Goal: Submit feedback/report problem: Submit feedback/report problem

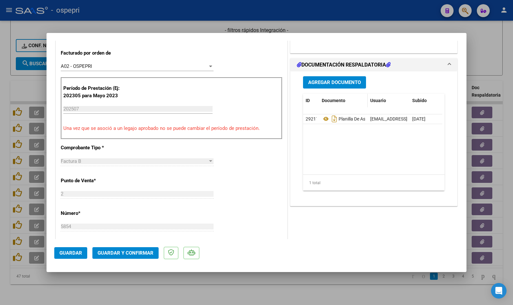
scroll to position [162, 0]
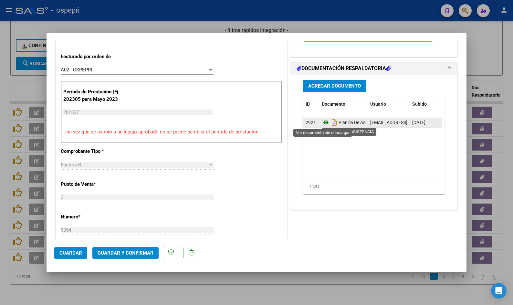
click at [323, 122] on icon at bounding box center [326, 123] width 8 height 8
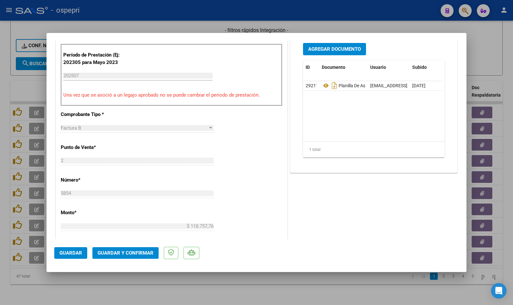
scroll to position [226, 0]
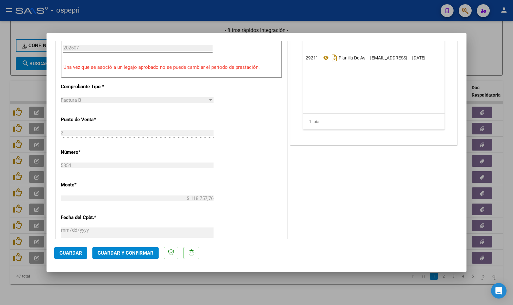
click at [120, 251] on span "Guardar y Confirmar" at bounding box center [126, 253] width 56 height 6
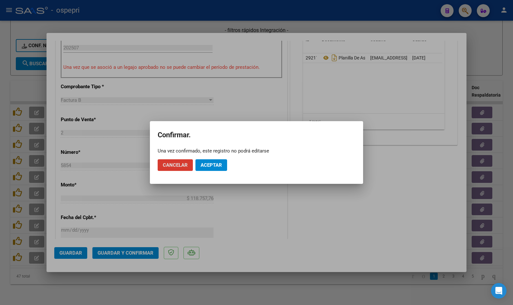
click at [208, 168] on button "Aceptar" at bounding box center [211, 165] width 32 height 12
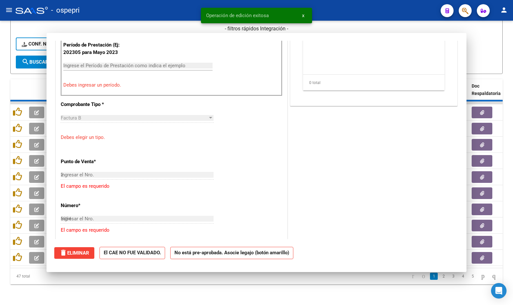
type input "$ 0,00"
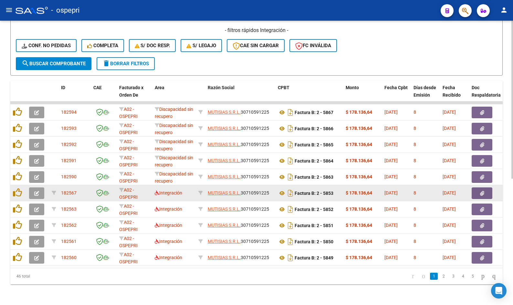
click at [36, 191] on icon "button" at bounding box center [36, 193] width 5 height 5
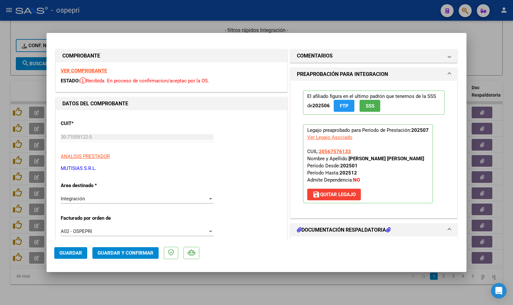
click at [78, 69] on strong "VER COMPROBANTE" at bounding box center [84, 71] width 46 height 6
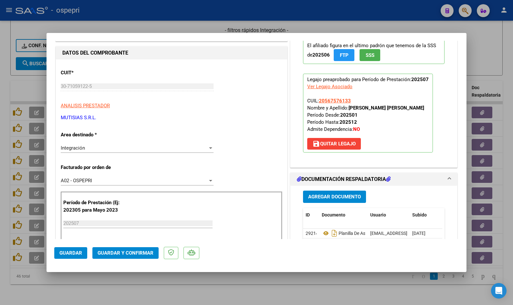
scroll to position [162, 0]
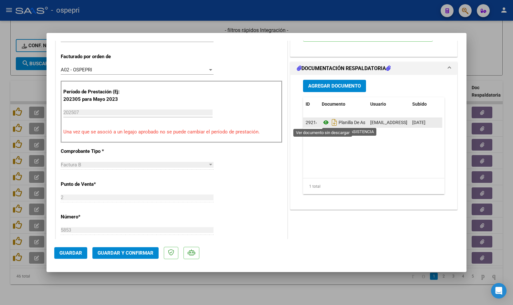
click at [322, 122] on icon at bounding box center [326, 123] width 8 height 8
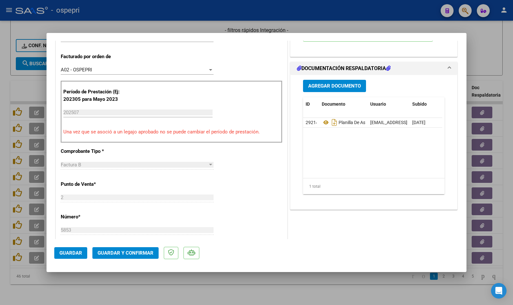
scroll to position [194, 0]
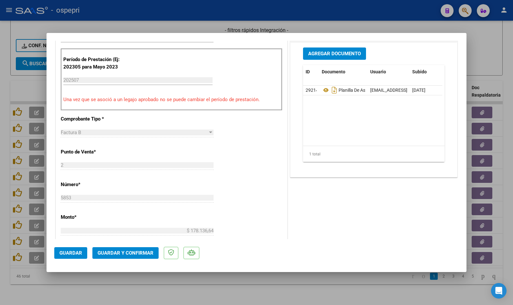
click at [133, 254] on span "Guardar y Confirmar" at bounding box center [126, 253] width 56 height 6
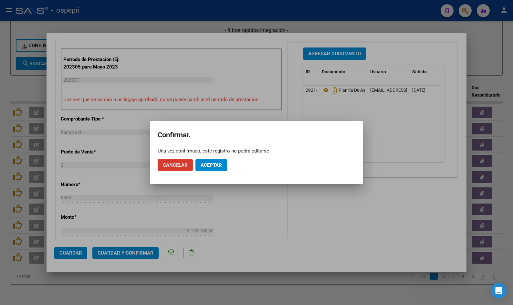
click at [202, 167] on span "Aceptar" at bounding box center [211, 165] width 21 height 6
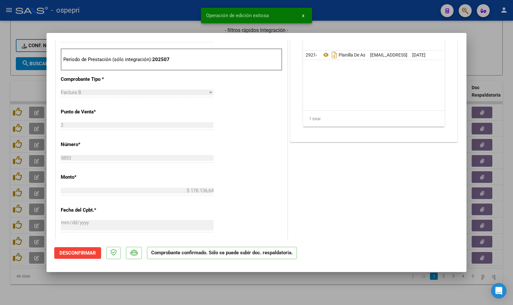
type input "$ 0,00"
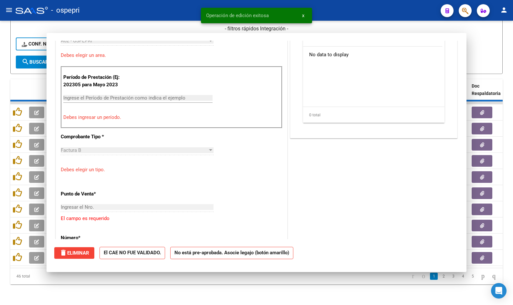
scroll to position [0, 0]
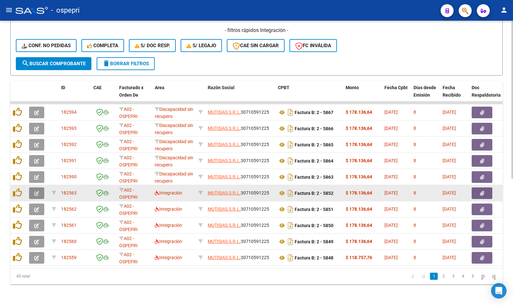
click at [38, 191] on icon "button" at bounding box center [36, 193] width 5 height 5
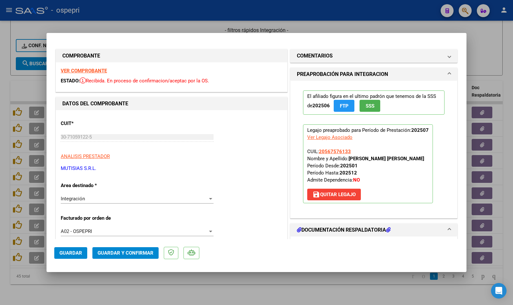
click at [70, 69] on strong "VER COMPROBANTE" at bounding box center [84, 71] width 46 height 6
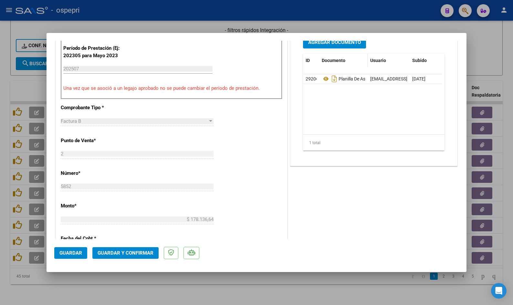
scroll to position [162, 0]
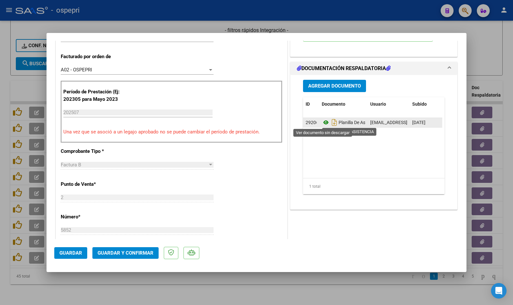
click at [324, 123] on icon at bounding box center [326, 123] width 8 height 8
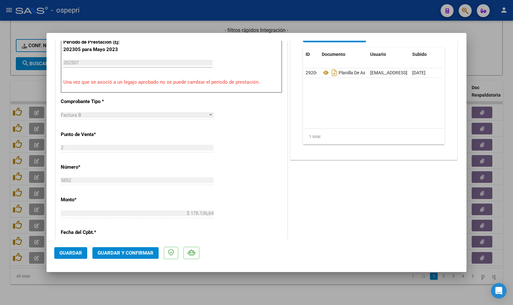
scroll to position [258, 0]
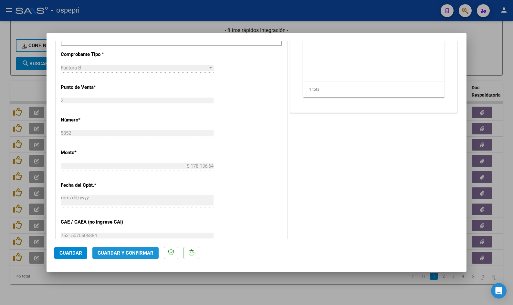
click at [132, 255] on span "Guardar y Confirmar" at bounding box center [126, 253] width 56 height 6
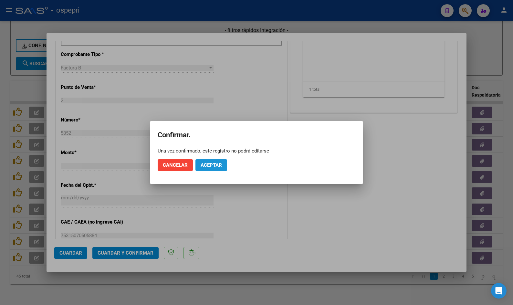
click at [204, 165] on span "Aceptar" at bounding box center [211, 165] width 21 height 6
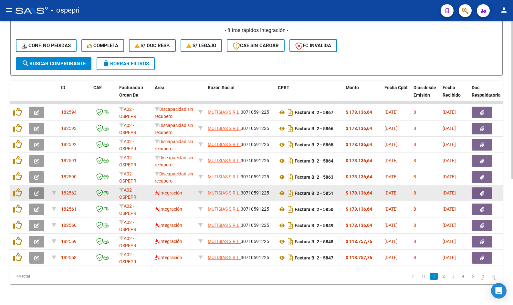
click at [38, 191] on icon "button" at bounding box center [36, 193] width 5 height 5
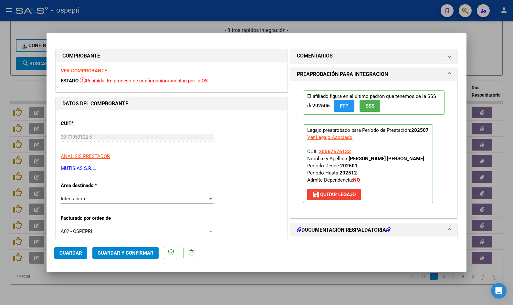
click at [77, 72] on strong "VER COMPROBANTE" at bounding box center [84, 71] width 46 height 6
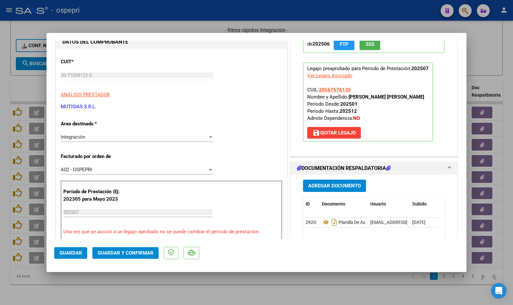
scroll to position [65, 0]
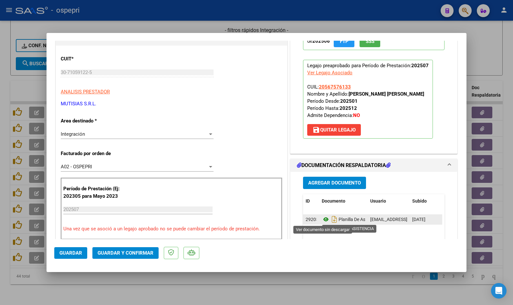
click at [324, 220] on icon at bounding box center [326, 219] width 8 height 8
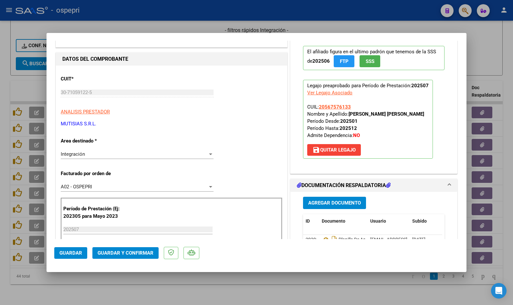
scroll to position [0, 0]
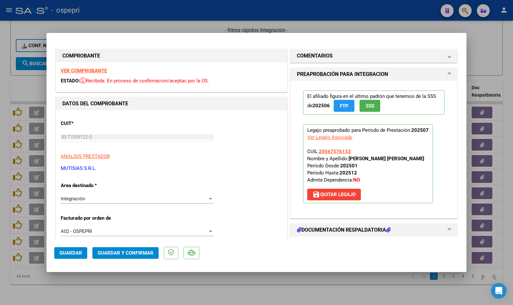
click at [98, 71] on strong "VER COMPROBANTE" at bounding box center [84, 71] width 46 height 6
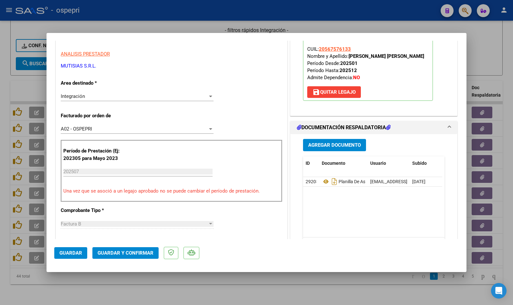
scroll to position [129, 0]
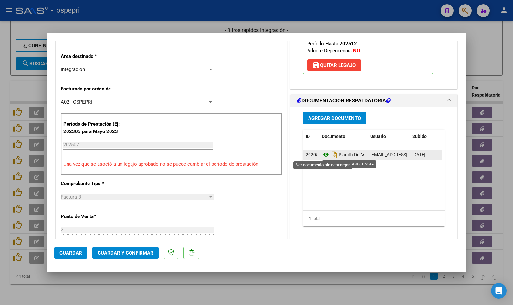
click at [323, 155] on icon at bounding box center [326, 155] width 8 height 8
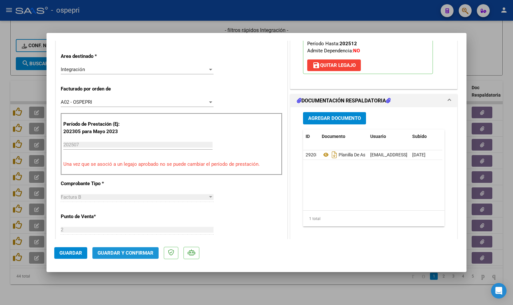
click at [120, 257] on button "Guardar y Confirmar" at bounding box center [125, 253] width 66 height 12
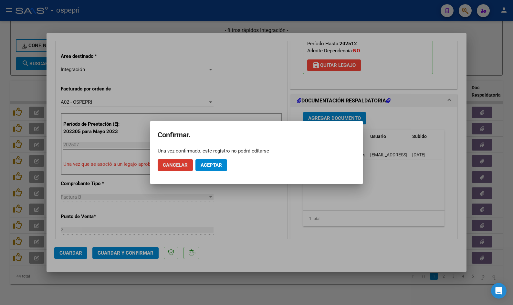
click at [221, 166] on span "Aceptar" at bounding box center [211, 165] width 21 height 6
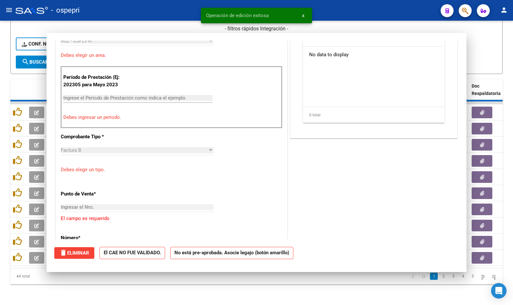
scroll to position [0, 0]
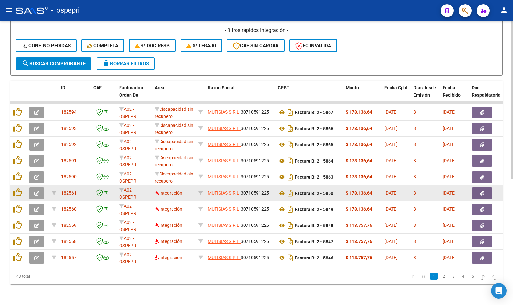
click at [37, 191] on icon "button" at bounding box center [36, 193] width 5 height 5
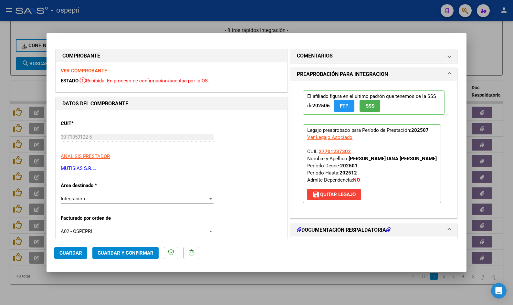
click at [99, 69] on strong "VER COMPROBANTE" at bounding box center [84, 71] width 46 height 6
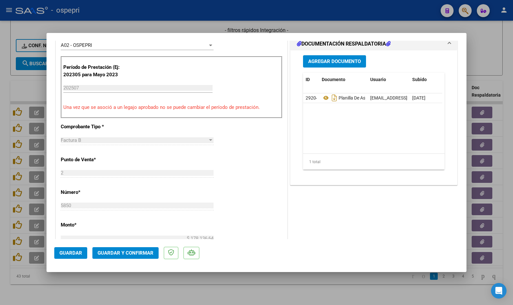
scroll to position [194, 0]
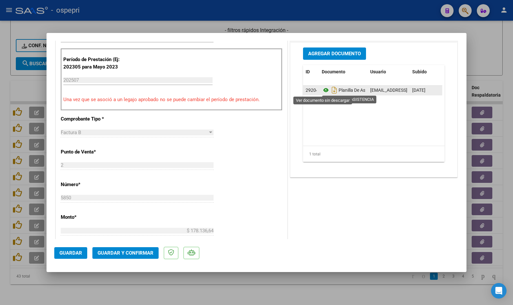
click at [324, 89] on icon at bounding box center [326, 90] width 8 height 8
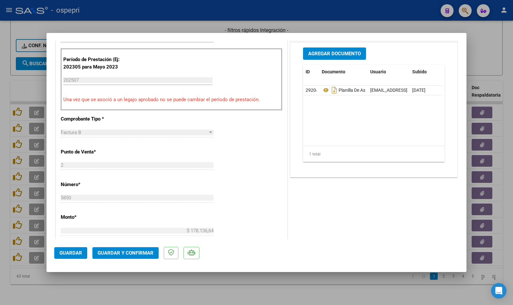
scroll to position [258, 0]
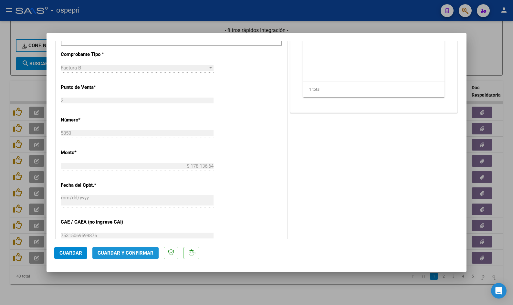
click at [131, 250] on span "Guardar y Confirmar" at bounding box center [126, 253] width 56 height 6
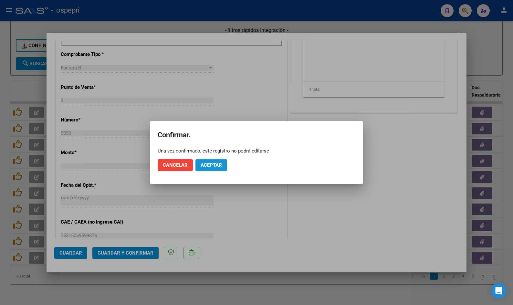
click at [209, 164] on span "Aceptar" at bounding box center [211, 165] width 21 height 6
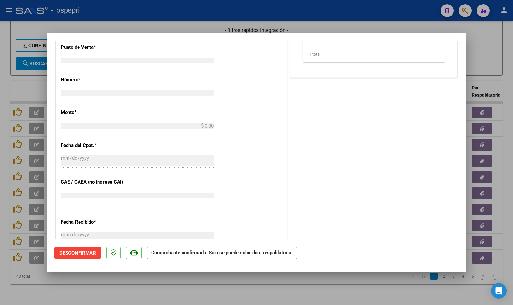
scroll to position [0, 0]
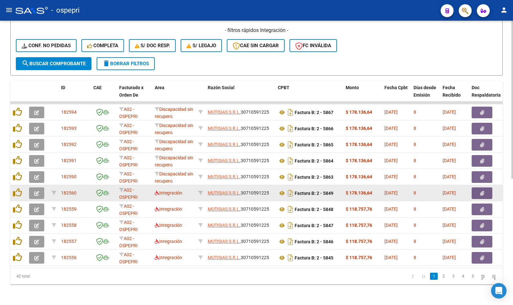
click at [38, 191] on icon "button" at bounding box center [36, 193] width 5 height 5
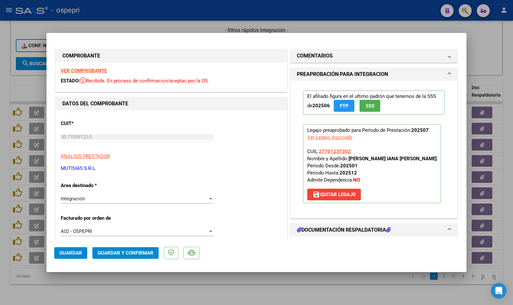
click at [75, 72] on strong "VER COMPROBANTE" at bounding box center [84, 71] width 46 height 6
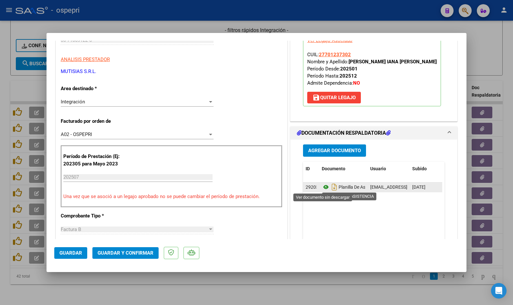
click at [324, 188] on icon at bounding box center [326, 187] width 8 height 8
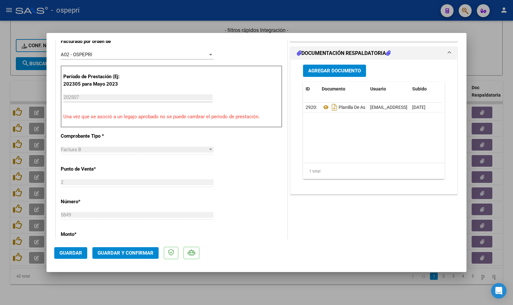
scroll to position [194, 0]
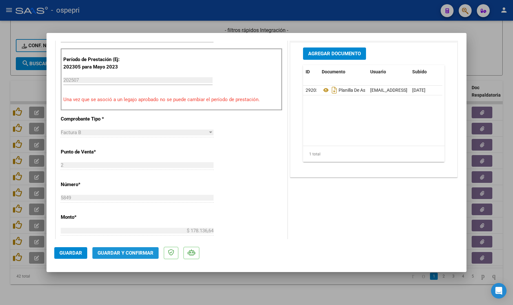
click at [136, 250] on span "Guardar y Confirmar" at bounding box center [126, 253] width 56 height 6
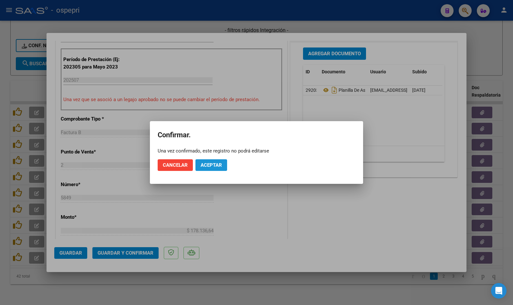
click at [210, 163] on span "Aceptar" at bounding box center [211, 165] width 21 height 6
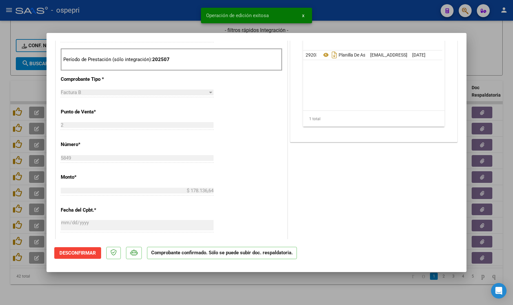
type input "$ 0,00"
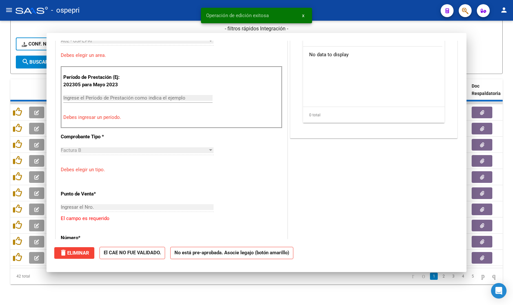
scroll to position [0, 0]
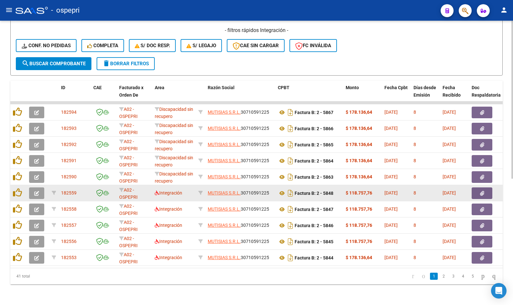
click at [40, 187] on button "button" at bounding box center [36, 193] width 15 height 12
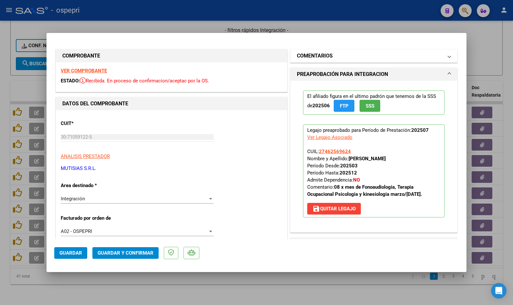
click at [388, 58] on mat-panel-title "COMENTARIOS" at bounding box center [370, 56] width 146 height 8
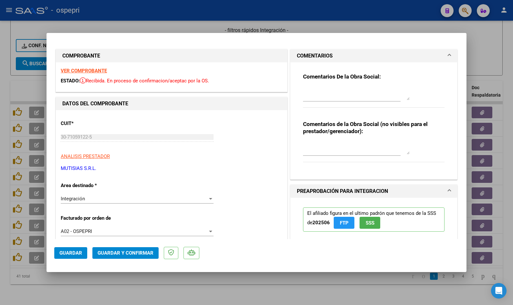
click at [370, 54] on mat-panel-title "COMENTARIOS" at bounding box center [370, 56] width 146 height 8
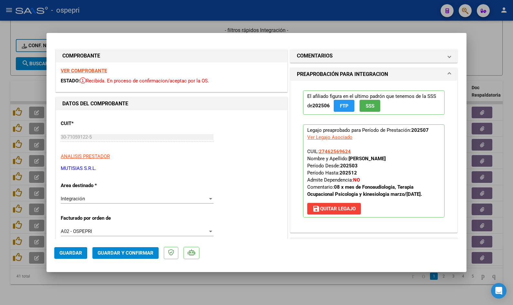
click at [83, 71] on strong "VER COMPROBANTE" at bounding box center [84, 71] width 46 height 6
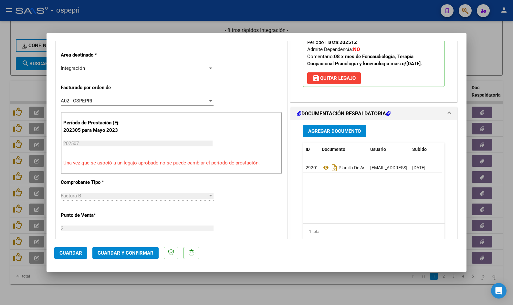
scroll to position [97, 0]
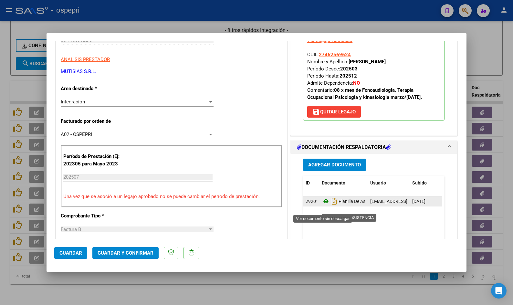
click at [323, 205] on icon at bounding box center [326, 201] width 8 height 8
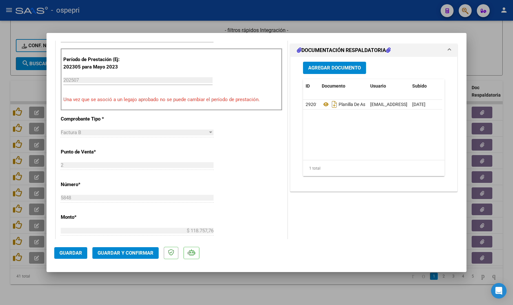
scroll to position [258, 0]
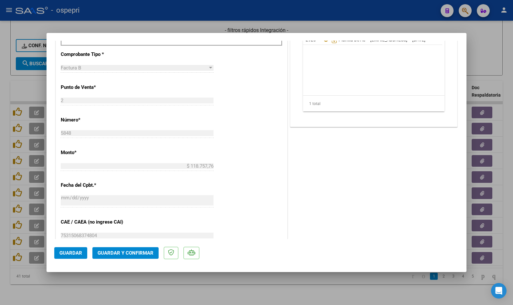
click at [135, 254] on span "Guardar y Confirmar" at bounding box center [126, 253] width 56 height 6
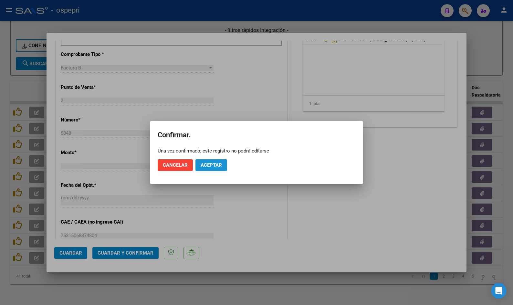
click at [219, 165] on span "Aceptar" at bounding box center [211, 165] width 21 height 6
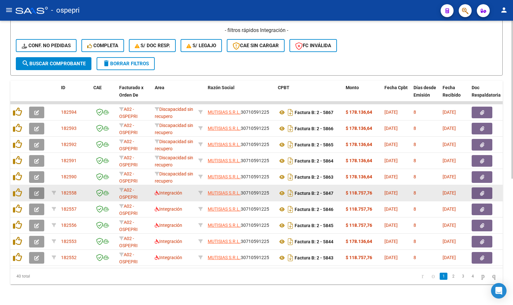
click at [36, 190] on span "button" at bounding box center [36, 193] width 5 height 6
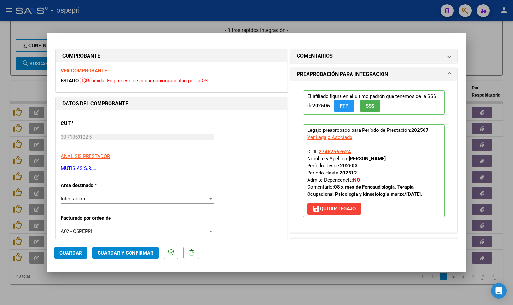
click at [84, 70] on strong "VER COMPROBANTE" at bounding box center [84, 71] width 46 height 6
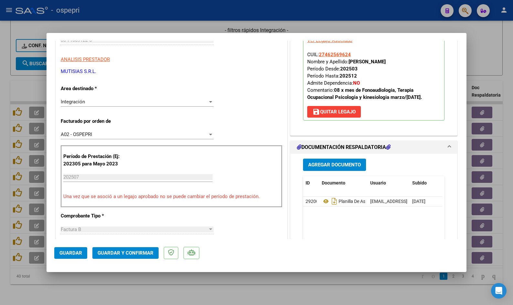
scroll to position [129, 0]
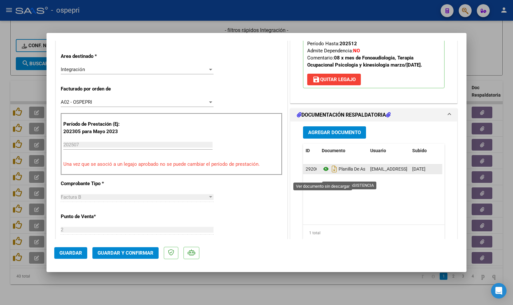
click at [322, 173] on icon at bounding box center [326, 169] width 8 height 8
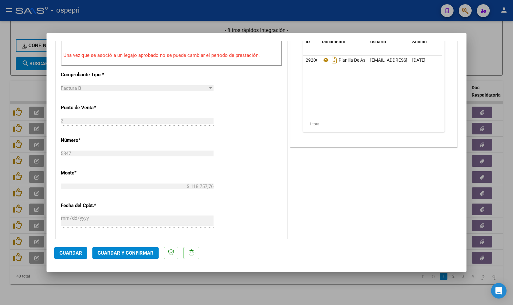
scroll to position [291, 0]
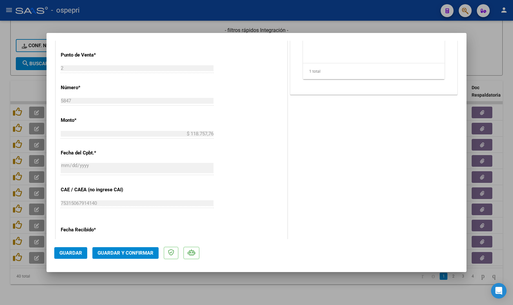
click at [128, 251] on span "Guardar y Confirmar" at bounding box center [126, 253] width 56 height 6
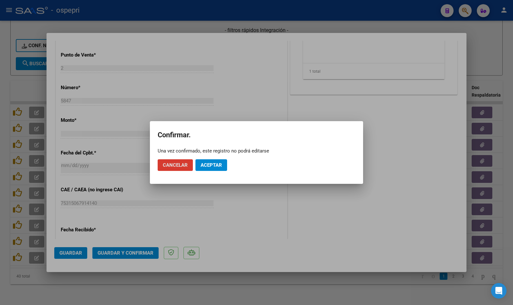
click at [217, 165] on span "Aceptar" at bounding box center [211, 165] width 21 height 6
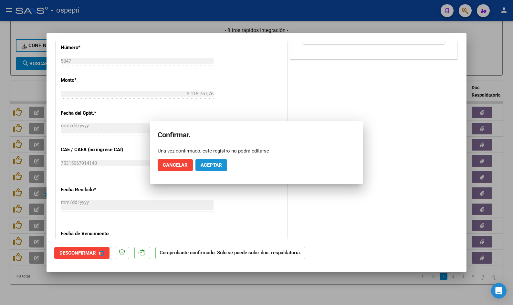
scroll to position [251, 0]
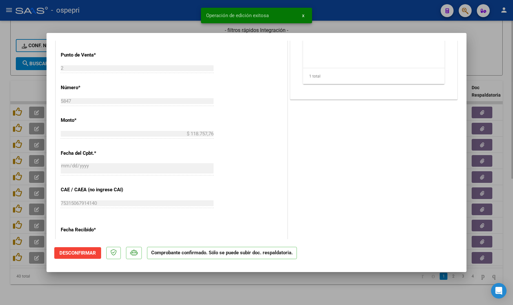
type input "$ 0,00"
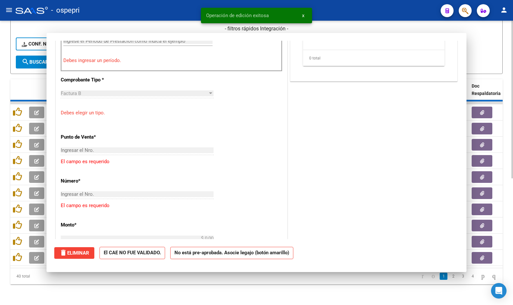
scroll to position [371, 0]
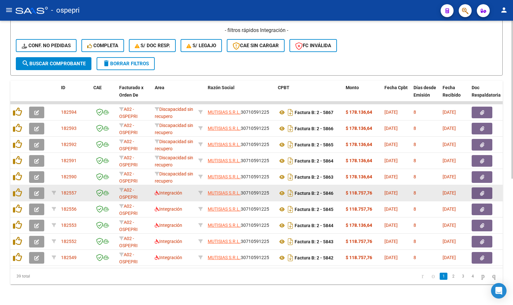
click at [38, 190] on span "button" at bounding box center [36, 193] width 5 height 6
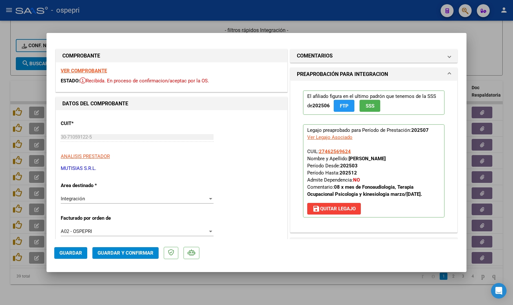
click at [102, 71] on strong "VER COMPROBANTE" at bounding box center [84, 71] width 46 height 6
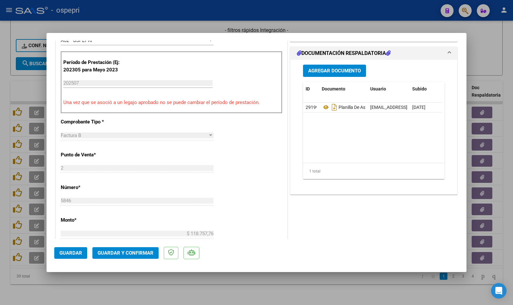
scroll to position [194, 0]
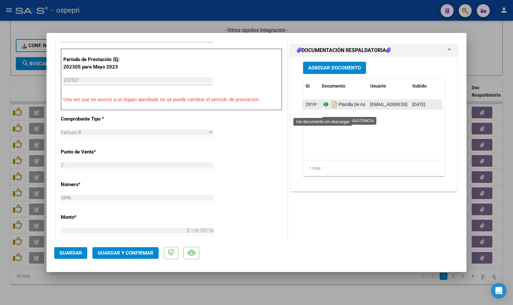
click at [324, 108] on icon at bounding box center [326, 104] width 8 height 8
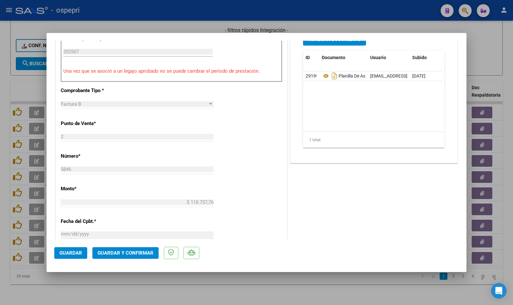
scroll to position [226, 0]
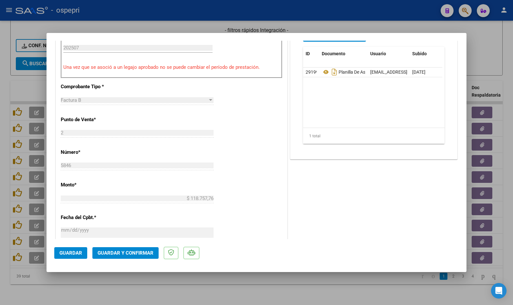
click at [129, 251] on span "Guardar y Confirmar" at bounding box center [126, 253] width 56 height 6
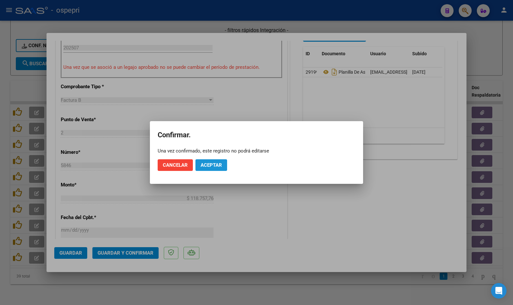
click at [209, 162] on span "Aceptar" at bounding box center [211, 165] width 21 height 6
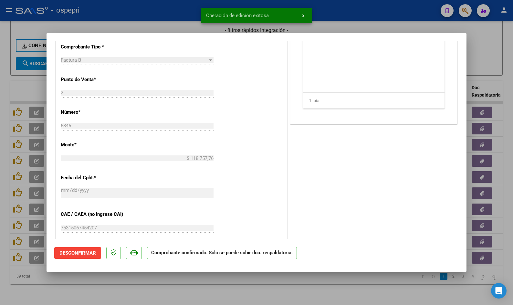
type input "$ 0,00"
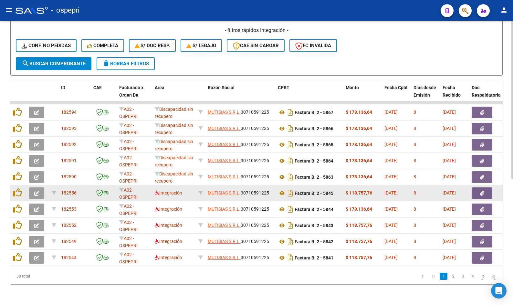
click at [37, 191] on icon "button" at bounding box center [36, 193] width 5 height 5
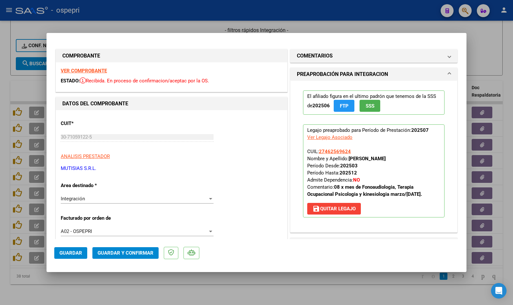
click at [91, 71] on strong "VER COMPROBANTE" at bounding box center [84, 71] width 46 height 6
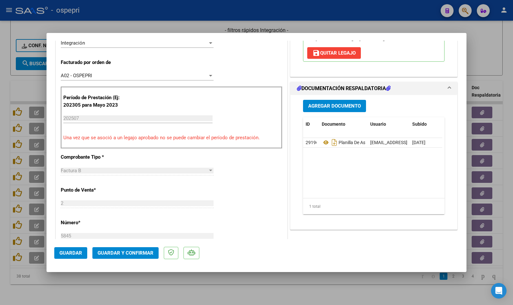
scroll to position [162, 0]
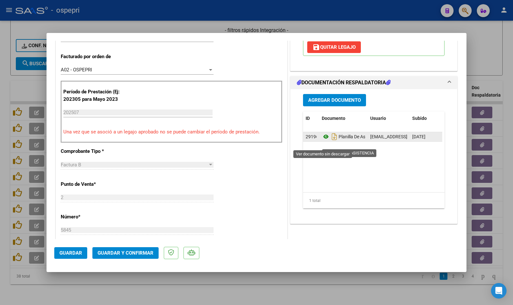
click at [323, 141] on icon at bounding box center [326, 137] width 8 height 8
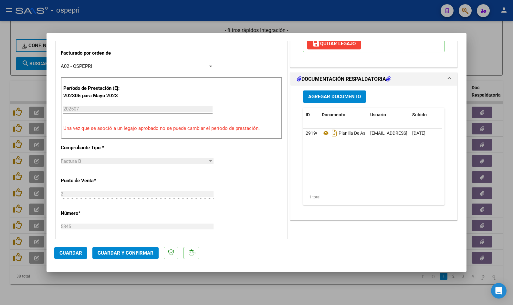
scroll to position [226, 0]
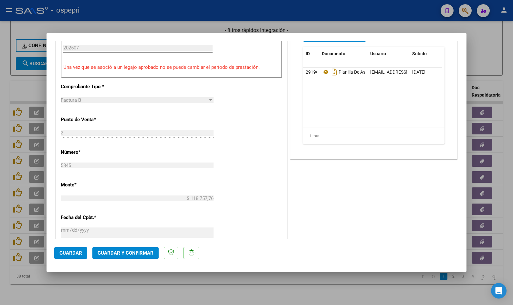
click at [145, 255] on span "Guardar y Confirmar" at bounding box center [126, 253] width 56 height 6
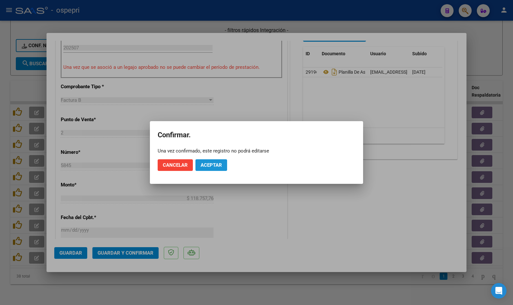
click at [220, 163] on span "Aceptar" at bounding box center [211, 165] width 21 height 6
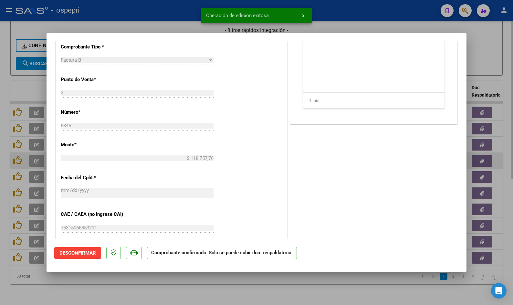
type input "$ 0,00"
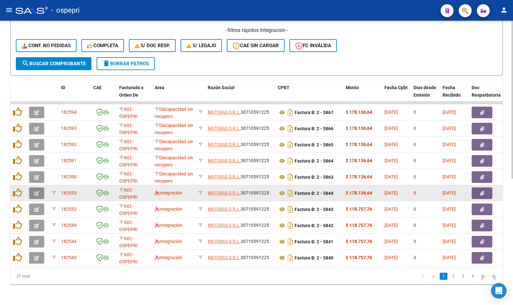
click at [37, 191] on icon "button" at bounding box center [36, 193] width 5 height 5
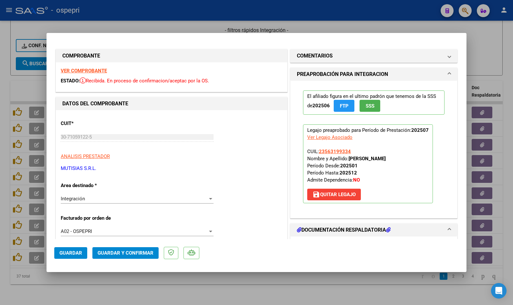
click at [91, 71] on strong "VER COMPROBANTE" at bounding box center [84, 71] width 46 height 6
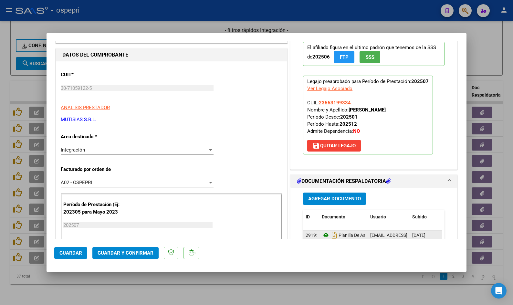
scroll to position [129, 0]
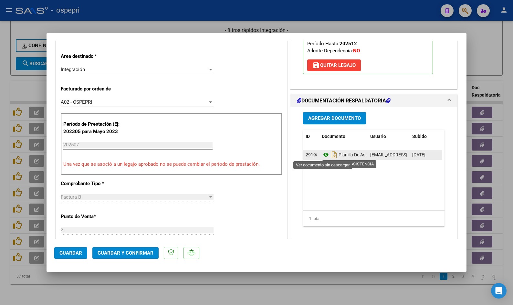
click at [325, 153] on icon at bounding box center [326, 155] width 8 height 8
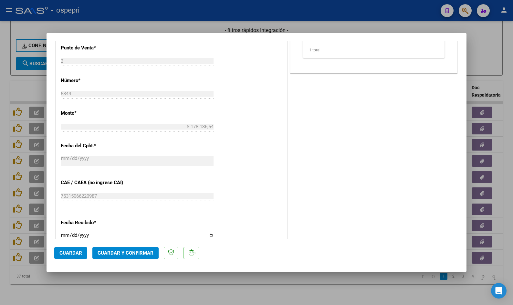
scroll to position [291, 0]
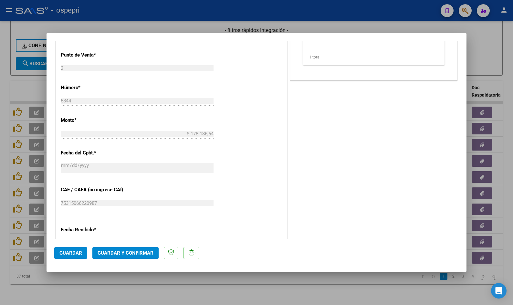
click at [137, 255] on span "Guardar y Confirmar" at bounding box center [126, 253] width 56 height 6
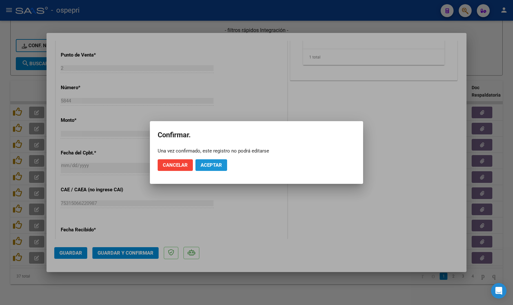
click at [220, 167] on span "Aceptar" at bounding box center [211, 165] width 21 height 6
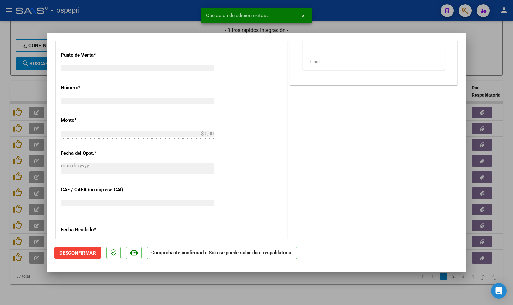
scroll to position [0, 0]
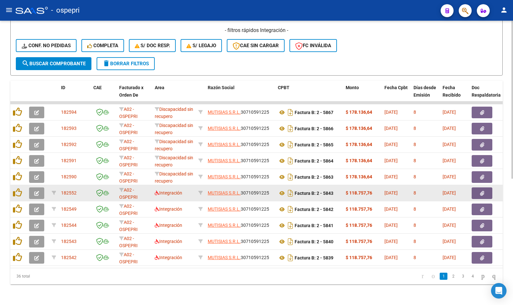
click at [37, 191] on icon "button" at bounding box center [36, 193] width 5 height 5
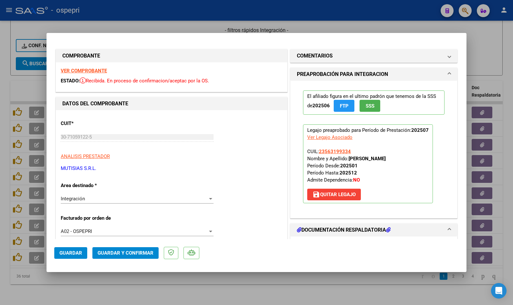
click at [72, 71] on strong "VER COMPROBANTE" at bounding box center [84, 71] width 46 height 6
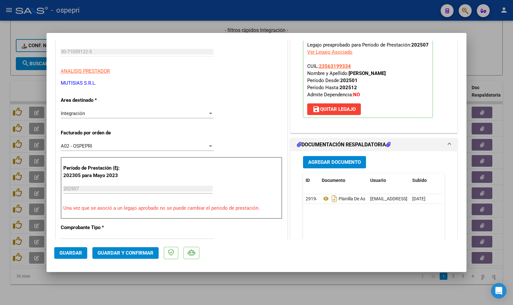
scroll to position [129, 0]
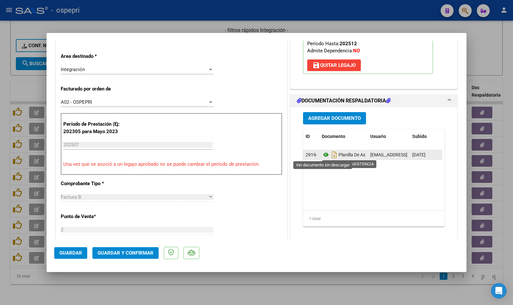
click at [323, 154] on icon at bounding box center [326, 155] width 8 height 8
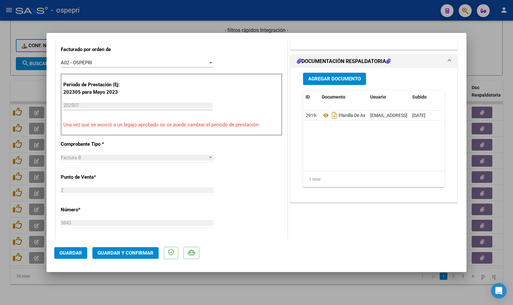
scroll to position [226, 0]
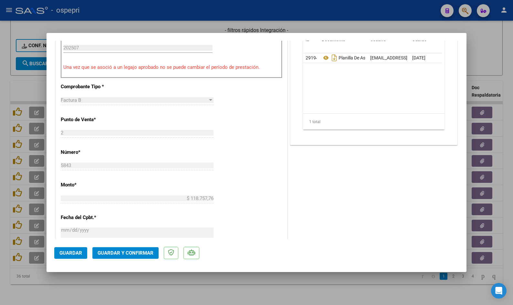
click at [126, 256] on button "Guardar y Confirmar" at bounding box center [125, 253] width 66 height 12
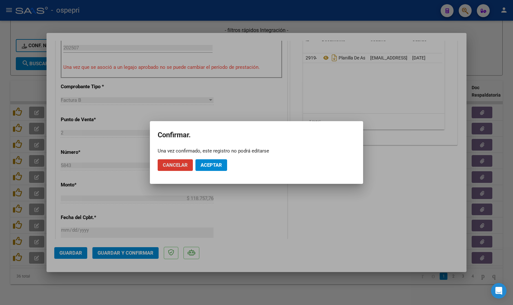
click at [208, 167] on span "Aceptar" at bounding box center [211, 165] width 21 height 6
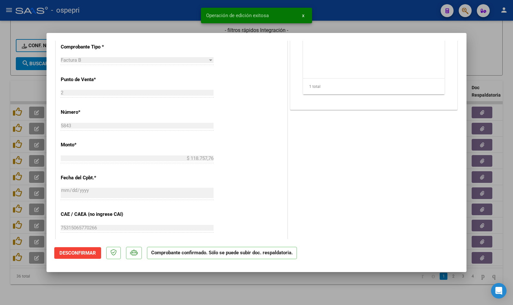
type input "$ 0,00"
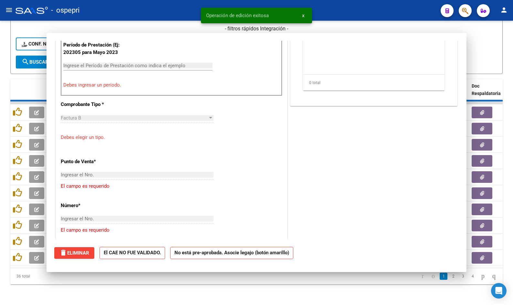
scroll to position [237, 0]
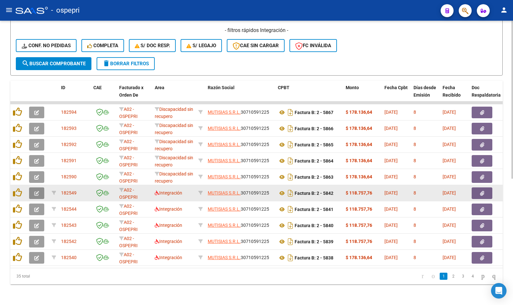
click at [39, 191] on icon "button" at bounding box center [36, 193] width 5 height 5
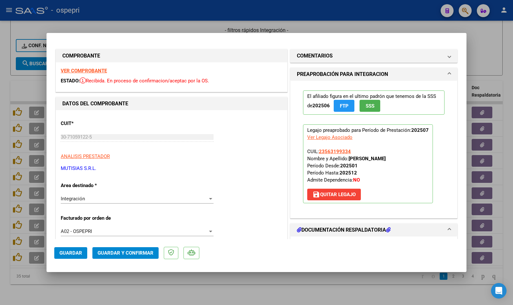
click at [95, 70] on strong "VER COMPROBANTE" at bounding box center [84, 71] width 46 height 6
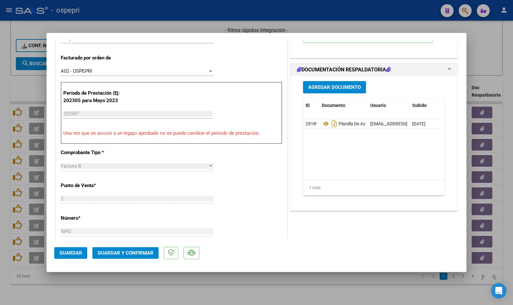
scroll to position [162, 0]
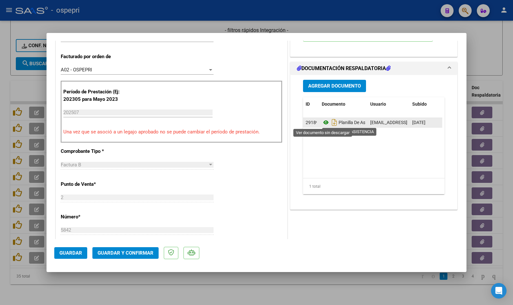
click at [322, 122] on icon at bounding box center [326, 123] width 8 height 8
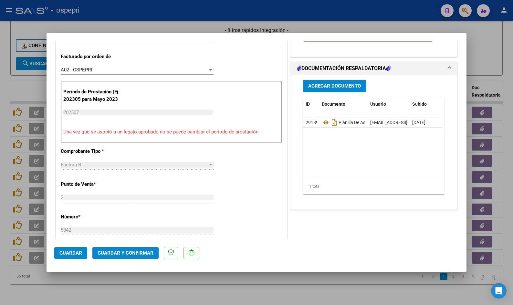
scroll to position [194, 0]
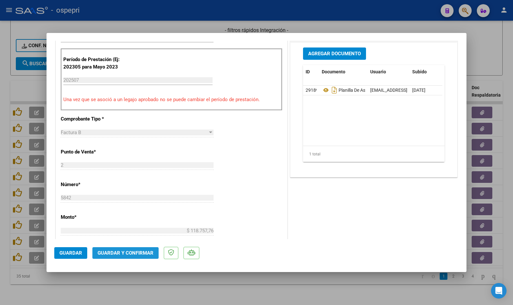
click at [130, 252] on span "Guardar y Confirmar" at bounding box center [126, 253] width 56 height 6
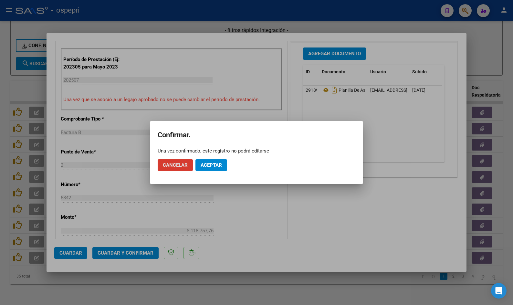
click at [214, 167] on span "Aceptar" at bounding box center [211, 165] width 21 height 6
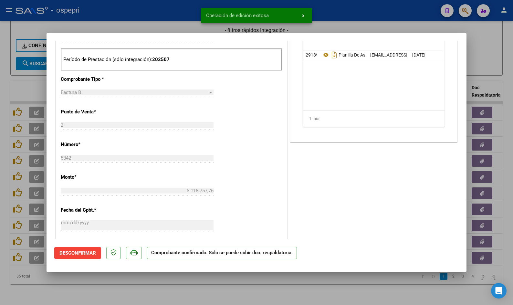
type input "$ 0,00"
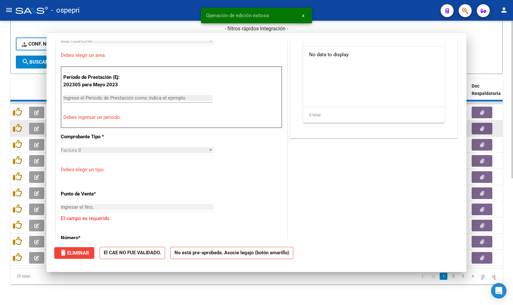
scroll to position [205, 0]
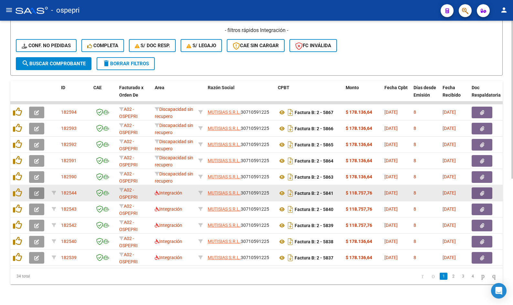
click at [38, 191] on icon "button" at bounding box center [36, 193] width 5 height 5
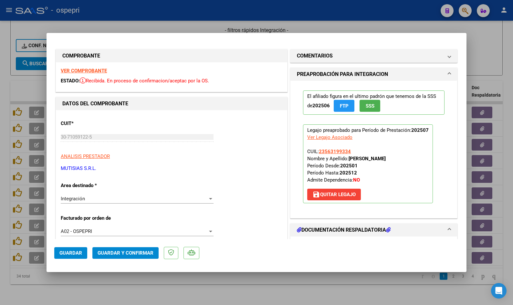
click at [98, 70] on strong "VER COMPROBANTE" at bounding box center [84, 71] width 46 height 6
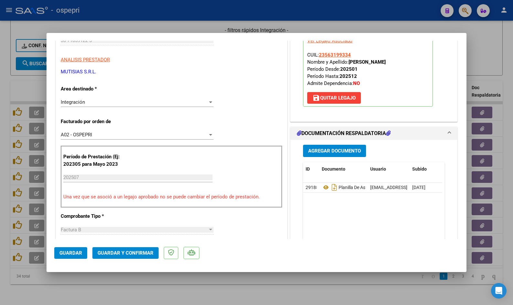
scroll to position [97, 0]
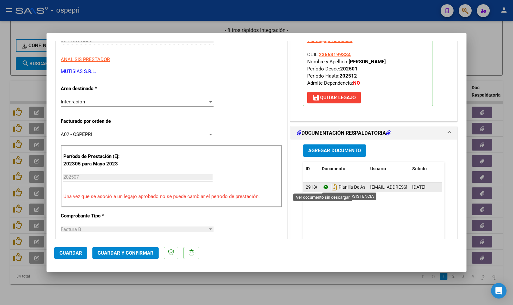
click at [323, 187] on icon at bounding box center [326, 187] width 8 height 8
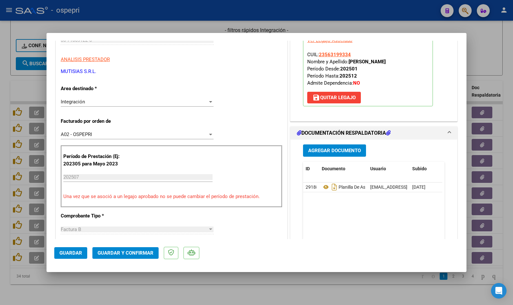
scroll to position [162, 0]
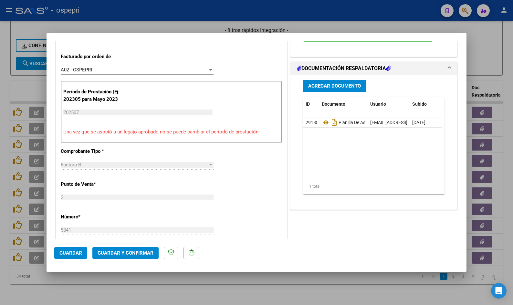
click at [133, 252] on span "Guardar y Confirmar" at bounding box center [126, 253] width 56 height 6
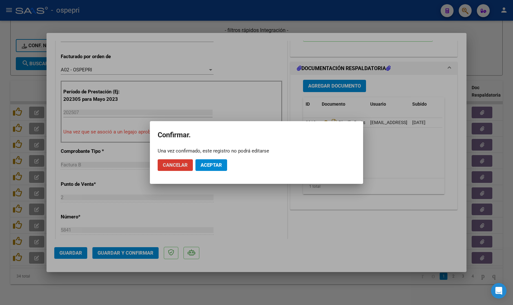
click at [224, 164] on button "Aceptar" at bounding box center [211, 165] width 32 height 12
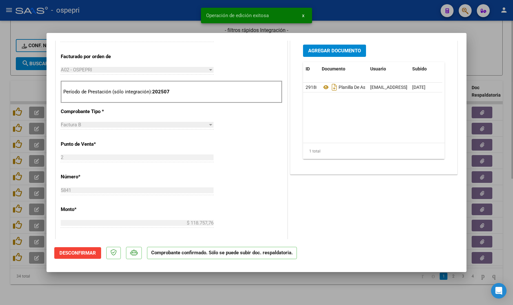
type input "$ 0,00"
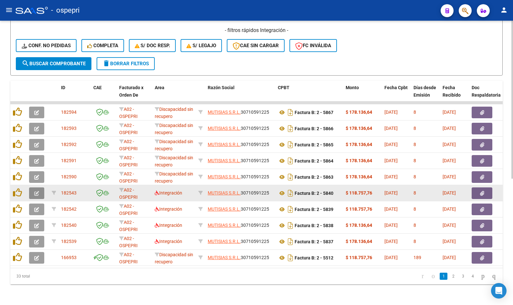
click at [38, 191] on icon "button" at bounding box center [36, 193] width 5 height 5
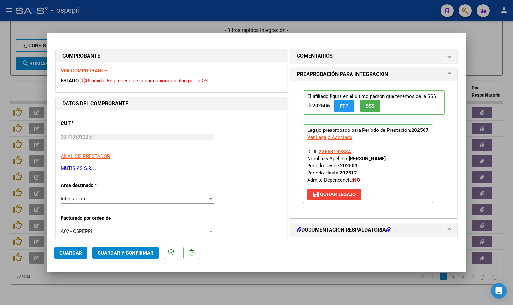
click at [91, 70] on strong "VER COMPROBANTE" at bounding box center [84, 71] width 46 height 6
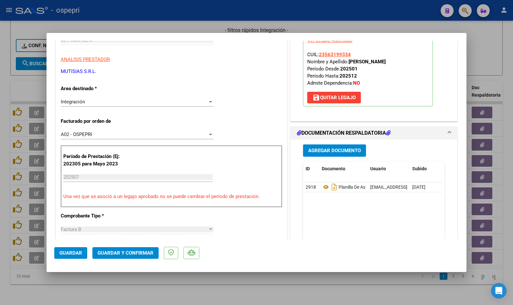
scroll to position [162, 0]
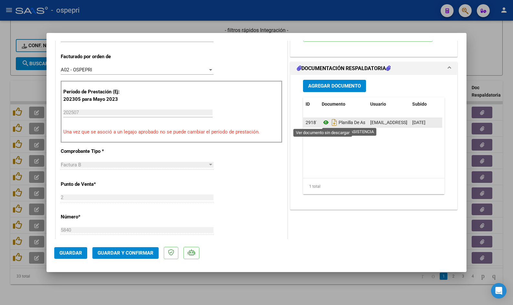
click at [323, 122] on icon at bounding box center [326, 123] width 8 height 8
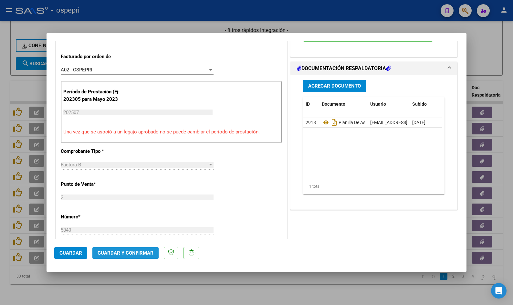
click at [128, 250] on span "Guardar y Confirmar" at bounding box center [126, 253] width 56 height 6
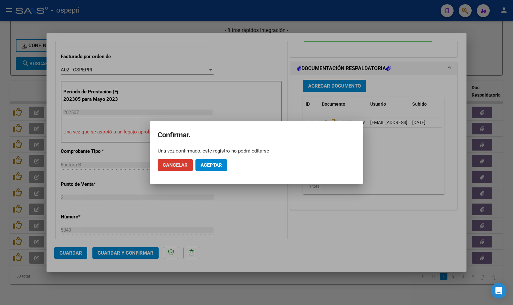
click at [210, 159] on mat-dialog-actions "Cancelar Aceptar" at bounding box center [257, 165] width 198 height 22
click at [208, 163] on span "Aceptar" at bounding box center [211, 165] width 21 height 6
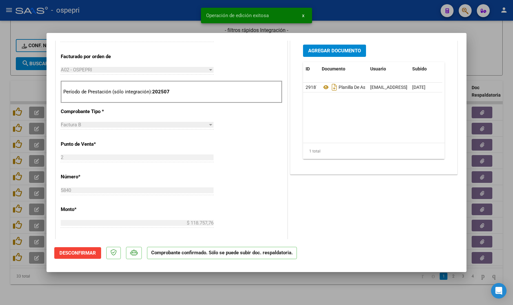
type input "$ 0,00"
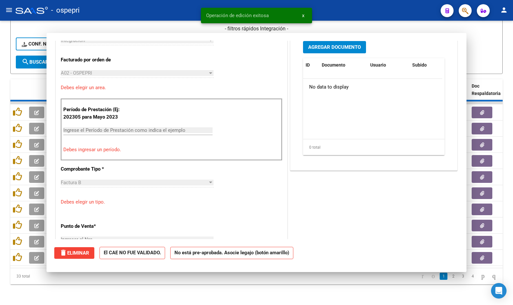
scroll to position [173, 0]
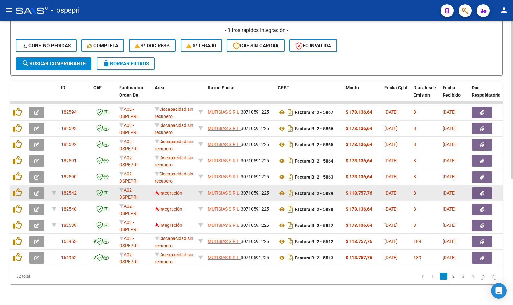
click at [34, 187] on button "button" at bounding box center [36, 193] width 15 height 12
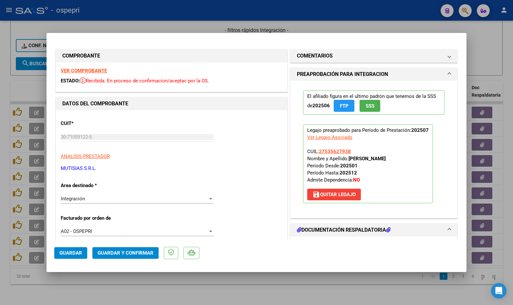
click at [94, 71] on strong "VER COMPROBANTE" at bounding box center [84, 71] width 46 height 6
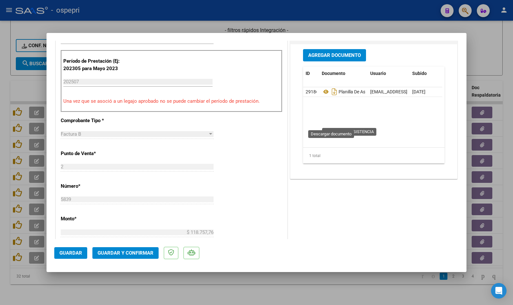
scroll to position [194, 0]
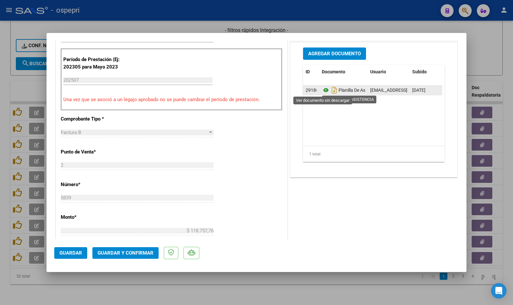
click at [324, 90] on icon at bounding box center [326, 90] width 8 height 8
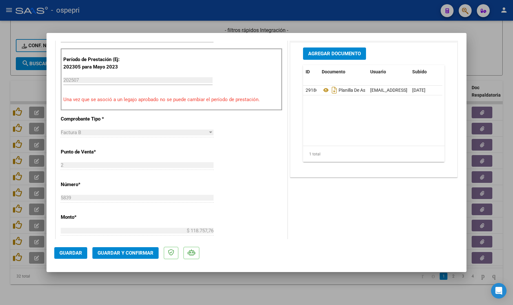
scroll to position [226, 0]
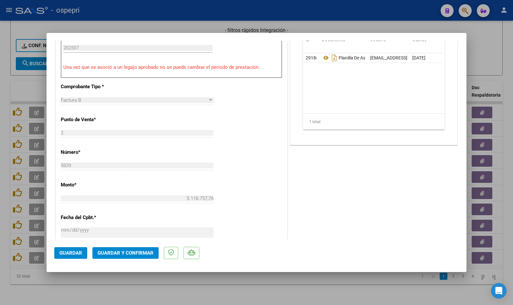
click at [135, 253] on span "Guardar y Confirmar" at bounding box center [126, 253] width 56 height 6
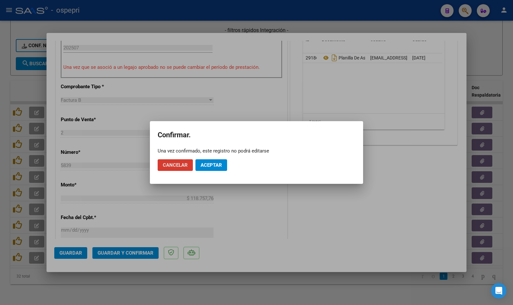
click at [214, 162] on button "Aceptar" at bounding box center [211, 165] width 32 height 12
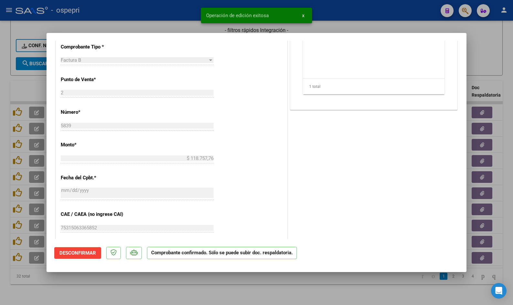
type input "$ 0,00"
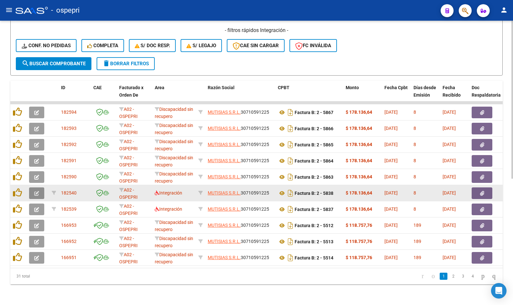
click at [37, 191] on icon "button" at bounding box center [36, 193] width 5 height 5
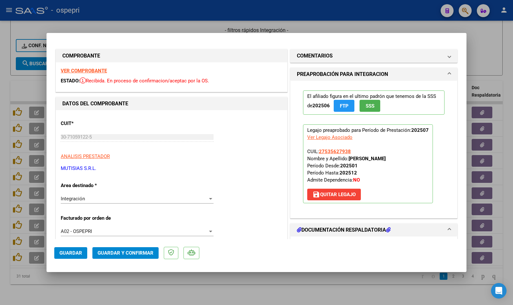
click at [99, 72] on strong "VER COMPROBANTE" at bounding box center [84, 71] width 46 height 6
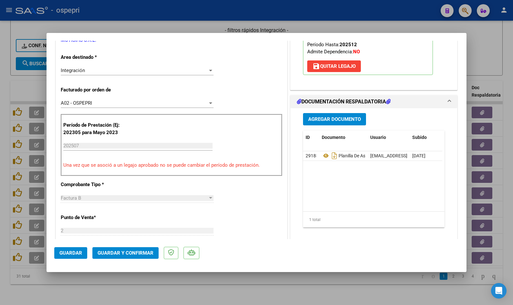
scroll to position [162, 0]
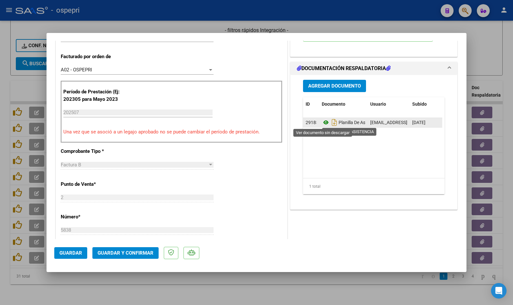
click at [323, 123] on icon at bounding box center [326, 123] width 8 height 8
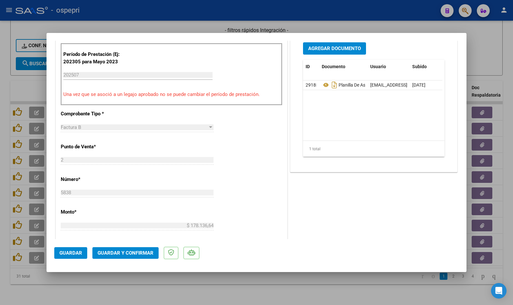
scroll to position [226, 0]
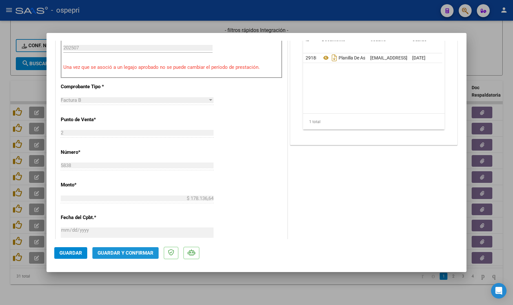
click at [136, 256] on button "Guardar y Confirmar" at bounding box center [125, 253] width 66 height 12
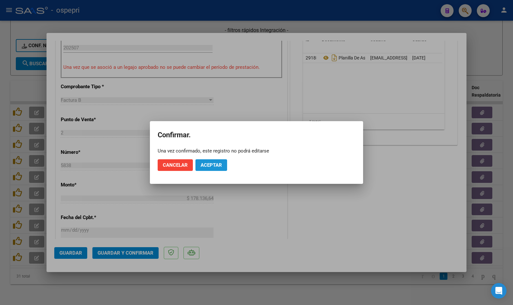
click at [221, 162] on button "Aceptar" at bounding box center [211, 165] width 32 height 12
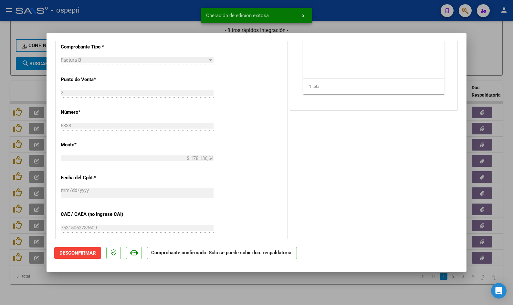
type input "$ 0,00"
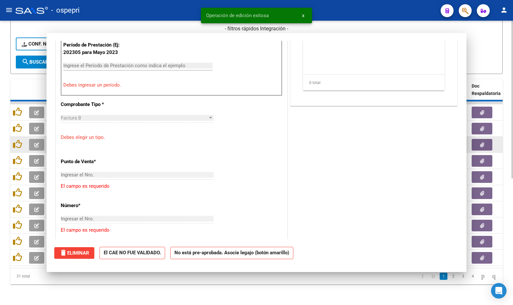
scroll to position [237, 0]
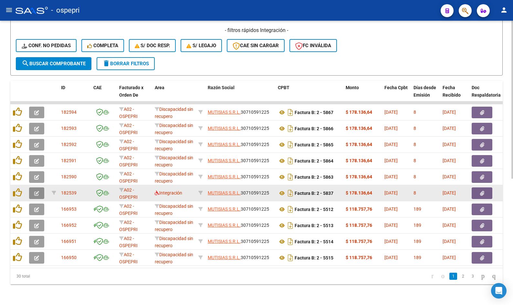
click at [37, 191] on icon "button" at bounding box center [36, 193] width 5 height 5
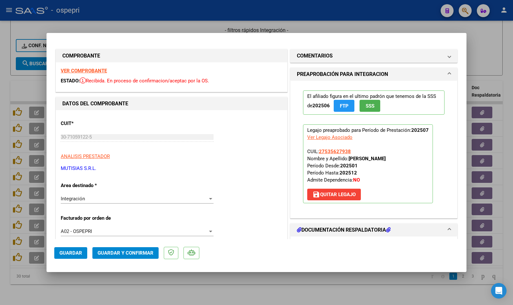
click at [99, 71] on strong "VER COMPROBANTE" at bounding box center [84, 71] width 46 height 6
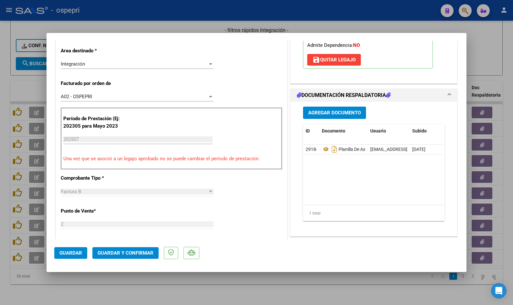
scroll to position [162, 0]
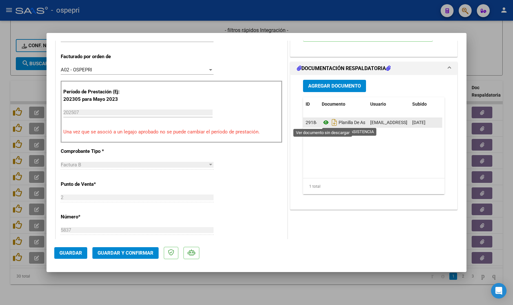
click at [324, 122] on icon at bounding box center [326, 123] width 8 height 8
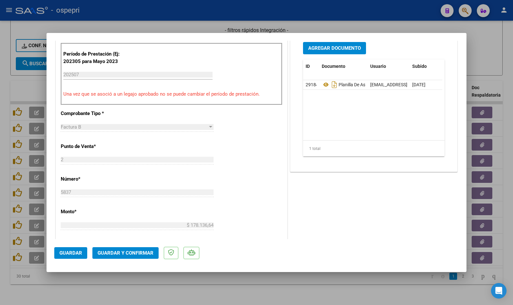
scroll to position [226, 0]
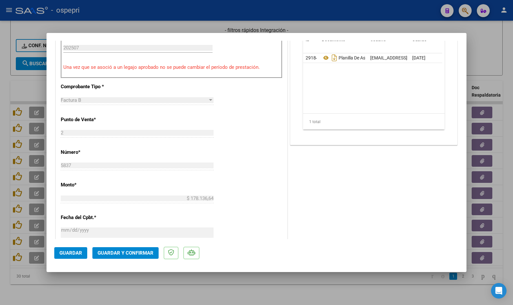
click at [137, 254] on span "Guardar y Confirmar" at bounding box center [126, 253] width 56 height 6
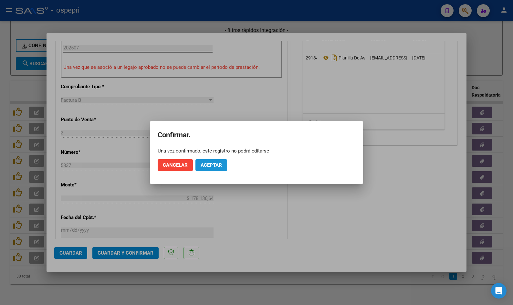
click at [222, 165] on button "Aceptar" at bounding box center [211, 165] width 32 height 12
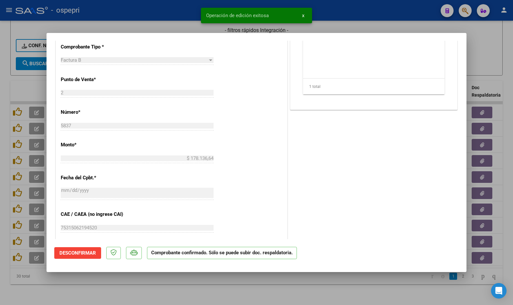
type input "$ 0,00"
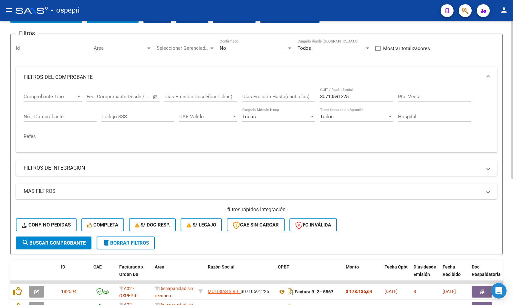
scroll to position [0, 0]
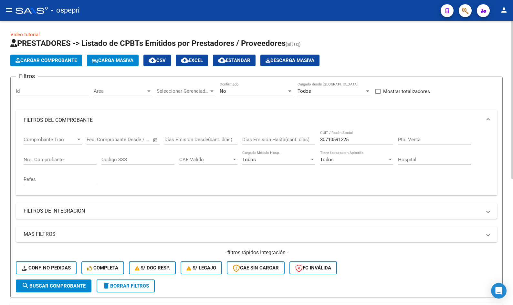
click at [373, 137] on input "30710591225" at bounding box center [356, 140] width 73 height 6
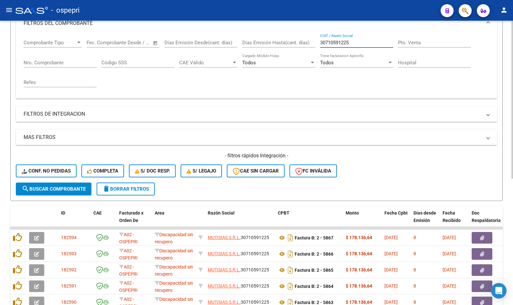
click at [135, 190] on span "delete Borrar Filtros" at bounding box center [125, 189] width 47 height 6
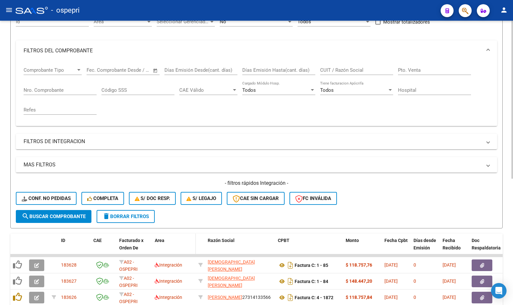
scroll to position [97, 0]
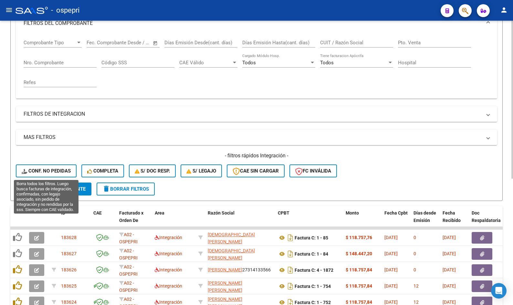
click at [62, 173] on span "Conf. no pedidas" at bounding box center [46, 171] width 49 height 6
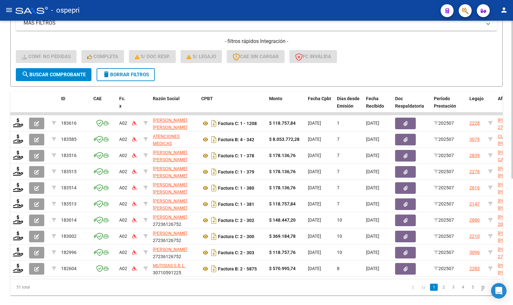
scroll to position [226, 0]
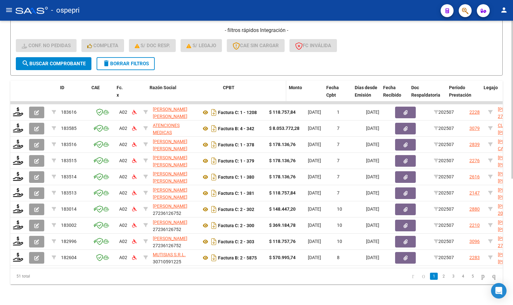
drag, startPoint x: 197, startPoint y: 91, endPoint x: 225, endPoint y: 88, distance: 27.9
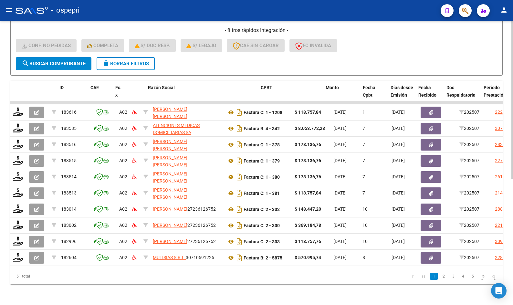
drag, startPoint x: 224, startPoint y: 91, endPoint x: 268, endPoint y: 91, distance: 44.6
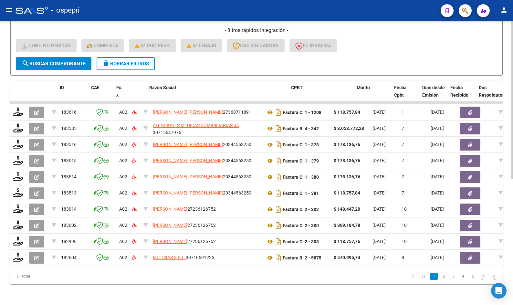
drag, startPoint x: 261, startPoint y: 88, endPoint x: 295, endPoint y: 88, distance: 33.9
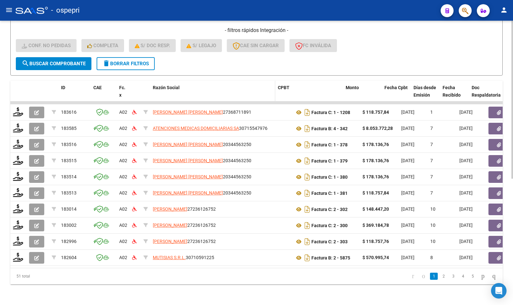
drag, startPoint x: 291, startPoint y: 89, endPoint x: 275, endPoint y: 91, distance: 16.9
click at [275, 91] on span at bounding box center [273, 95] width 3 height 28
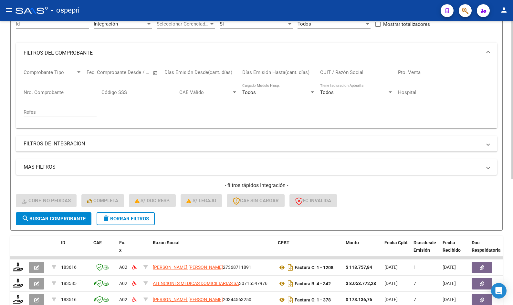
scroll to position [65, 0]
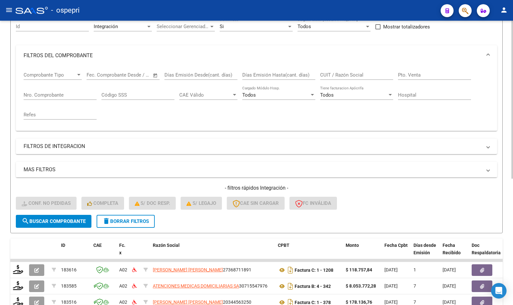
click at [366, 76] on input "CUIT / Razón Social" at bounding box center [356, 75] width 73 height 6
paste input "30710591225"
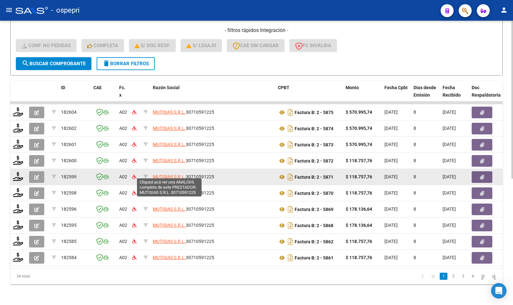
scroll to position [227, 0]
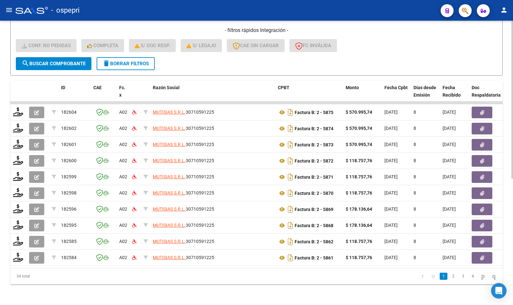
type input "30710591225"
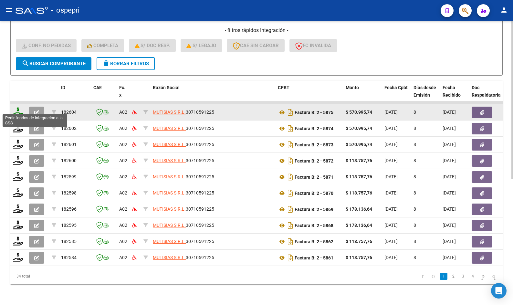
click at [18, 109] on icon at bounding box center [18, 111] width 10 height 9
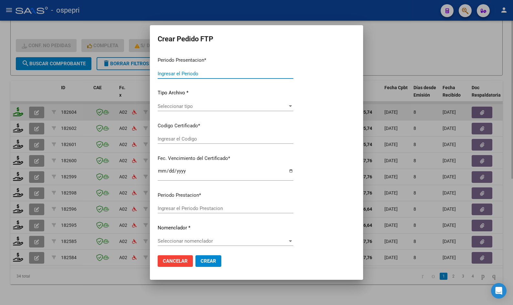
type input "202507"
type input "$ 570.995,74"
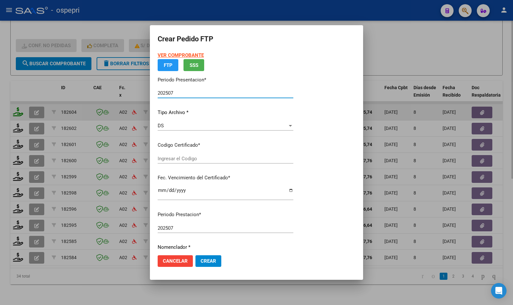
type input "2047786804-6"
type input "[DATE]"
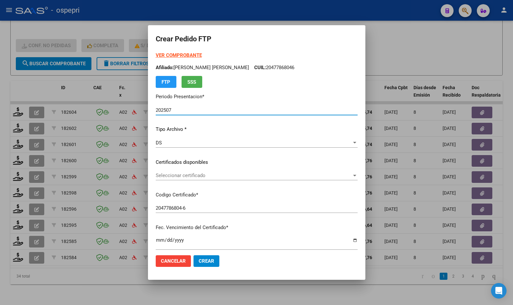
click at [201, 175] on span "Seleccionar certificado" at bounding box center [254, 175] width 196 height 6
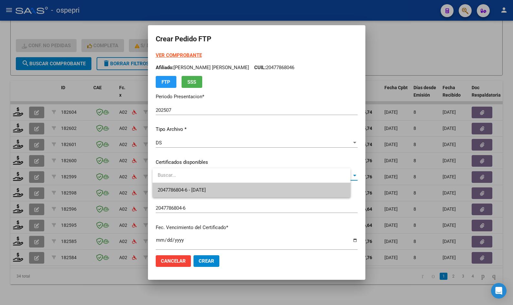
click at [207, 195] on span "2047786804-6 - [DATE]" at bounding box center [252, 190] width 188 height 15
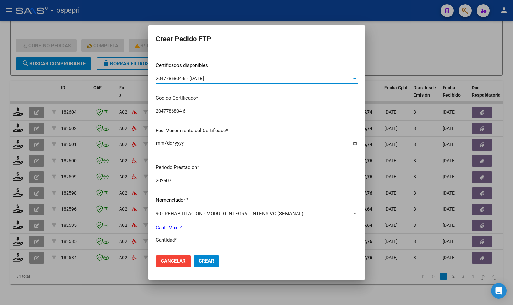
scroll to position [162, 0]
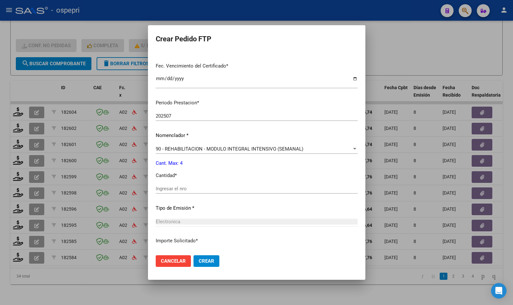
click at [231, 189] on input "Ingresar el nro" at bounding box center [257, 189] width 202 height 6
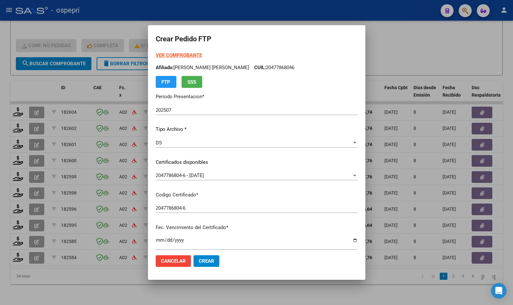
type input "4"
click at [168, 56] on strong "VER COMPROBANTE" at bounding box center [179, 55] width 46 height 6
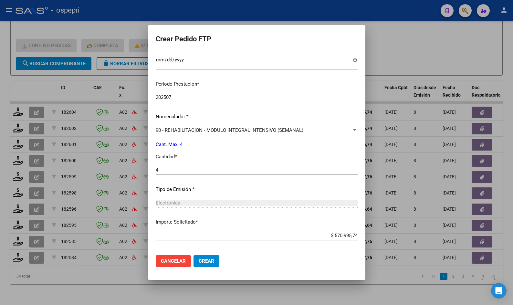
scroll to position [209, 0]
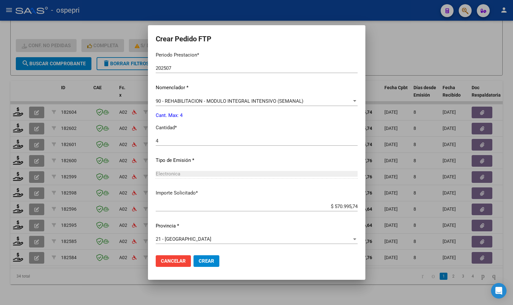
click at [214, 263] on span "Crear" at bounding box center [207, 261] width 16 height 6
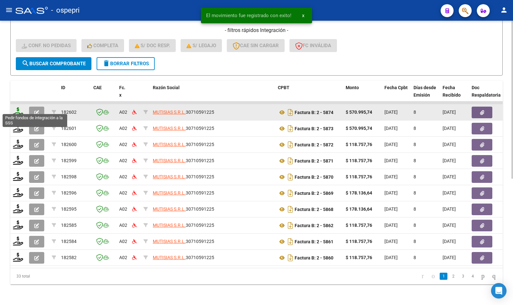
click at [18, 109] on icon at bounding box center [18, 111] width 10 height 9
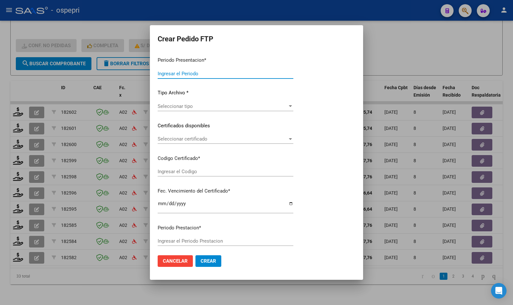
type input "202507"
type input "$ 570.995,74"
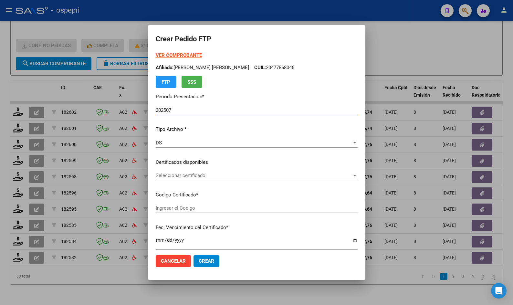
type input "2353565448-4"
type input "[DATE]"
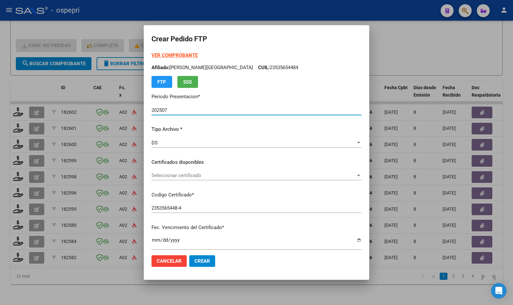
click at [186, 177] on span "Seleccionar certificado" at bounding box center [254, 175] width 204 height 6
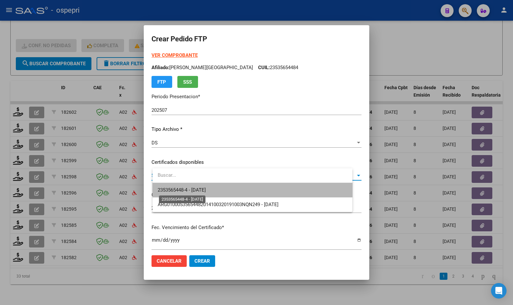
click at [194, 193] on span "2353565448-4 - [DATE]" at bounding box center [182, 190] width 48 height 6
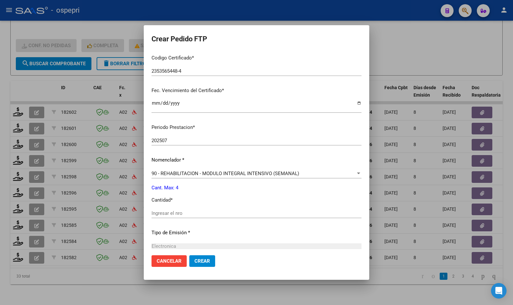
scroll to position [162, 0]
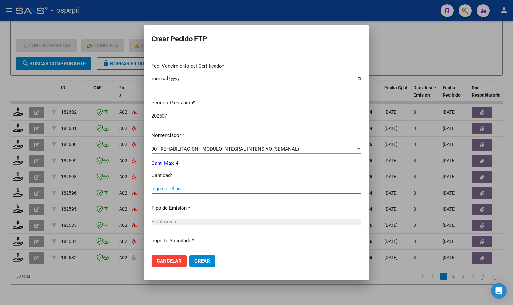
click at [183, 188] on input "Ingresar el nro" at bounding box center [257, 189] width 210 height 6
type input "4"
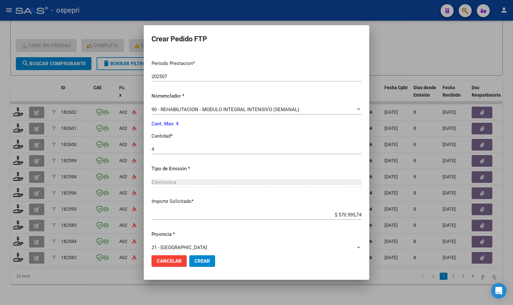
scroll to position [209, 0]
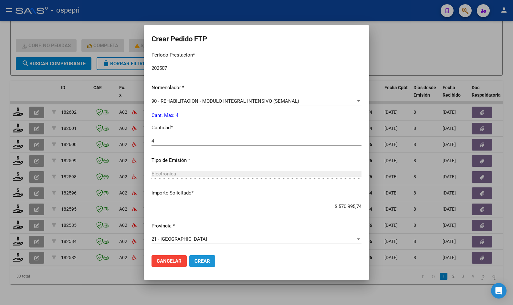
click at [205, 258] on span "Crear" at bounding box center [202, 261] width 16 height 6
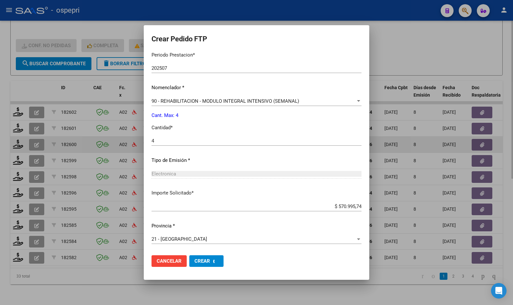
scroll to position [0, 0]
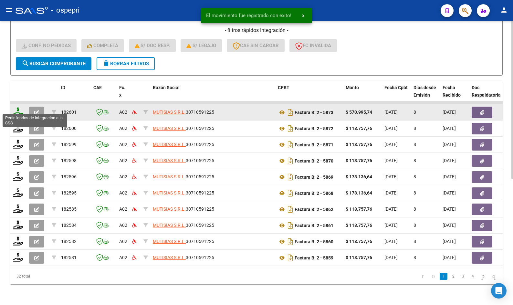
click at [18, 108] on icon at bounding box center [18, 111] width 10 height 9
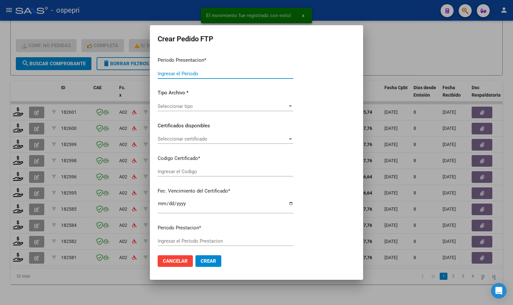
type input "202507"
type input "$ 570.995,74"
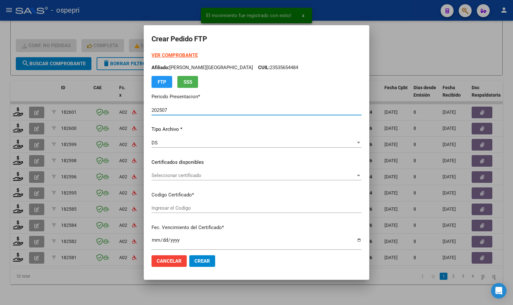
type input "2056757613-3"
type input "[DATE]"
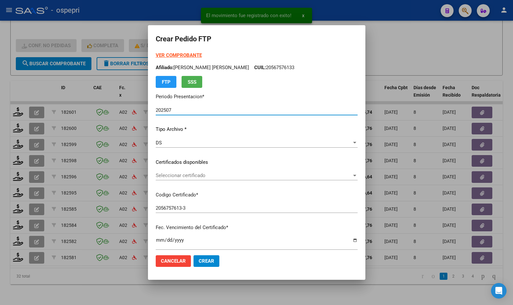
click at [188, 177] on span "Seleccionar certificado" at bounding box center [254, 175] width 196 height 6
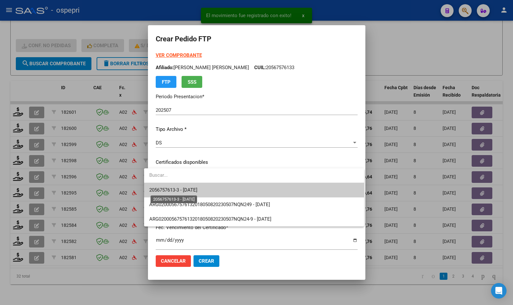
click at [189, 190] on span "2056757613-3 - [DATE]" at bounding box center [173, 190] width 48 height 6
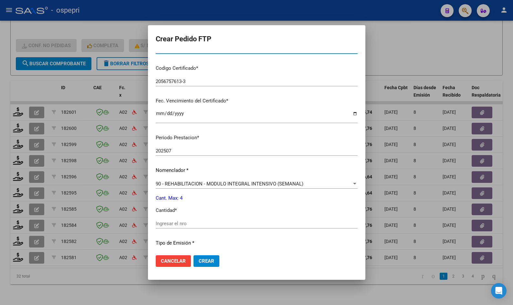
scroll to position [129, 0]
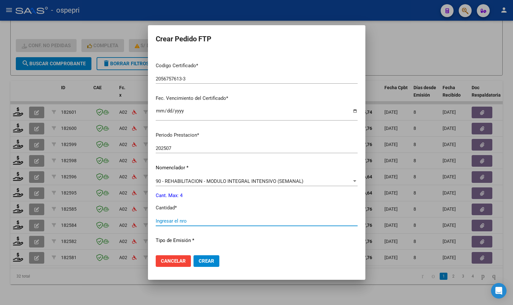
click at [184, 220] on input "Ingresar el nro" at bounding box center [257, 221] width 202 height 6
type input "4"
click at [200, 263] on span "Crear" at bounding box center [207, 261] width 16 height 6
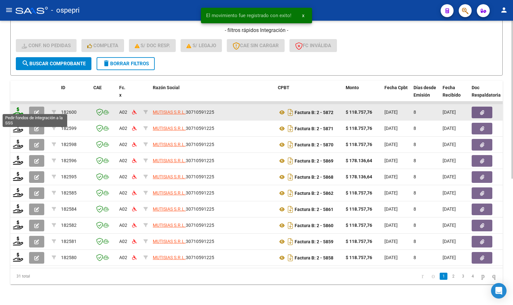
click at [19, 109] on icon at bounding box center [18, 111] width 10 height 9
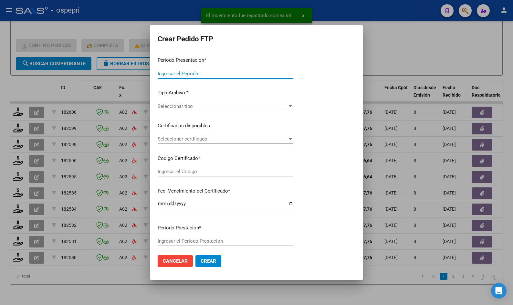
type input "202507"
type input "$ 118.757,76"
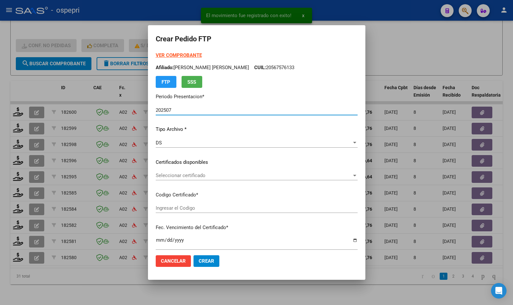
type input "20535638242"
type input "[DATE]"
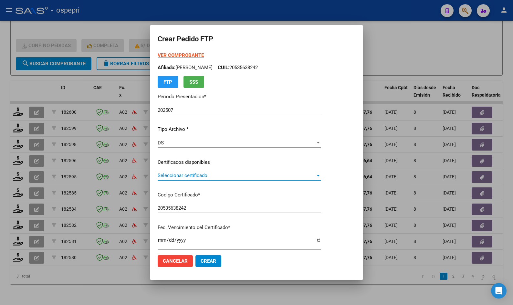
click at [182, 175] on span "Seleccionar certificado" at bounding box center [237, 175] width 158 height 6
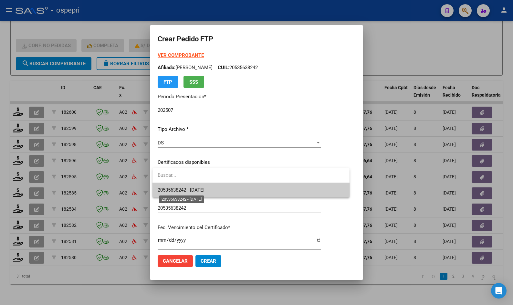
click at [186, 191] on span "20535638242 - [DATE]" at bounding box center [181, 190] width 47 height 6
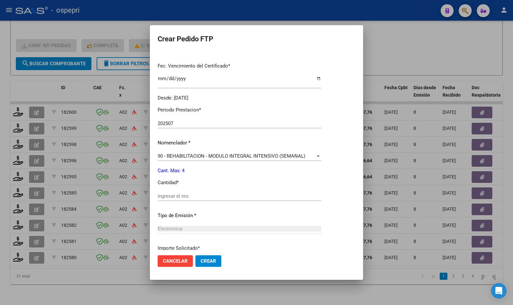
scroll to position [194, 0]
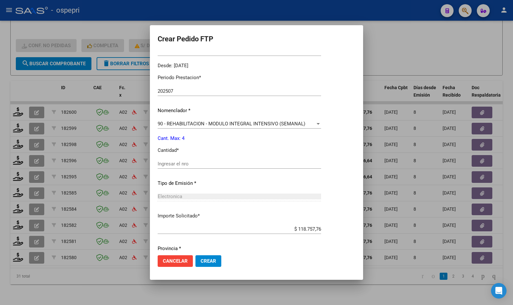
click at [183, 166] on input "Ingresar el nro" at bounding box center [239, 164] width 163 height 6
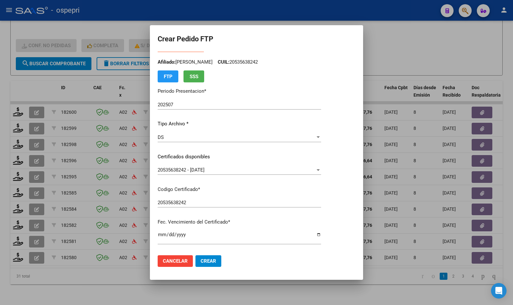
scroll to position [0, 0]
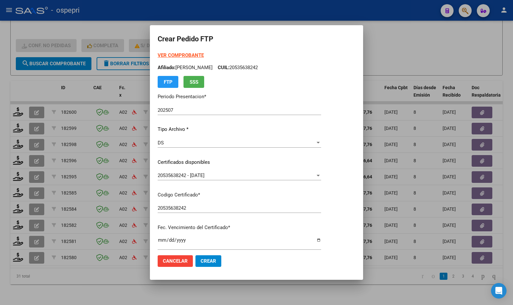
type input "4"
click at [172, 52] on div "VER COMPROBANTE ARCA Padrón Afiliado: [PERSON_NAME]: 20535638242 FTP SSS" at bounding box center [239, 70] width 163 height 36
click at [174, 55] on strong "VER COMPROBANTE" at bounding box center [181, 55] width 46 height 6
click at [210, 263] on span "Crear" at bounding box center [209, 261] width 16 height 6
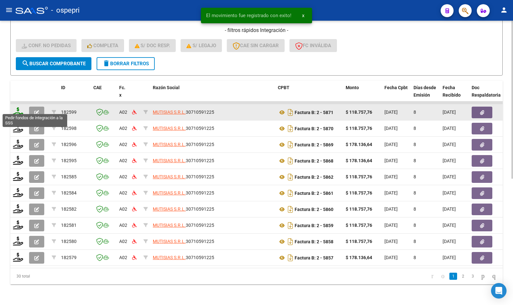
click at [18, 108] on icon at bounding box center [18, 111] width 10 height 9
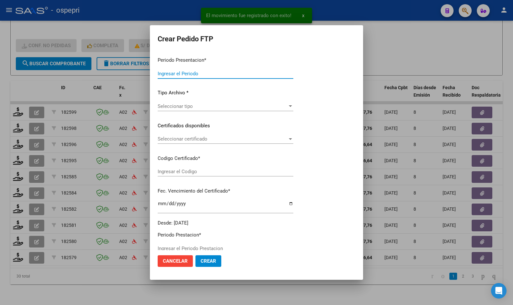
type input "202507"
type input "$ 118.757,76"
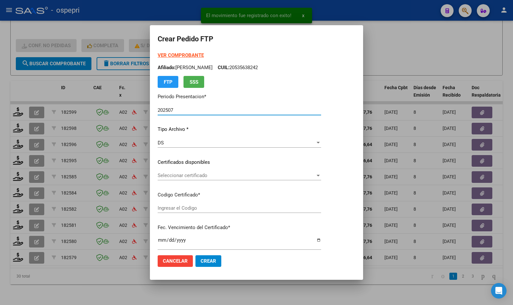
type input "20535638242"
type input "[DATE]"
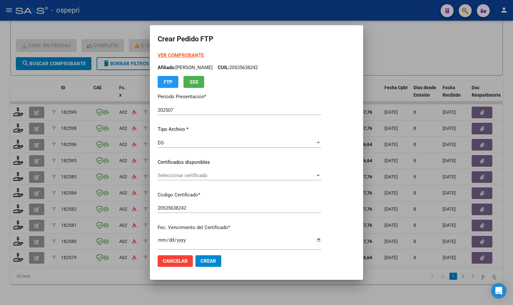
click at [195, 171] on div "Seleccionar certificado Seleccionar certificado" at bounding box center [239, 176] width 163 height 10
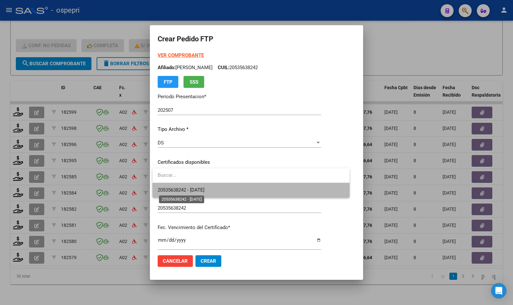
click at [196, 188] on span "20535638242 - [DATE]" at bounding box center [181, 190] width 47 height 6
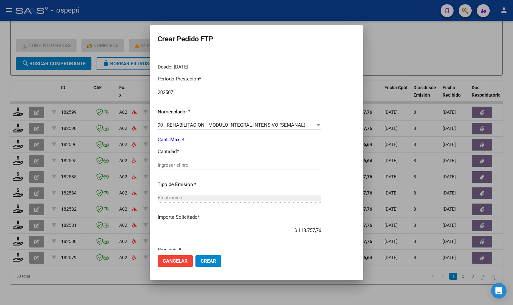
scroll to position [194, 0]
click at [181, 165] on input "Ingresar el nro" at bounding box center [239, 164] width 163 height 6
type input "4"
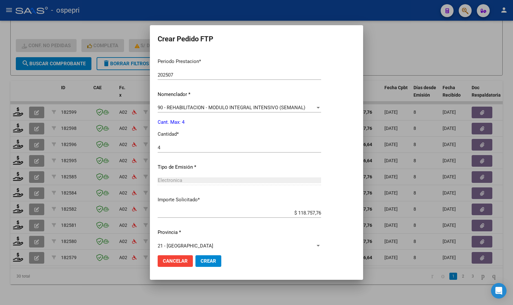
scroll to position [216, 0]
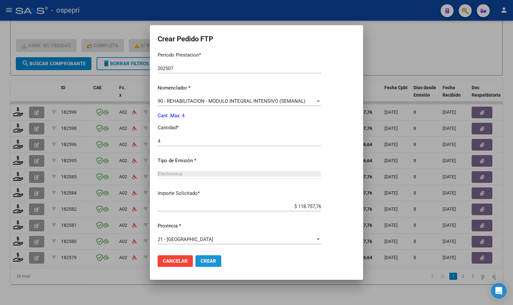
click at [208, 258] on span "Crear" at bounding box center [209, 261] width 16 height 6
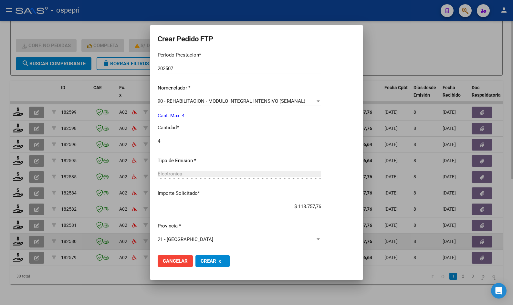
scroll to position [0, 0]
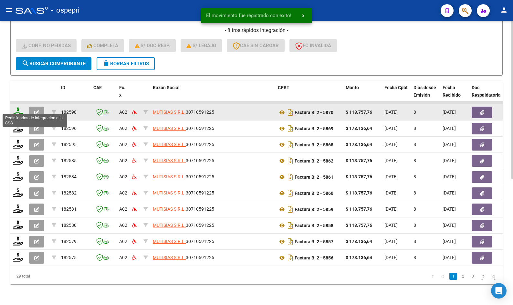
click at [19, 108] on icon at bounding box center [18, 111] width 10 height 9
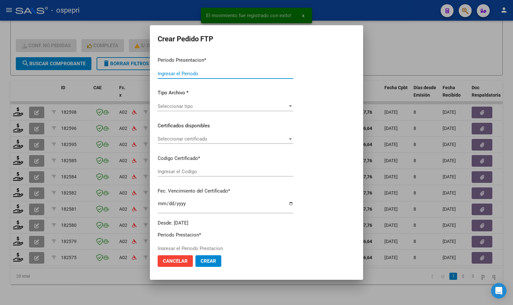
type input "202507"
type input "$ 118.757,76"
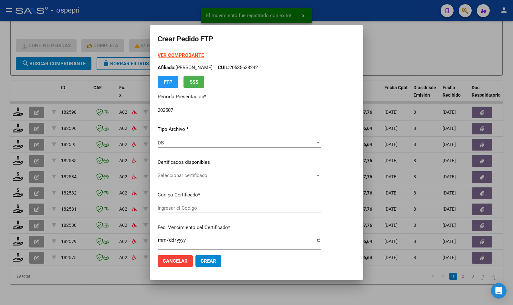
type input "20535638242"
type input "[DATE]"
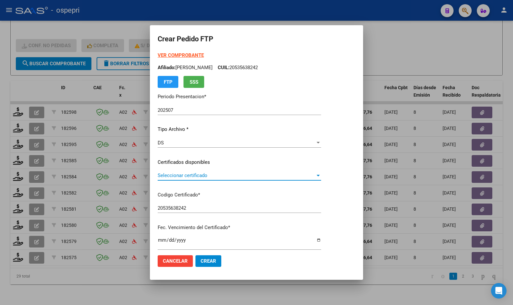
click at [201, 178] on span "Seleccionar certificado" at bounding box center [237, 175] width 158 height 6
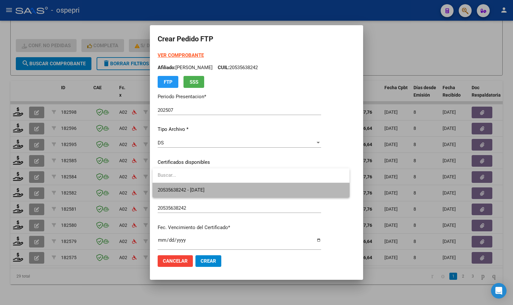
click at [213, 196] on span "20535638242 - [DATE]" at bounding box center [251, 190] width 187 height 15
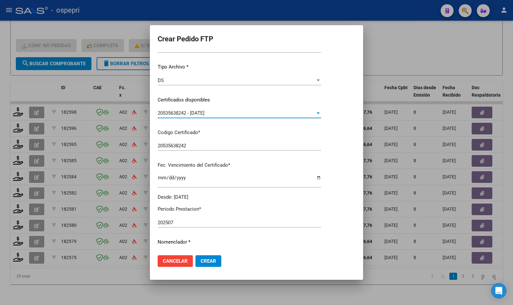
scroll to position [129, 0]
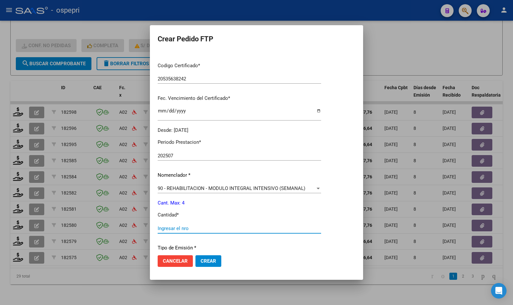
click at [198, 228] on input "Ingresar el nro" at bounding box center [239, 228] width 163 height 6
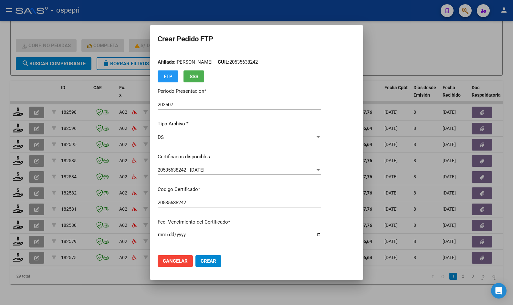
scroll to position [0, 0]
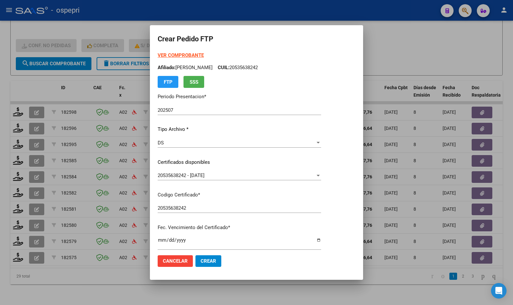
type input "4"
click at [180, 56] on strong "VER COMPROBANTE" at bounding box center [181, 55] width 46 height 6
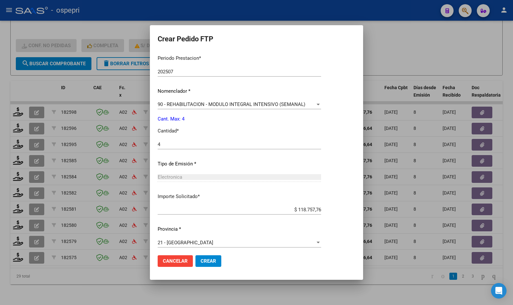
scroll to position [216, 0]
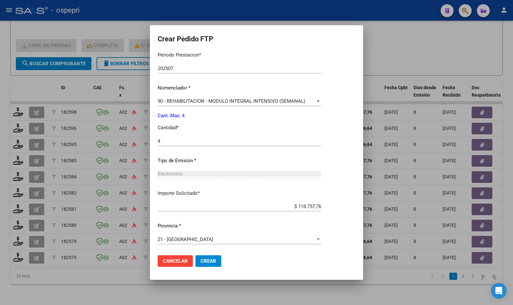
click at [210, 262] on span "Crear" at bounding box center [209, 261] width 16 height 6
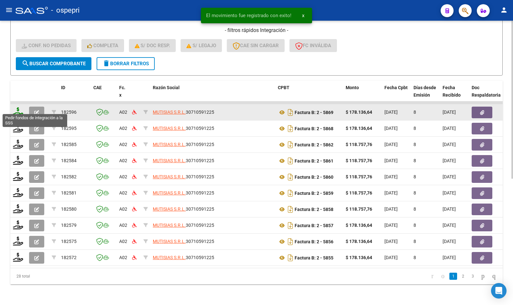
click at [20, 108] on icon at bounding box center [18, 111] width 10 height 9
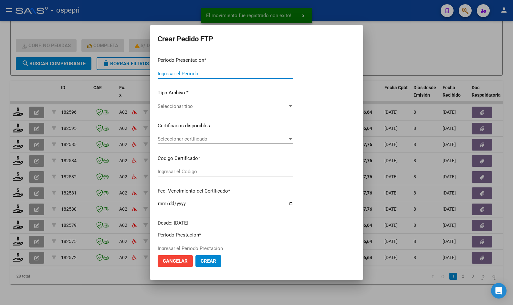
type input "202507"
type input "$ 178.136,64"
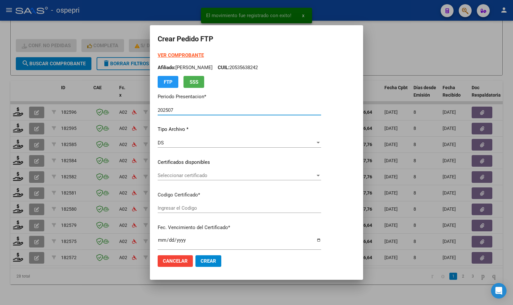
type input "2047786804-6"
type input "[DATE]"
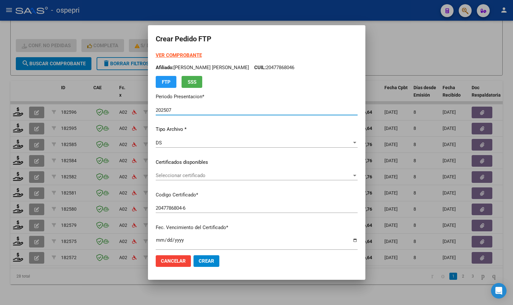
click at [218, 178] on span "Seleccionar certificado" at bounding box center [254, 175] width 196 height 6
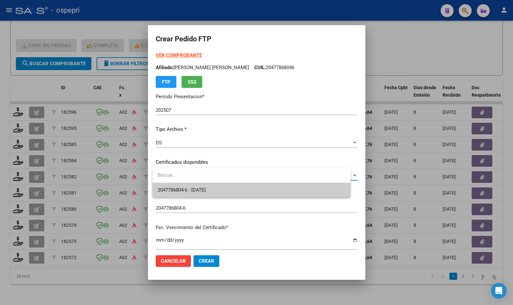
click at [222, 187] on span "2047786804-6 - [DATE]" at bounding box center [252, 190] width 188 height 15
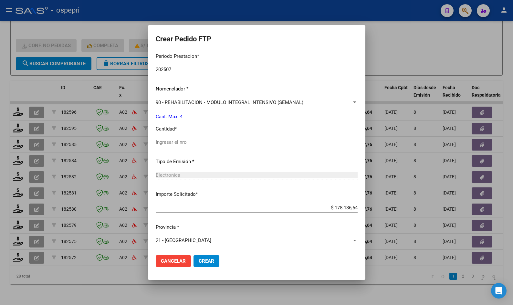
scroll to position [209, 0]
click at [211, 141] on input "Ingresar el nro" at bounding box center [257, 141] width 202 height 6
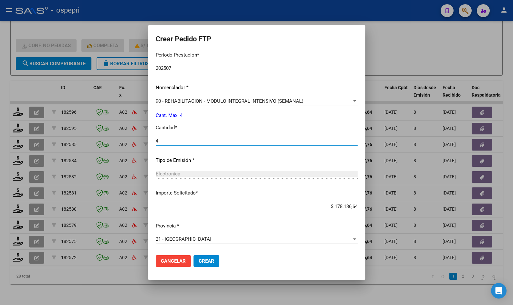
type input "4"
click at [212, 260] on span "Crear" at bounding box center [207, 261] width 16 height 6
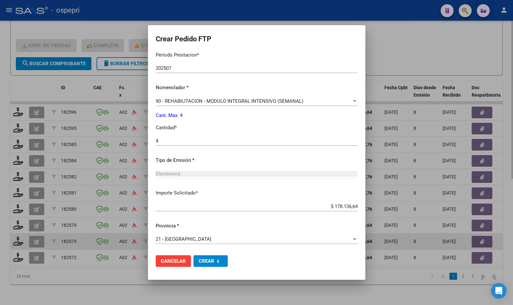
scroll to position [0, 0]
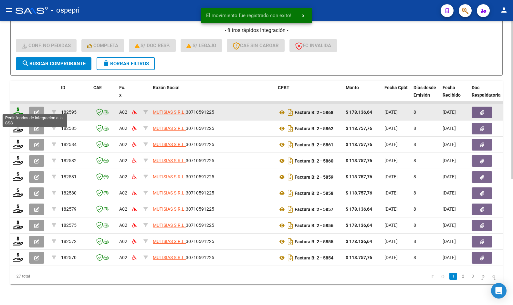
click at [19, 109] on icon at bounding box center [18, 111] width 10 height 9
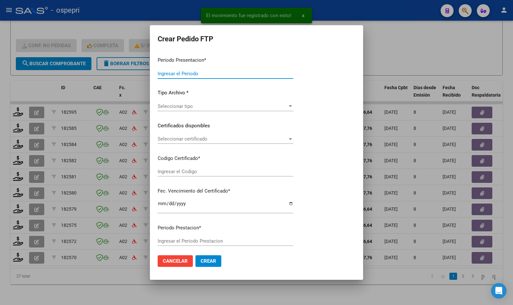
type input "202507"
type input "$ 178.136,64"
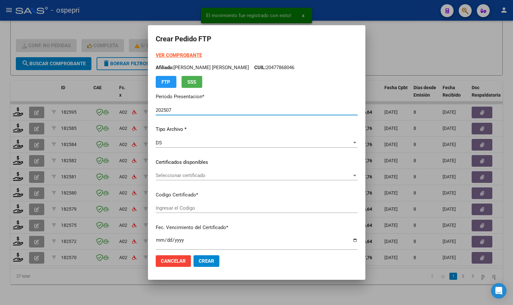
type input "2047786804-6"
type input "[DATE]"
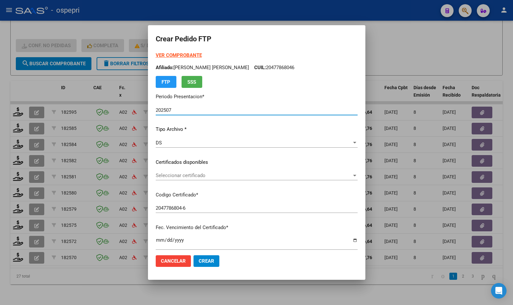
click at [190, 177] on span "Seleccionar certificado" at bounding box center [254, 175] width 196 height 6
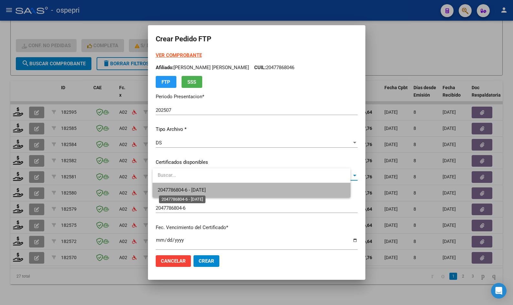
click at [201, 190] on span "2047786804-6 - [DATE]" at bounding box center [182, 190] width 48 height 6
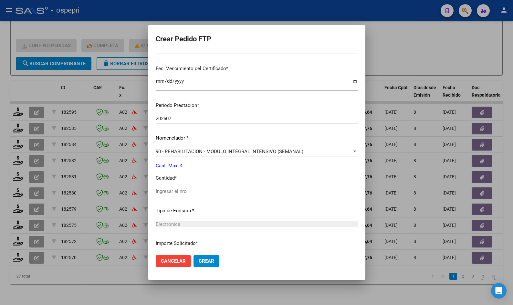
scroll to position [162, 0]
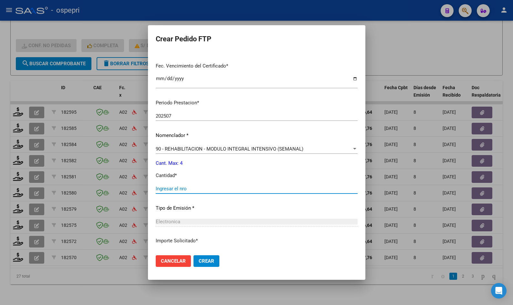
click at [204, 187] on input "Ingresar el nro" at bounding box center [257, 189] width 202 height 6
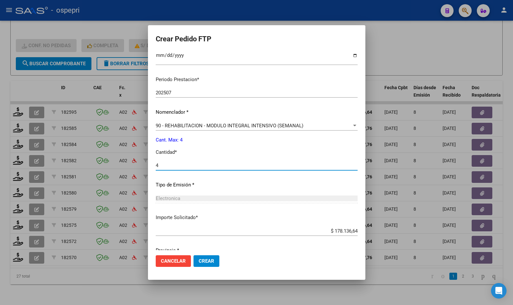
scroll to position [209, 0]
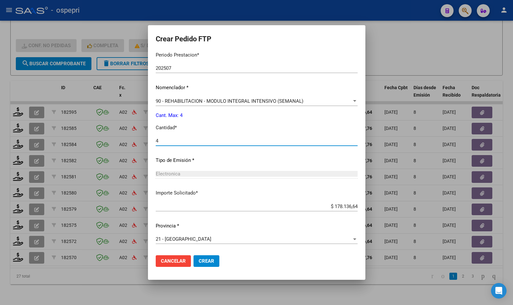
type input "4"
click at [213, 262] on span "Crear" at bounding box center [207, 261] width 16 height 6
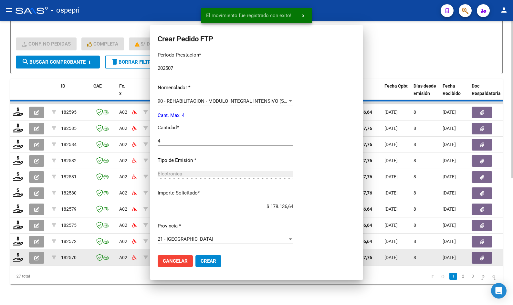
scroll to position [173, 0]
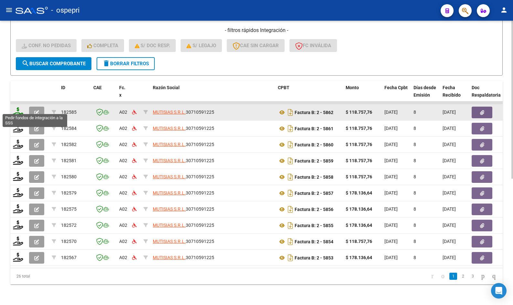
click at [21, 108] on icon at bounding box center [18, 111] width 10 height 9
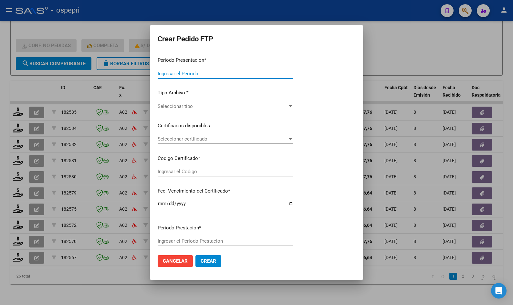
type input "202507"
type input "$ 118.757,76"
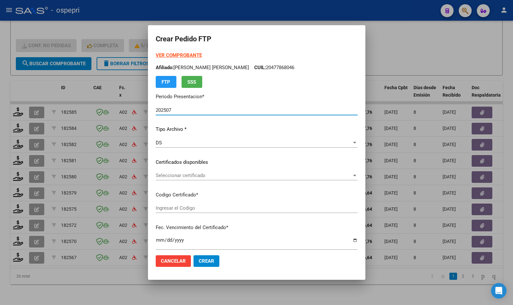
type input "2055633432-4"
type input "[DATE]"
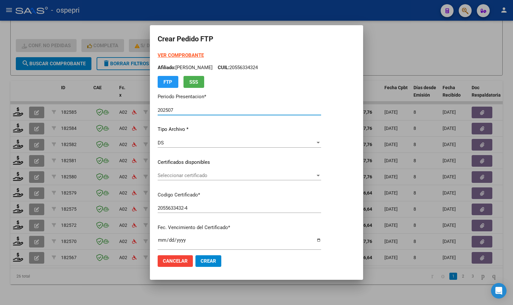
click at [193, 175] on span "Seleccionar certificado" at bounding box center [237, 175] width 158 height 6
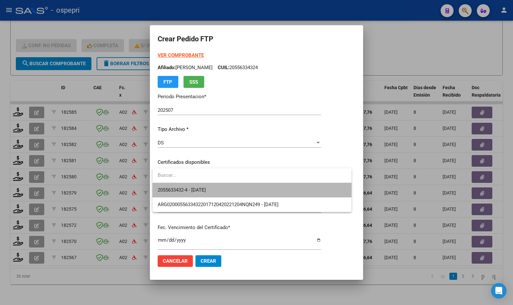
click at [194, 184] on span "2055633432-4 - [DATE]" at bounding box center [252, 190] width 189 height 15
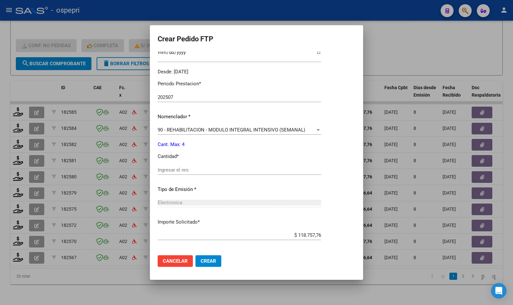
scroll to position [194, 0]
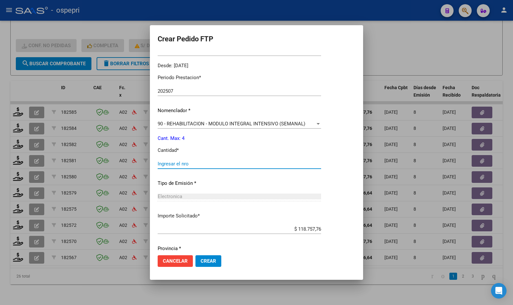
click at [186, 163] on input "Ingresar el nro" at bounding box center [239, 164] width 163 height 6
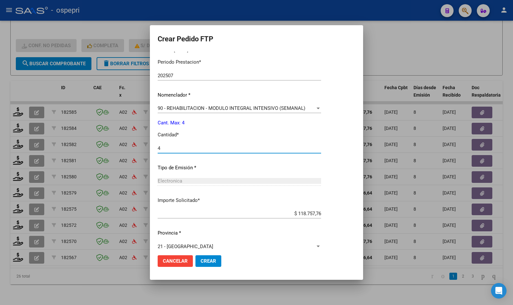
scroll to position [216, 0]
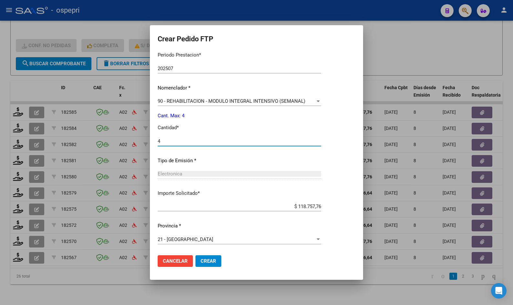
type input "4"
click at [207, 264] on button "Crear" at bounding box center [208, 261] width 26 height 12
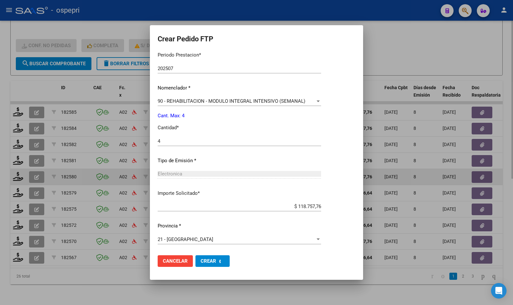
scroll to position [0, 0]
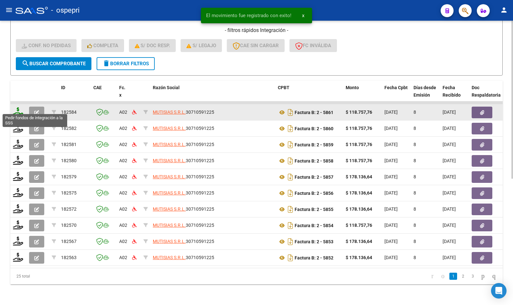
click at [17, 108] on icon at bounding box center [18, 111] width 10 height 9
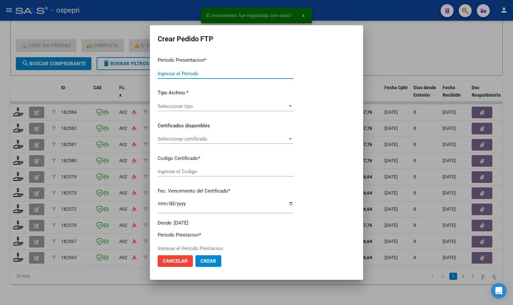
type input "202507"
type input "$ 118.757,76"
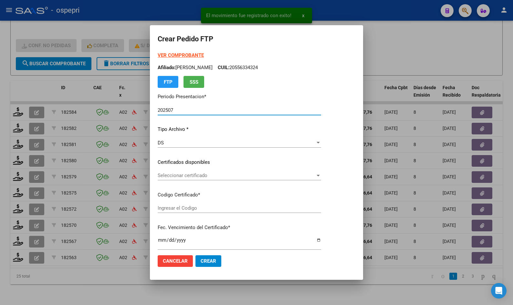
type input "2055633432-4"
type input "[DATE]"
click at [193, 177] on span "Seleccionar certificado" at bounding box center [237, 175] width 158 height 6
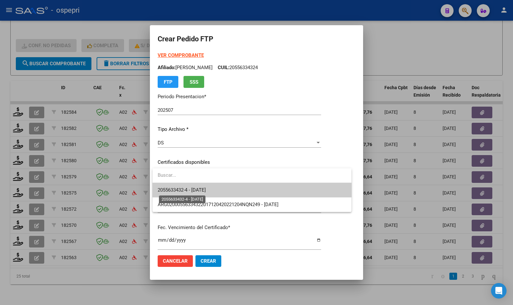
click at [193, 190] on span "2055633432-4 - [DATE]" at bounding box center [182, 190] width 48 height 6
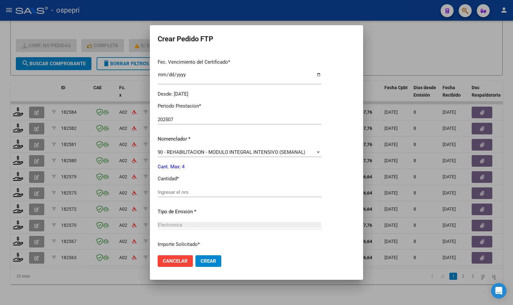
scroll to position [194, 0]
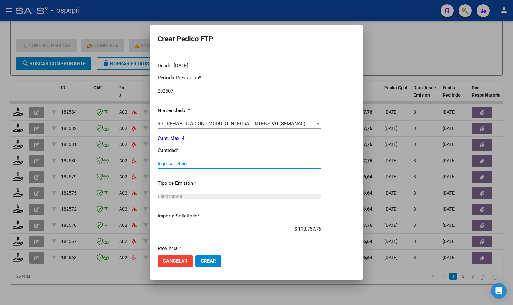
click at [180, 165] on input "Ingresar el nro" at bounding box center [239, 164] width 163 height 6
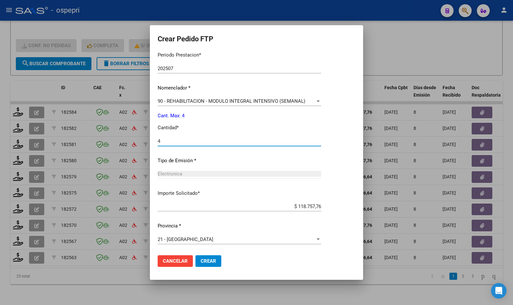
scroll to position [0, 0]
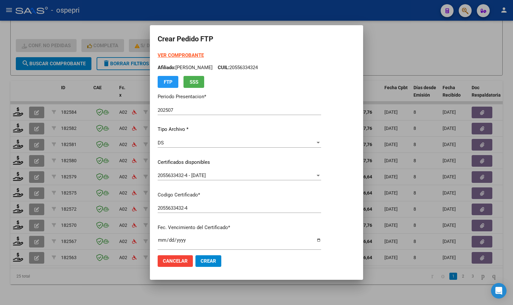
type input "4"
click at [181, 53] on strong "VER COMPROBANTE" at bounding box center [181, 55] width 46 height 6
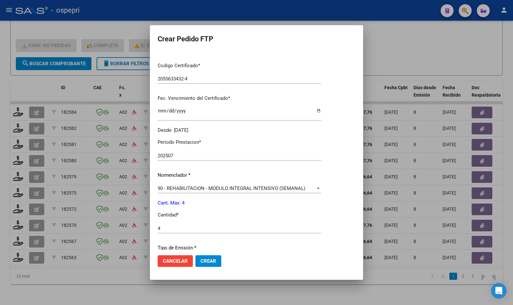
scroll to position [216, 0]
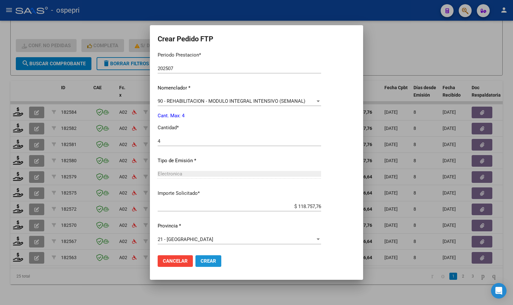
click at [208, 262] on span "Crear" at bounding box center [209, 261] width 16 height 6
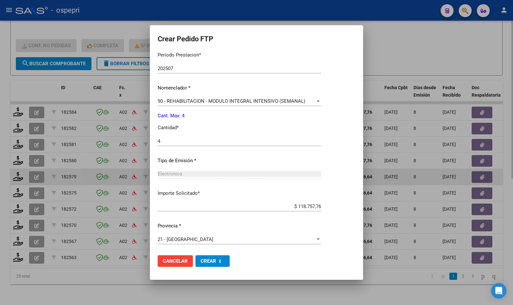
scroll to position [0, 0]
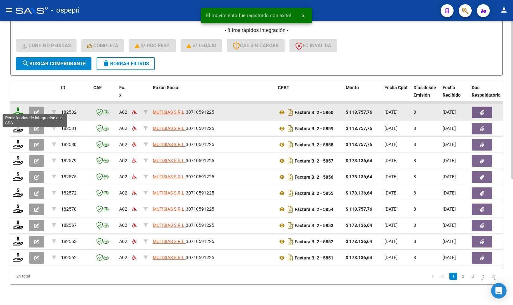
click at [18, 107] on icon at bounding box center [18, 111] width 10 height 9
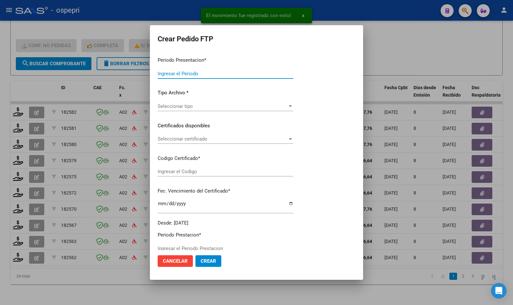
type input "202507"
type input "$ 118.757,76"
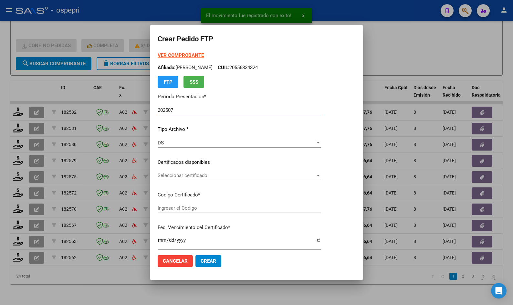
type input "2055633432-4"
type input "[DATE]"
click at [189, 177] on span "Seleccionar certificado" at bounding box center [237, 175] width 158 height 6
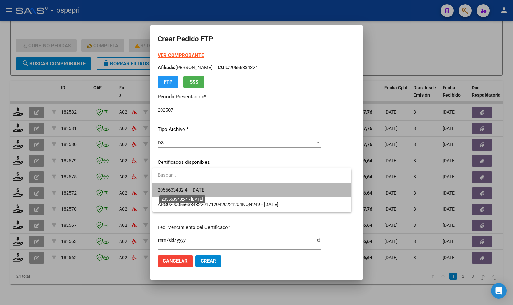
click at [194, 187] on span "2055633432-4 - [DATE]" at bounding box center [182, 190] width 48 height 6
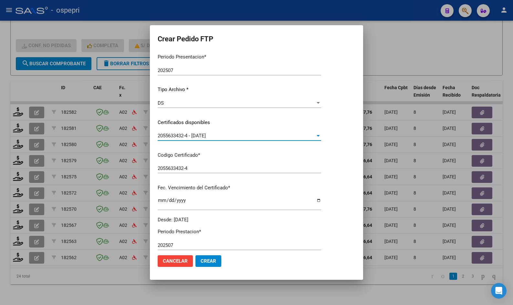
scroll to position [129, 0]
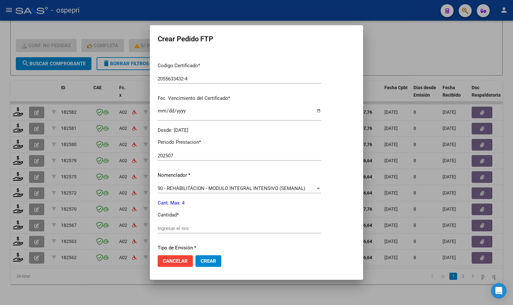
click at [197, 227] on input "Ingresar el nro" at bounding box center [239, 228] width 163 height 6
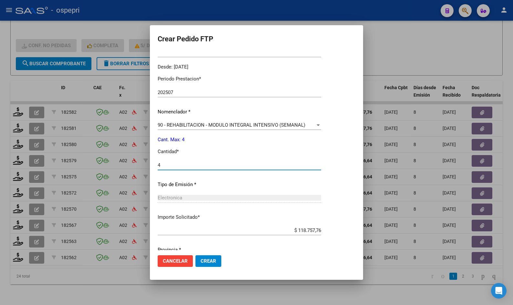
scroll to position [216, 0]
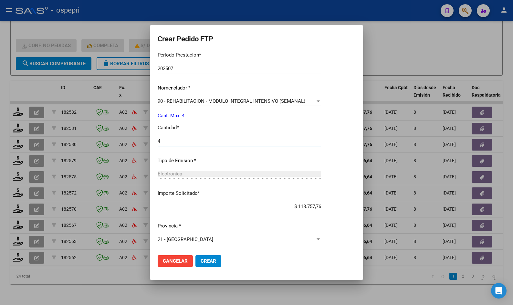
type input "4"
click at [217, 260] on button "Crear" at bounding box center [208, 261] width 26 height 12
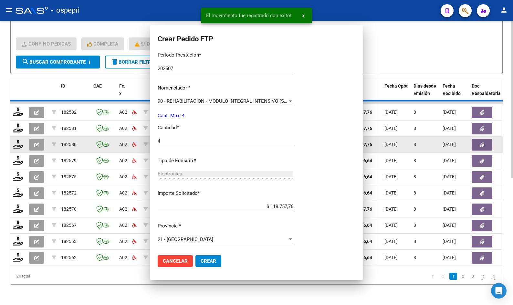
scroll to position [0, 0]
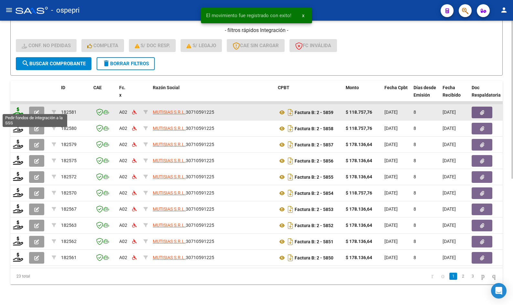
click at [19, 109] on icon at bounding box center [18, 111] width 10 height 9
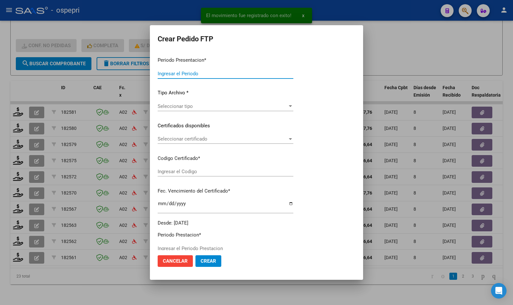
type input "202507"
type input "$ 118.757,76"
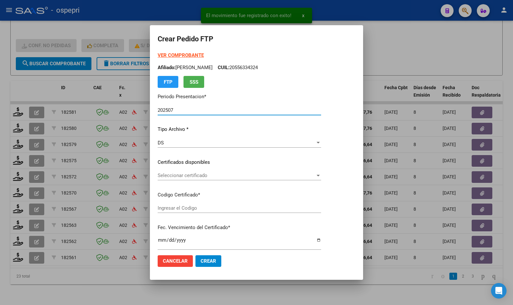
type input "2759728710-6"
type input "[DATE]"
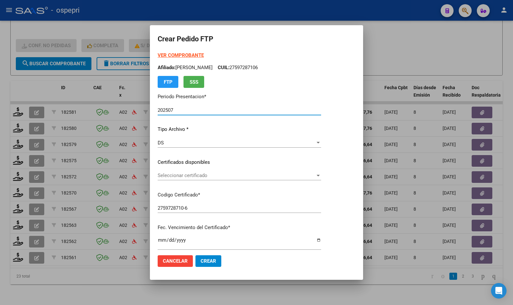
click at [196, 174] on span "Seleccionar certificado" at bounding box center [237, 175] width 158 height 6
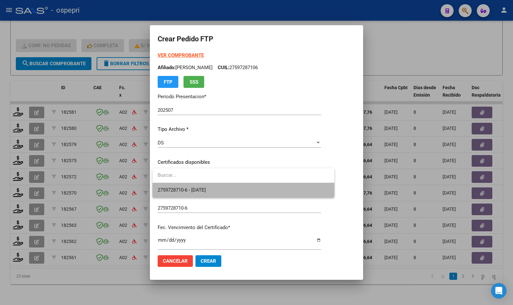
click at [196, 194] on span "2759728710-6 - [DATE]" at bounding box center [244, 190] width 172 height 15
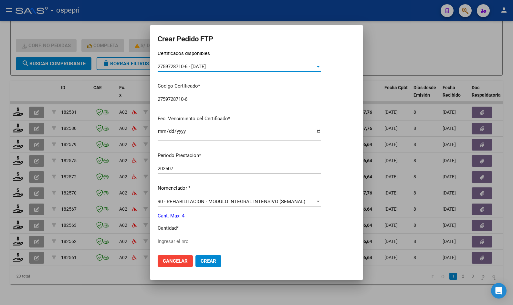
scroll to position [162, 0]
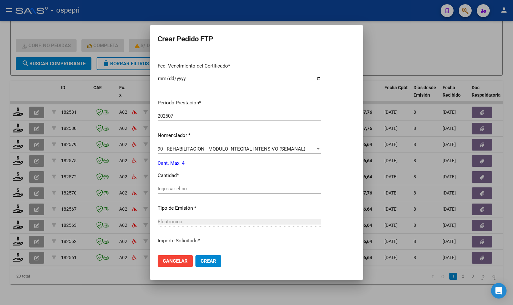
click at [193, 192] on div "Ingresar el nro" at bounding box center [239, 189] width 163 height 10
type input "4"
click at [213, 260] on span "Crear" at bounding box center [209, 261] width 16 height 6
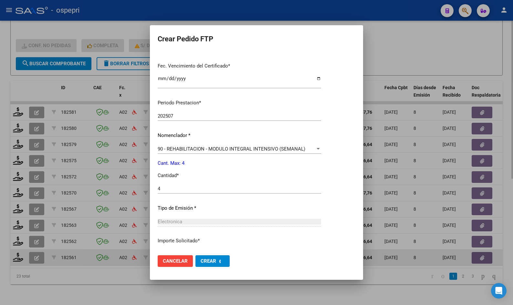
scroll to position [166, 0]
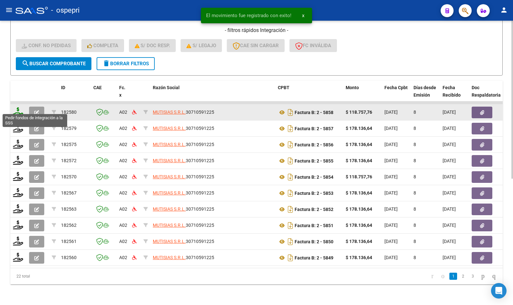
click at [18, 110] on icon at bounding box center [18, 111] width 10 height 9
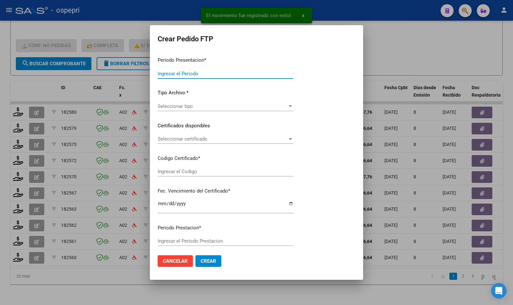
type input "202507"
type input "$ 118.757,76"
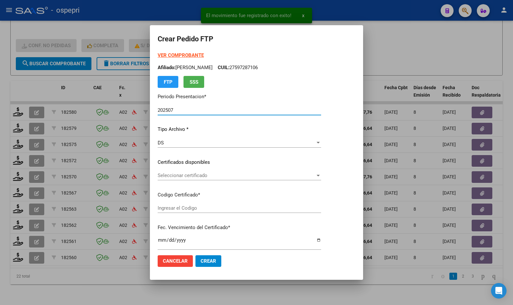
type input "2759728710-6"
type input "[DATE]"
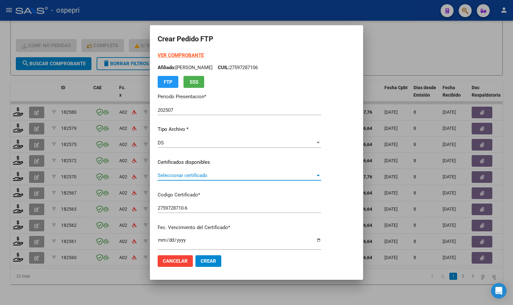
click at [180, 175] on span "Seleccionar certificado" at bounding box center [237, 175] width 158 height 6
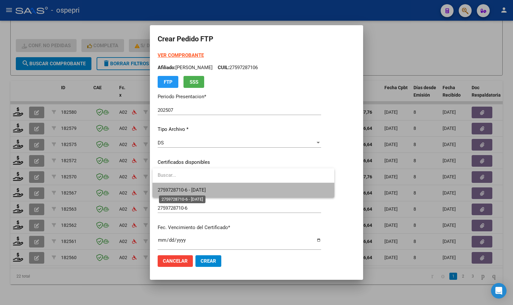
click at [192, 190] on span "2759728710-6 - [DATE]" at bounding box center [182, 190] width 48 height 6
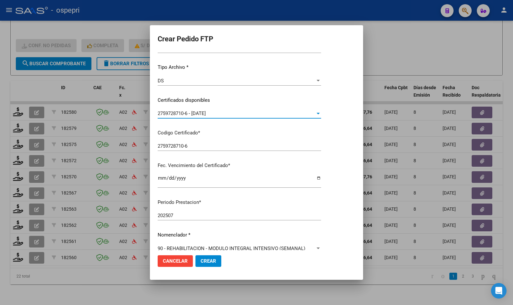
scroll to position [162, 0]
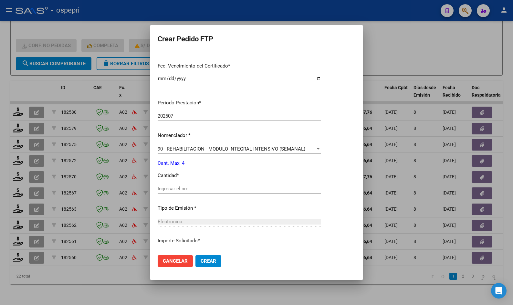
click at [190, 187] on input "Ingresar el nro" at bounding box center [239, 189] width 163 height 6
type input "4"
click at [203, 261] on span "Crear" at bounding box center [209, 261] width 16 height 6
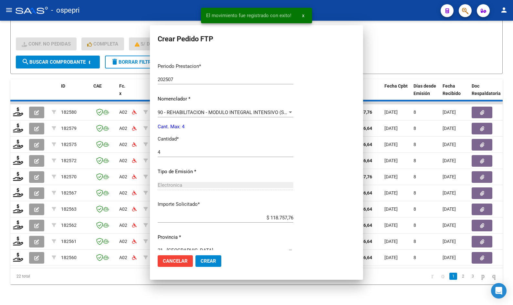
scroll to position [166, 0]
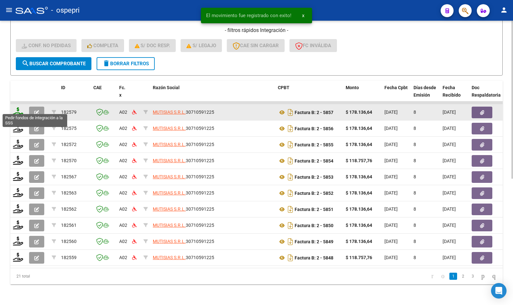
click at [19, 109] on icon at bounding box center [18, 111] width 10 height 9
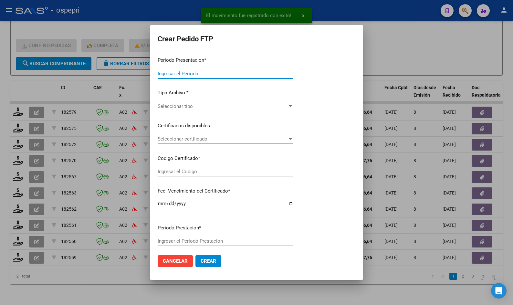
type input "202507"
type input "$ 178.136,64"
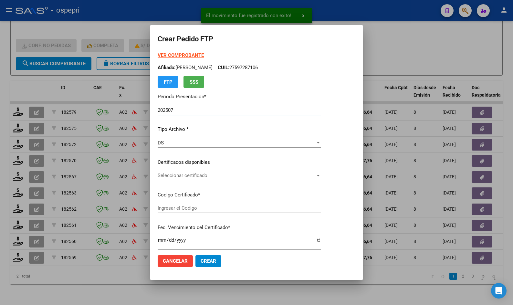
type input "2353565448-4"
type input "[DATE]"
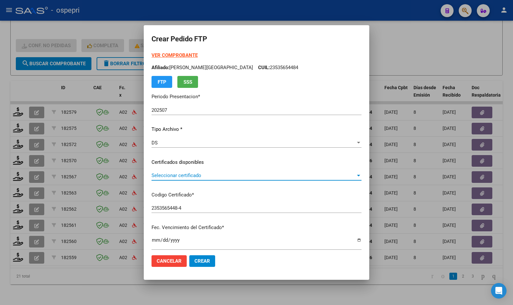
click at [193, 174] on span "Seleccionar certificado" at bounding box center [254, 175] width 204 height 6
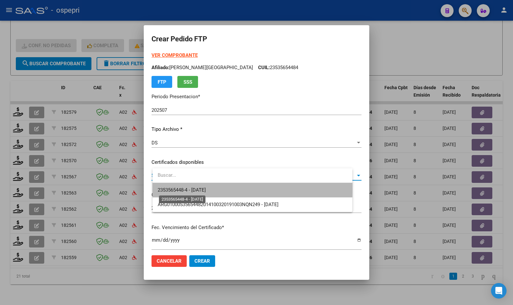
click at [200, 189] on span "2353565448-4 - [DATE]" at bounding box center [182, 190] width 48 height 6
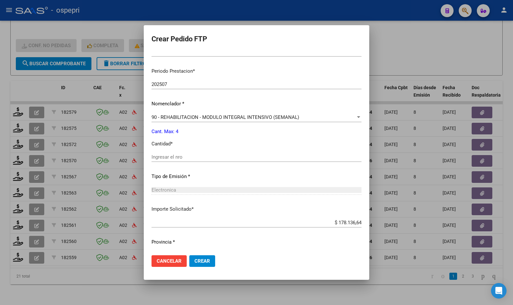
scroll to position [194, 0]
click at [193, 157] on input "Ingresar el nro" at bounding box center [257, 156] width 210 height 6
type input "4"
click at [205, 259] on span "Crear" at bounding box center [202, 261] width 16 height 6
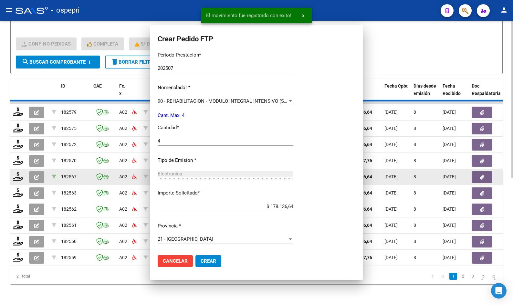
scroll to position [173, 0]
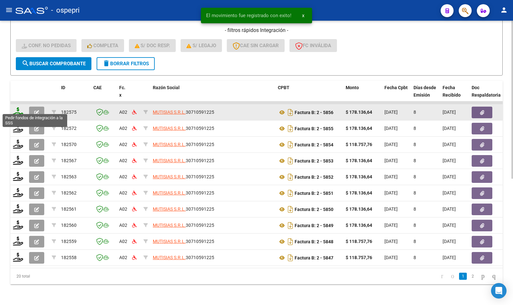
click at [17, 108] on icon at bounding box center [18, 111] width 10 height 9
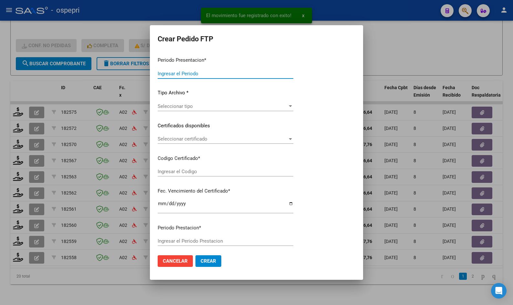
type input "202507"
type input "$ 178.136,64"
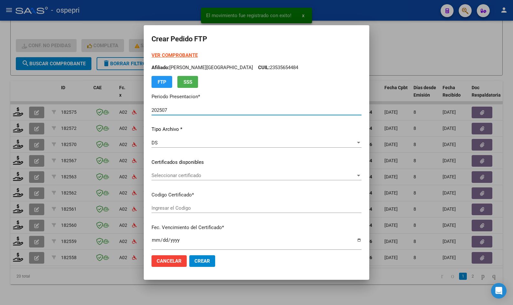
type input "2353565448-4"
type input "[DATE]"
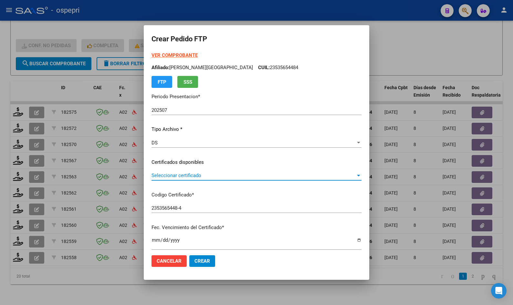
click at [181, 175] on span "Seleccionar certificado" at bounding box center [254, 175] width 204 height 6
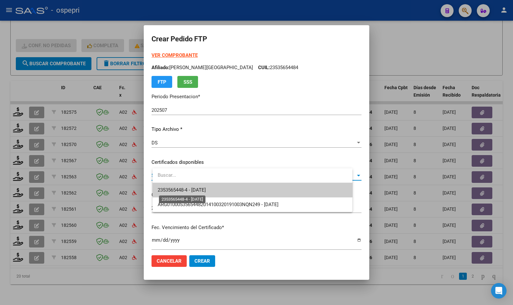
click at [185, 188] on span "2353565448-4 - [DATE]" at bounding box center [182, 190] width 48 height 6
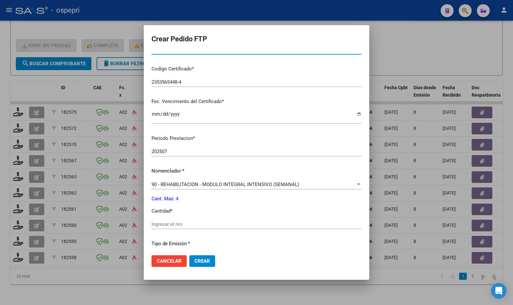
scroll to position [129, 0]
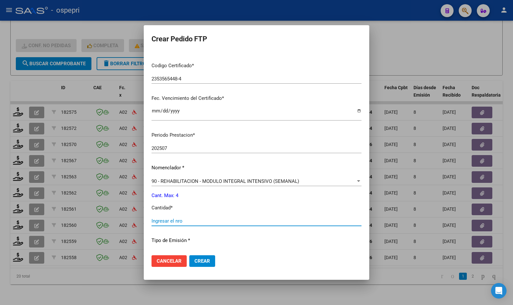
click at [188, 219] on input "Ingresar el nro" at bounding box center [257, 221] width 210 height 6
type input "4"
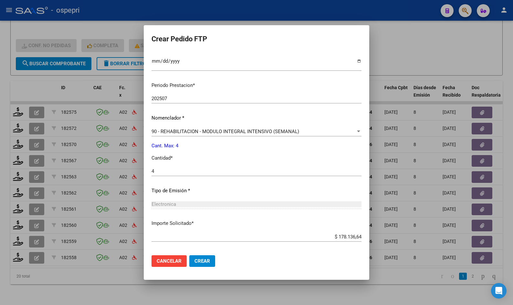
scroll to position [209, 0]
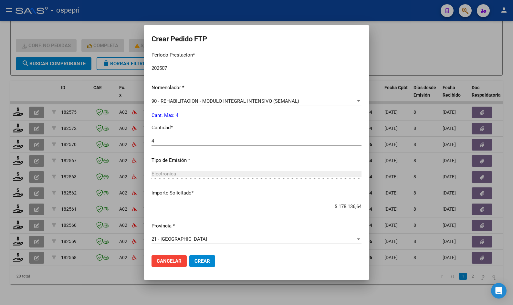
click at [210, 260] on span "Crear" at bounding box center [202, 261] width 16 height 6
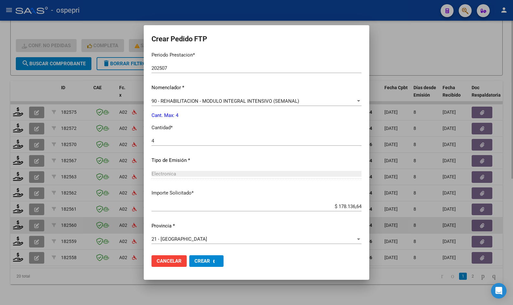
scroll to position [173, 0]
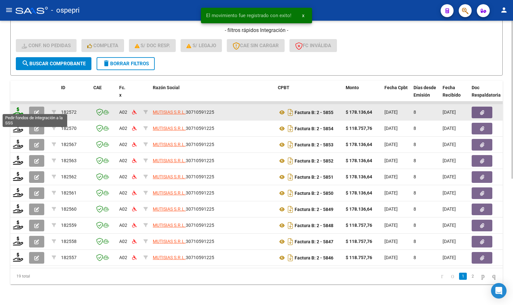
click at [20, 108] on icon at bounding box center [18, 111] width 10 height 9
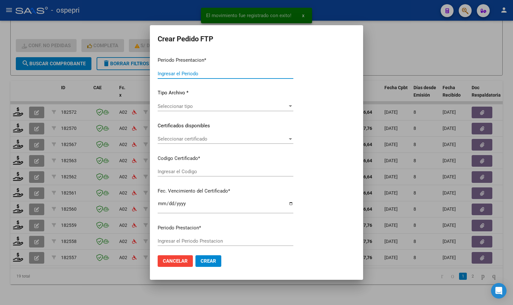
type input "202507"
type input "$ 178.136,64"
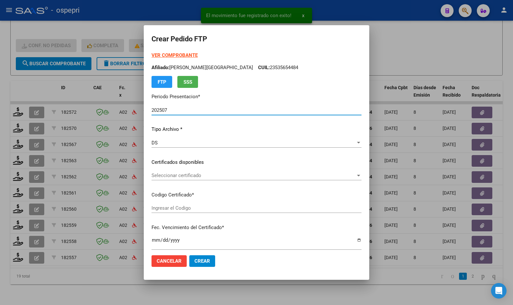
type input "2353565448-4"
type input "[DATE]"
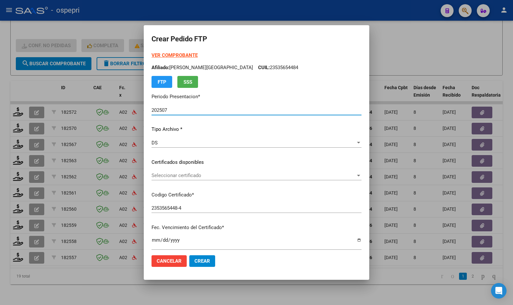
click at [185, 175] on span "Seleccionar certificado" at bounding box center [254, 175] width 204 height 6
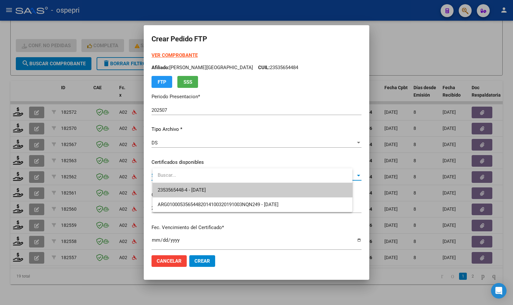
click at [193, 187] on span "2353565448-4 - [DATE]" at bounding box center [182, 190] width 48 height 6
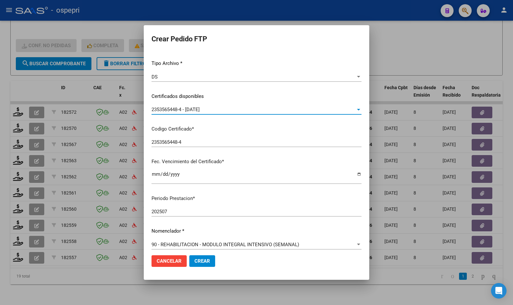
scroll to position [129, 0]
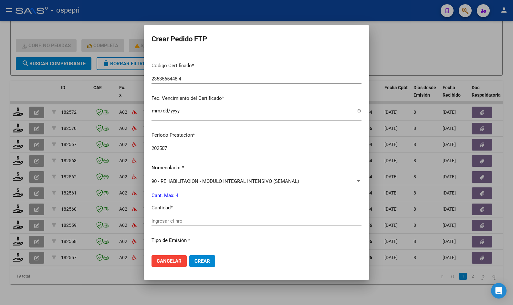
click at [186, 215] on div "Periodo Prestacion * 202507 Ingresar el Periodo Prestacion Nomenclador * 90 - R…" at bounding box center [257, 229] width 210 height 204
click at [186, 219] on input "Ingresar el nro" at bounding box center [257, 221] width 210 height 6
type input "4"
click at [204, 260] on span "Crear" at bounding box center [202, 261] width 16 height 6
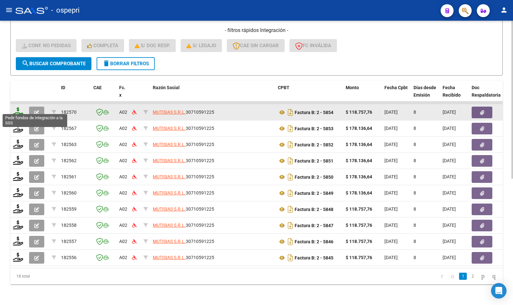
click at [17, 108] on icon at bounding box center [18, 111] width 10 height 9
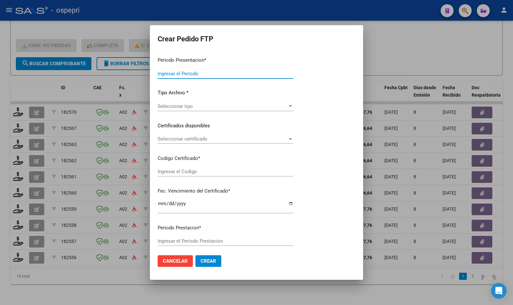
type input "202507"
type input "$ 118.757,76"
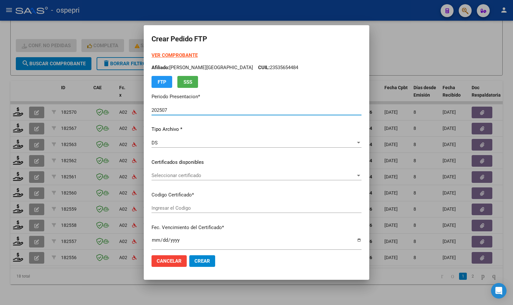
type input "27597282333"
type input "[DATE]"
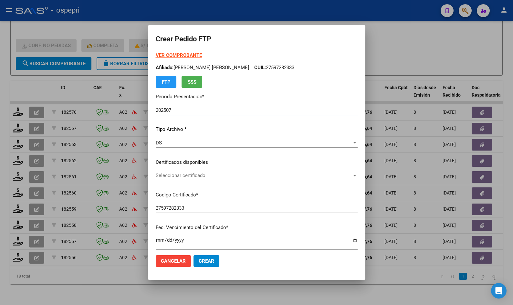
click at [192, 178] on span "Seleccionar certificado" at bounding box center [254, 175] width 196 height 6
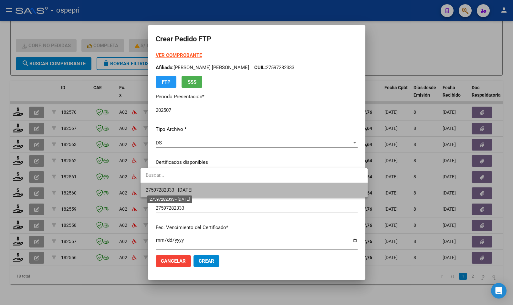
click at [193, 191] on span "27597282333 - [DATE]" at bounding box center [169, 190] width 47 height 6
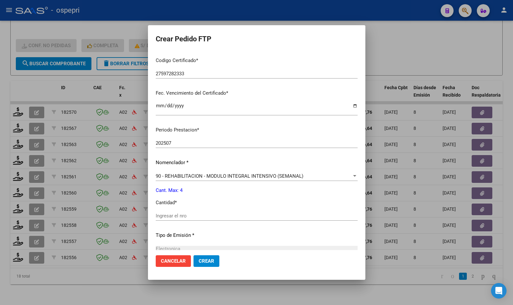
scroll to position [162, 0]
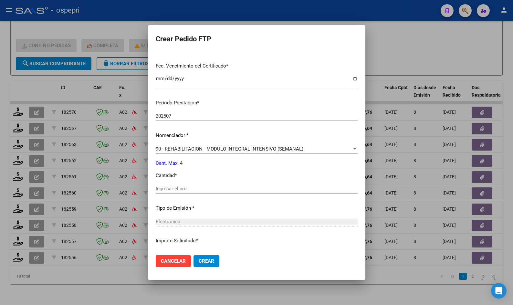
click at [170, 187] on input "Ingresar el nro" at bounding box center [257, 189] width 202 height 6
type input "4"
click at [203, 261] on span "Crear" at bounding box center [207, 261] width 16 height 6
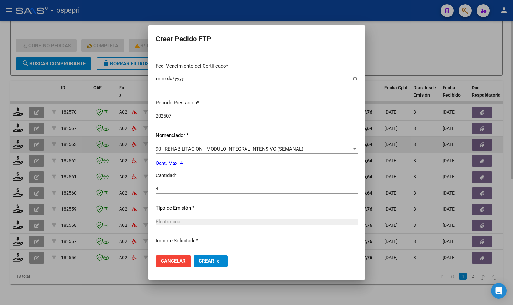
scroll to position [166, 0]
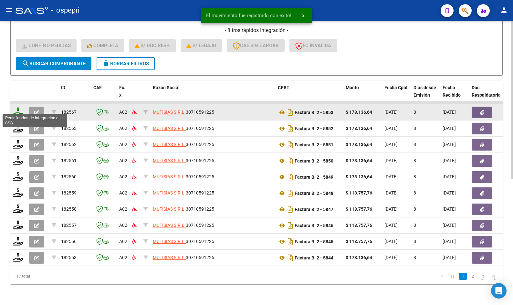
click at [18, 108] on icon at bounding box center [18, 111] width 10 height 9
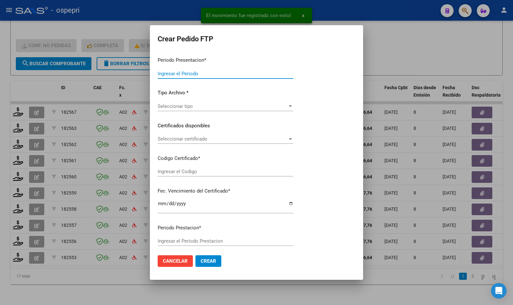
type input "202507"
type input "$ 178.136,64"
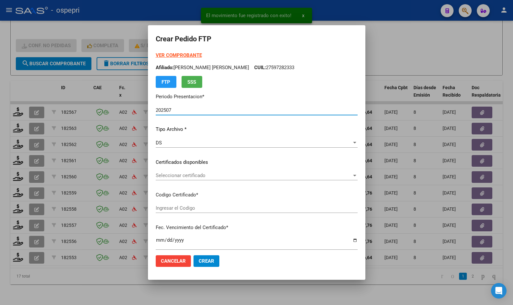
type input "2056757613-3"
type input "[DATE]"
click at [187, 176] on span "Seleccionar certificado" at bounding box center [254, 175] width 196 height 6
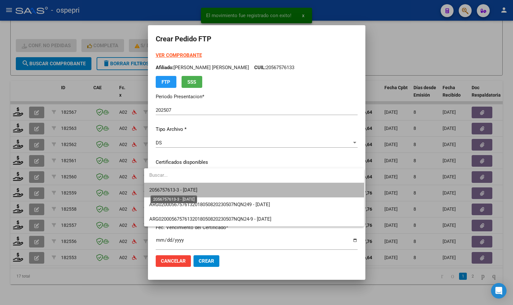
click at [193, 191] on span "2056757613-3 - [DATE]" at bounding box center [173, 190] width 48 height 6
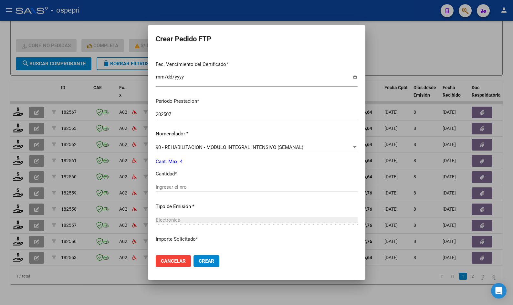
scroll to position [194, 0]
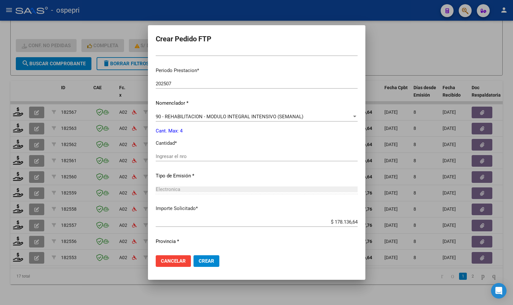
click at [169, 153] on input "Ingresar el nro" at bounding box center [257, 156] width 202 height 6
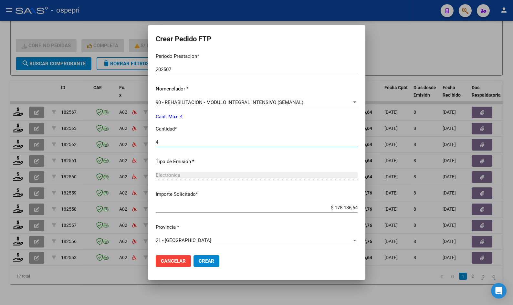
scroll to position [209, 0]
type input "4"
click at [200, 259] on span "Crear" at bounding box center [207, 261] width 16 height 6
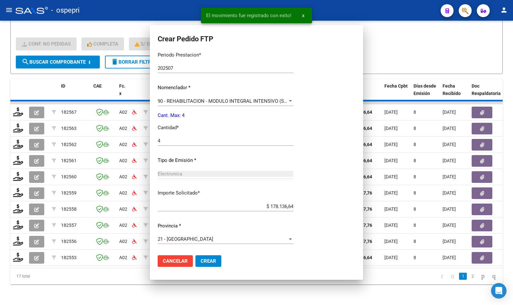
scroll to position [173, 0]
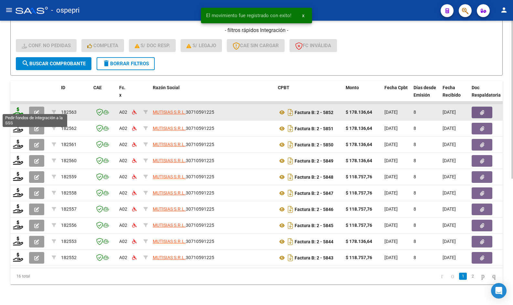
click at [19, 109] on icon at bounding box center [18, 111] width 10 height 9
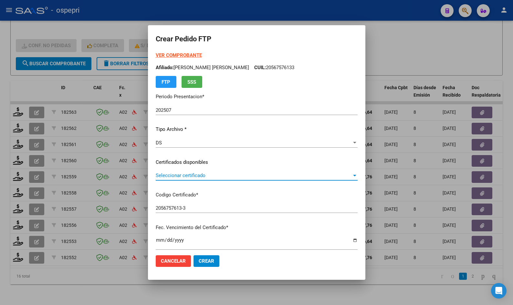
click at [205, 174] on span "Seleccionar certificado" at bounding box center [254, 175] width 196 height 6
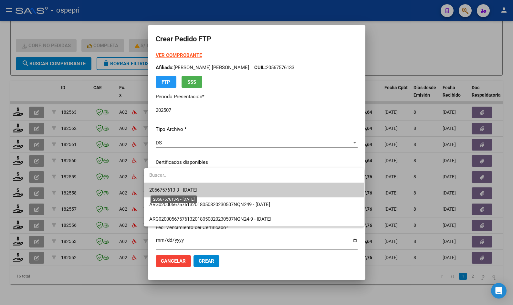
click at [197, 189] on span "2056757613-3 - [DATE]" at bounding box center [173, 190] width 48 height 6
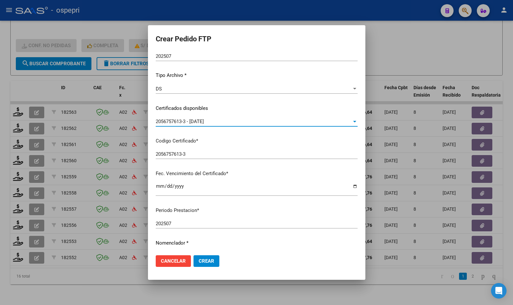
scroll to position [162, 0]
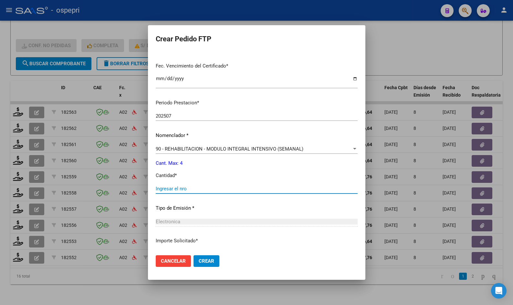
click at [194, 189] on input "Ingresar el nro" at bounding box center [257, 189] width 202 height 6
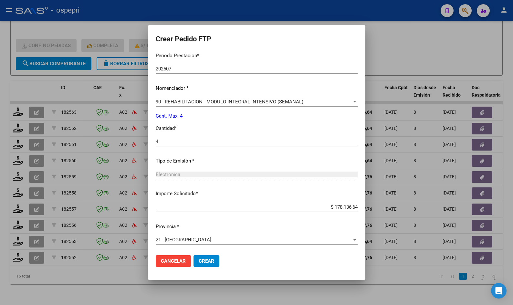
scroll to position [209, 0]
click at [202, 258] on span "Crear" at bounding box center [207, 261] width 16 height 6
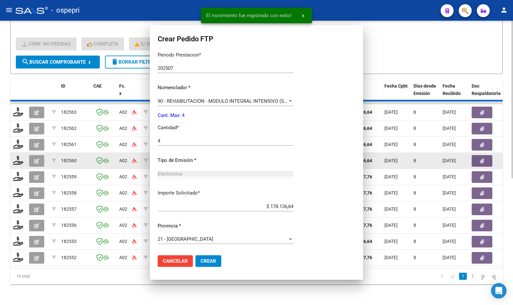
scroll to position [173, 0]
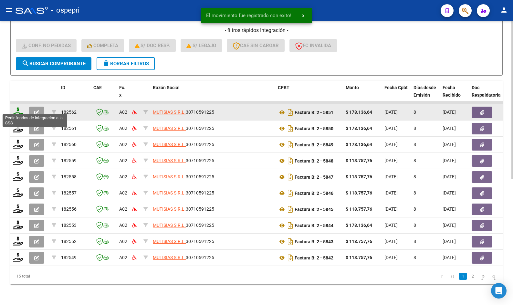
click at [17, 108] on icon at bounding box center [18, 111] width 10 height 9
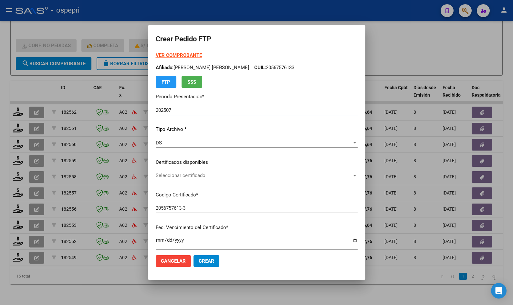
click at [190, 178] on span "Seleccionar certificado" at bounding box center [254, 175] width 196 height 6
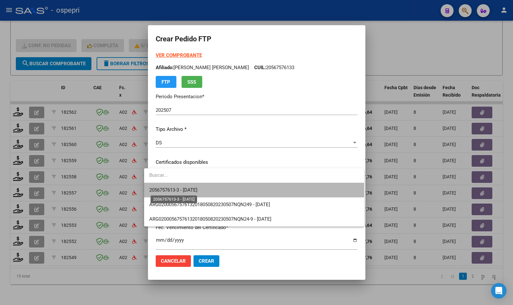
click at [194, 191] on span "2056757613-3 - [DATE]" at bounding box center [173, 190] width 48 height 6
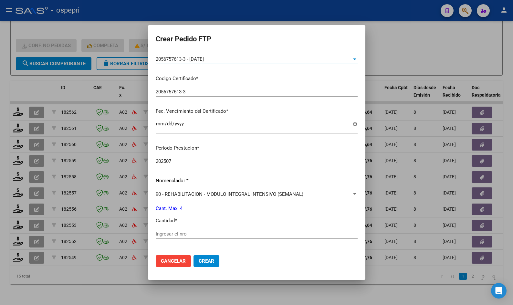
scroll to position [129, 0]
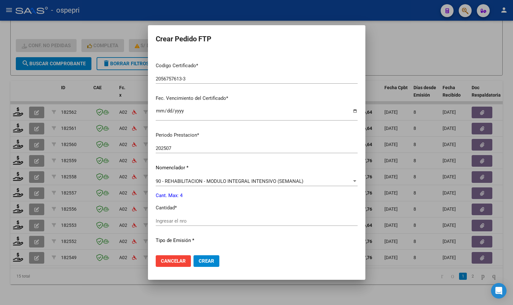
click at [187, 223] on input "Ingresar el nro" at bounding box center [257, 221] width 202 height 6
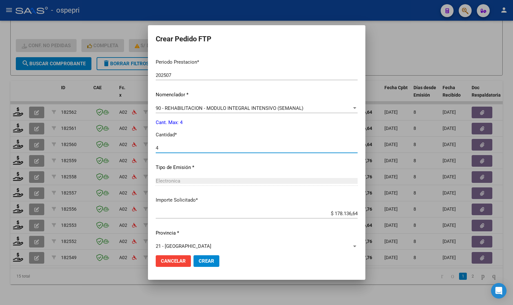
scroll to position [209, 0]
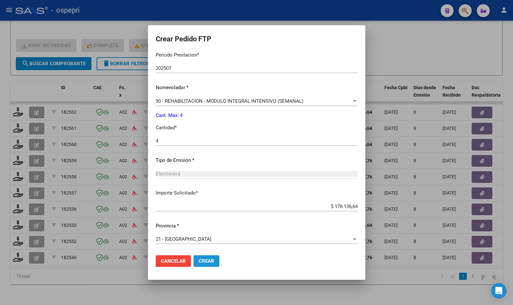
click at [205, 263] on span "Crear" at bounding box center [207, 261] width 16 height 6
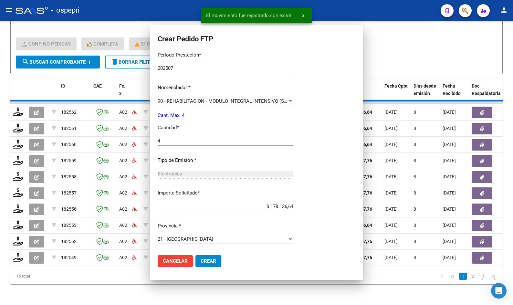
scroll to position [173, 0]
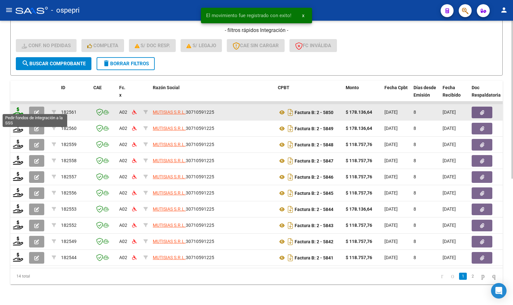
click at [19, 109] on icon at bounding box center [18, 111] width 10 height 9
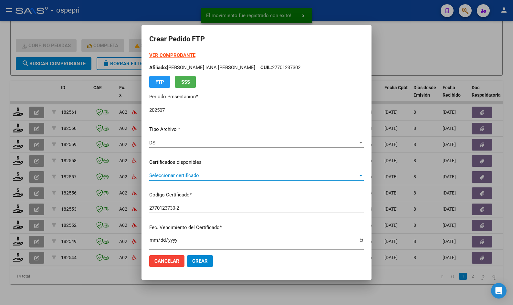
click at [184, 175] on span "Seleccionar certificado" at bounding box center [253, 175] width 209 height 6
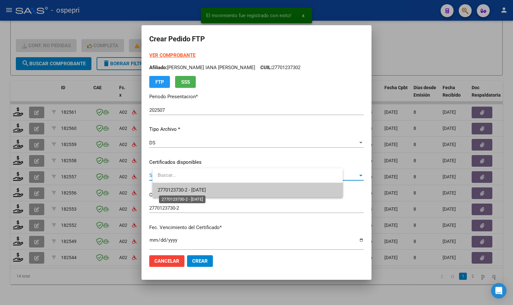
click at [194, 189] on span "2770123730-2 - [DATE]" at bounding box center [182, 190] width 48 height 6
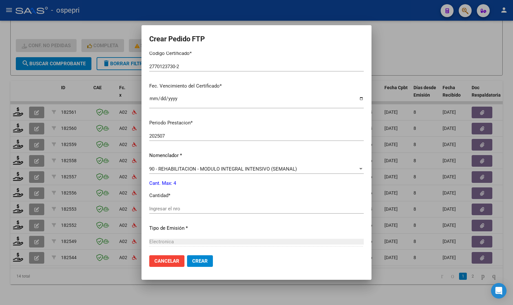
scroll to position [194, 0]
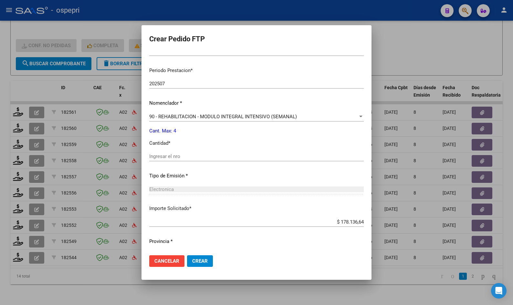
click at [172, 155] on input "Ingresar el nro" at bounding box center [256, 156] width 214 height 6
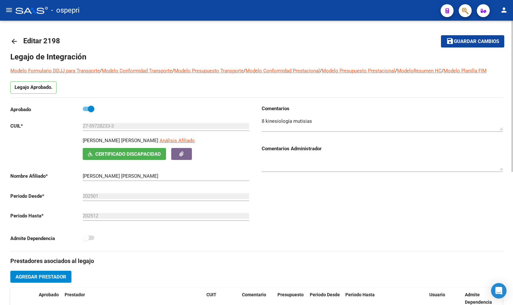
click at [14, 38] on mat-icon "arrow_back" at bounding box center [14, 41] width 8 height 8
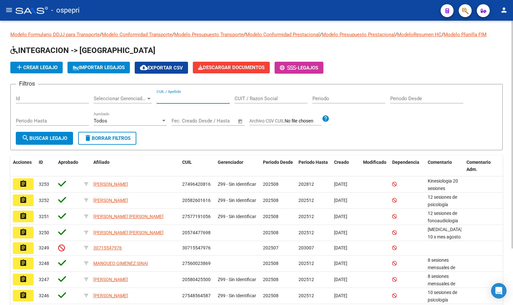
click at [174, 99] on input "CUIL / Apellido" at bounding box center [193, 99] width 73 height 6
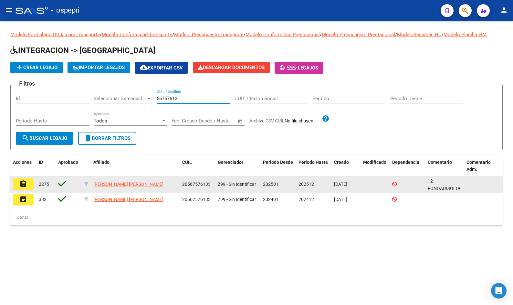
type input "56757613"
click at [27, 184] on mat-icon "assignment" at bounding box center [23, 184] width 8 height 8
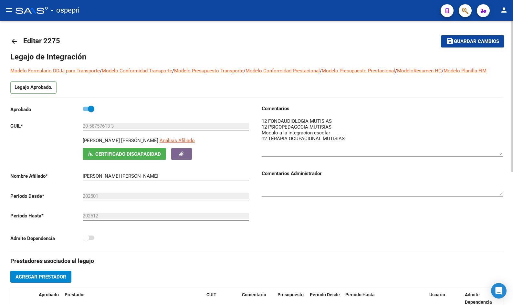
drag, startPoint x: 500, startPoint y: 128, endPoint x: 501, endPoint y: 153, distance: 24.9
click at [501, 153] on textarea at bounding box center [382, 137] width 241 height 38
click at [13, 39] on mat-icon "arrow_back" at bounding box center [14, 41] width 8 height 8
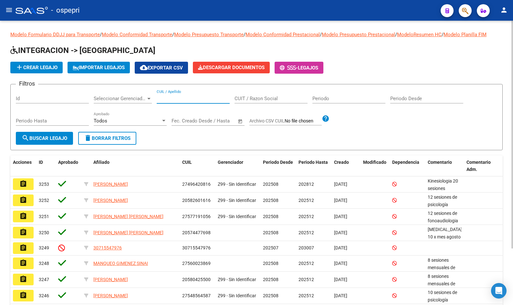
click at [172, 100] on input "CUIL / Apellido" at bounding box center [193, 99] width 73 height 6
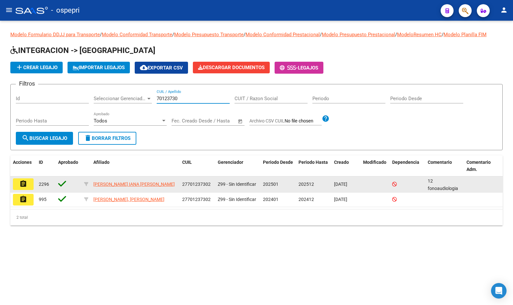
type input "70123730"
click at [22, 185] on mat-icon "assignment" at bounding box center [23, 184] width 8 height 8
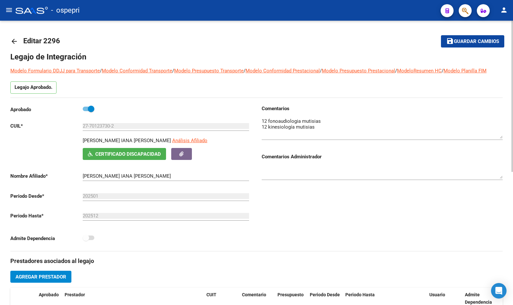
drag, startPoint x: 501, startPoint y: 130, endPoint x: 498, endPoint y: 138, distance: 8.7
click at [498, 138] on textarea at bounding box center [382, 128] width 241 height 21
click at [11, 43] on mat-icon "arrow_back" at bounding box center [14, 41] width 8 height 8
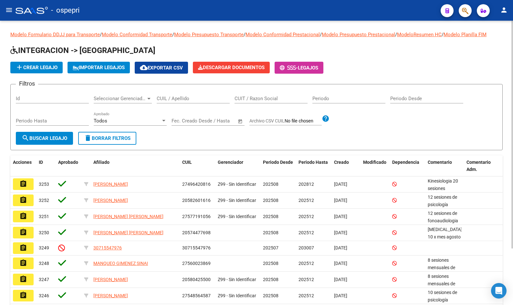
click at [180, 97] on input "CUIL / Apellido" at bounding box center [193, 99] width 73 height 6
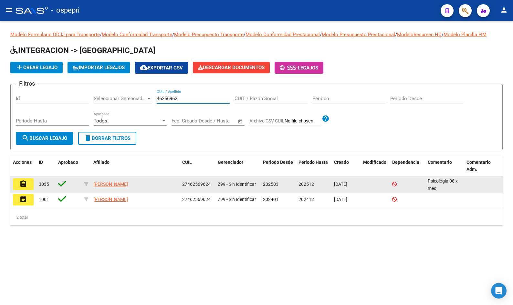
type input "46256962"
click at [20, 183] on mat-icon "assignment" at bounding box center [23, 184] width 8 height 8
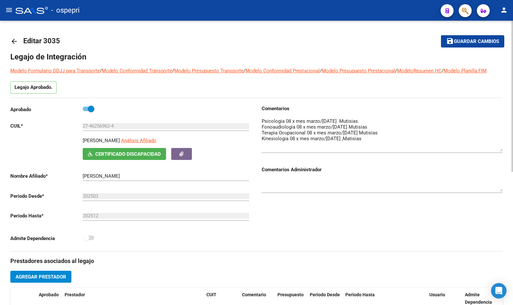
drag, startPoint x: 501, startPoint y: 128, endPoint x: 503, endPoint y: 149, distance: 21.0
click at [503, 149] on div "arrow_back Editar 3035 save Guardar cambios Legajo de Integración Modelo Formul…" at bounding box center [256, 288] width 513 height 535
click at [12, 43] on mat-icon "arrow_back" at bounding box center [14, 41] width 8 height 8
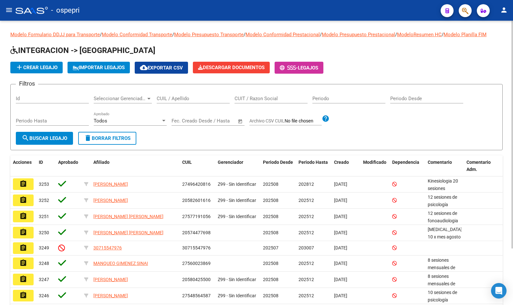
click at [190, 100] on input "CUIL / Apellido" at bounding box center [193, 99] width 73 height 6
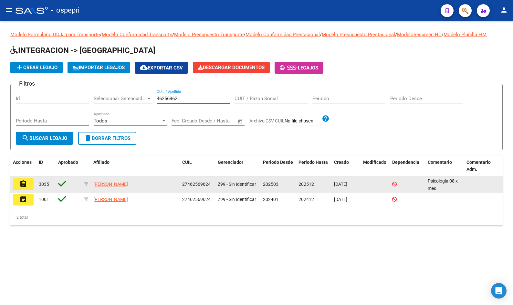
type input "46256962"
click at [19, 183] on button "assignment" at bounding box center [23, 184] width 21 height 12
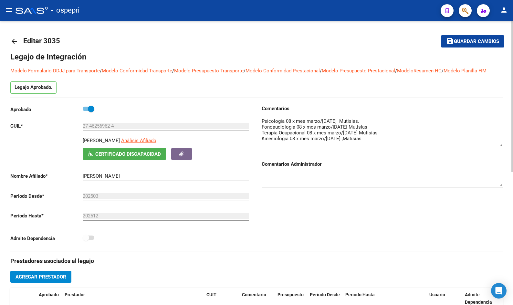
drag, startPoint x: 501, startPoint y: 128, endPoint x: 501, endPoint y: 143, distance: 15.5
click at [501, 143] on textarea at bounding box center [382, 132] width 241 height 28
click at [16, 39] on mat-icon "arrow_back" at bounding box center [14, 41] width 8 height 8
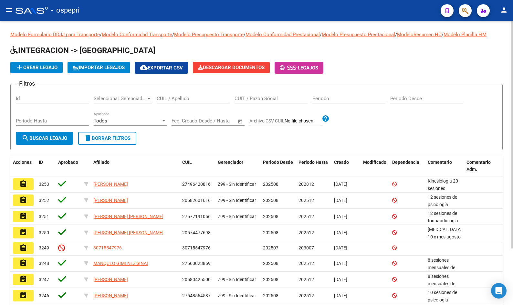
click at [172, 98] on input "CUIL / Apellido" at bounding box center [193, 99] width 73 height 6
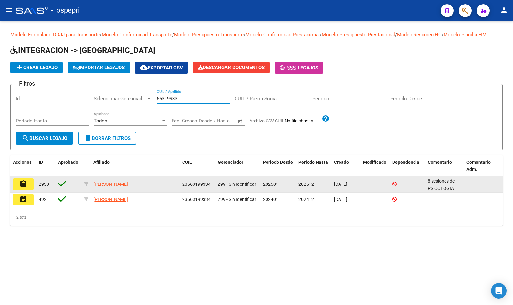
type input "56319933"
click at [21, 183] on mat-icon "assignment" at bounding box center [23, 184] width 8 height 8
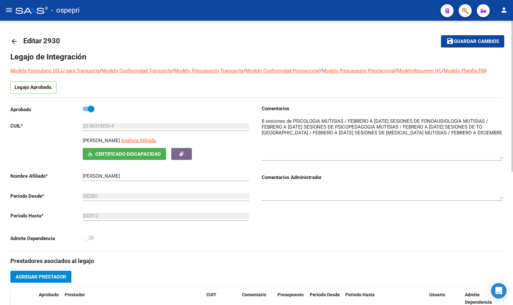
drag, startPoint x: 502, startPoint y: 129, endPoint x: 507, endPoint y: 159, distance: 29.9
click at [507, 159] on div "arrow_back Editar 2930 save Guardar cambios Legajo de Integración Modelo Formul…" at bounding box center [256, 288] width 513 height 535
click at [16, 40] on mat-icon "arrow_back" at bounding box center [14, 41] width 8 height 8
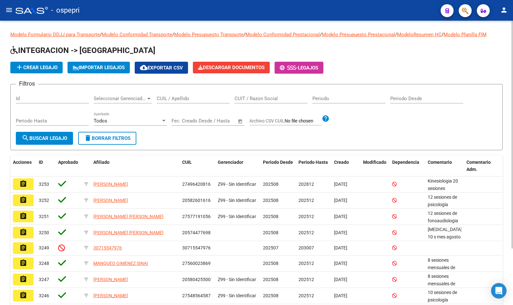
click at [201, 101] on input "CUIL / Apellido" at bounding box center [193, 99] width 73 height 6
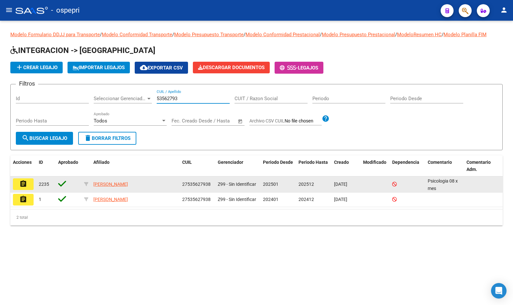
type input "53562793"
click at [28, 185] on button "assignment" at bounding box center [23, 184] width 21 height 12
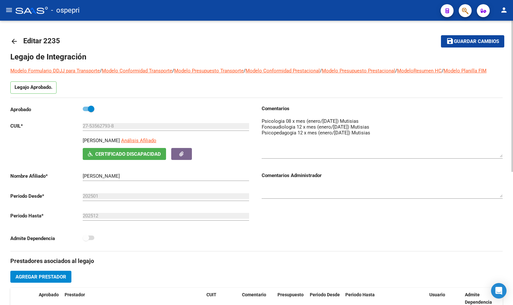
drag, startPoint x: 500, startPoint y: 129, endPoint x: 496, endPoint y: 156, distance: 27.1
click at [496, 156] on textarea at bounding box center [382, 138] width 241 height 40
click at [16, 40] on mat-icon "arrow_back" at bounding box center [14, 41] width 8 height 8
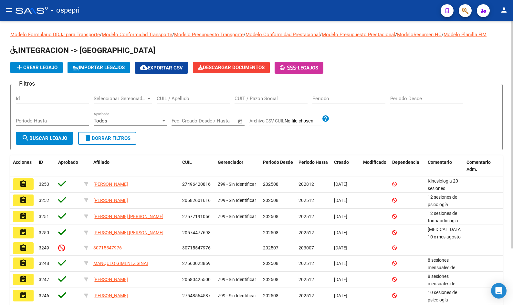
click at [195, 98] on input "CUIL / Apellido" at bounding box center [193, 99] width 73 height 6
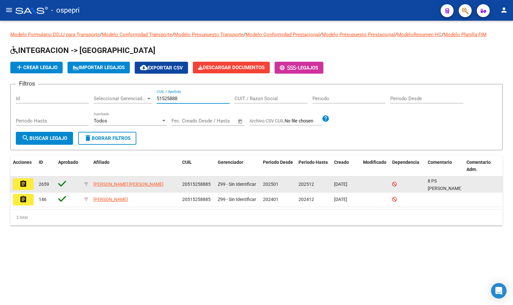
type input "51525888"
click at [25, 183] on mat-icon "assignment" at bounding box center [23, 184] width 8 height 8
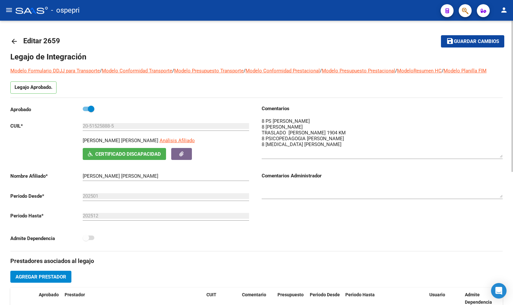
drag, startPoint x: 501, startPoint y: 129, endPoint x: 501, endPoint y: 156, distance: 27.1
click at [501, 156] on textarea at bounding box center [382, 138] width 241 height 40
click at [14, 42] on mat-icon "arrow_back" at bounding box center [14, 41] width 8 height 8
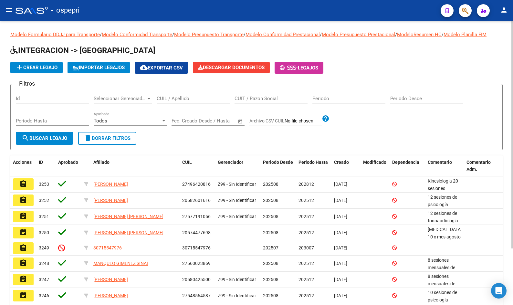
click at [194, 99] on input "CUIL / Apellido" at bounding box center [193, 99] width 73 height 6
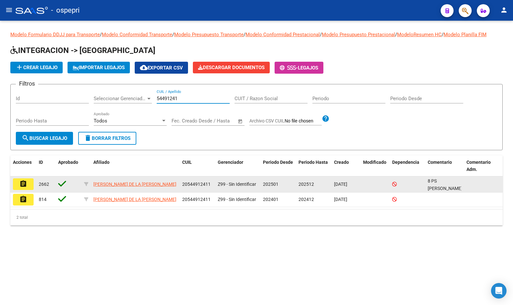
type input "54491241"
click at [20, 183] on mat-icon "assignment" at bounding box center [23, 184] width 8 height 8
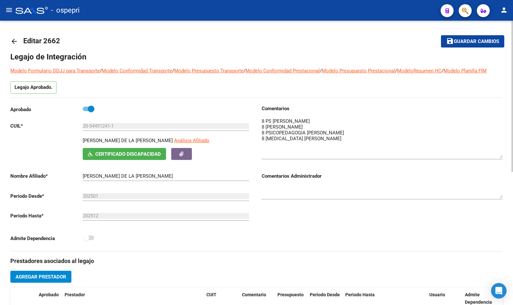
drag, startPoint x: 500, startPoint y: 130, endPoint x: 493, endPoint y: 165, distance: 35.9
click at [493, 158] on textarea at bounding box center [382, 138] width 241 height 40
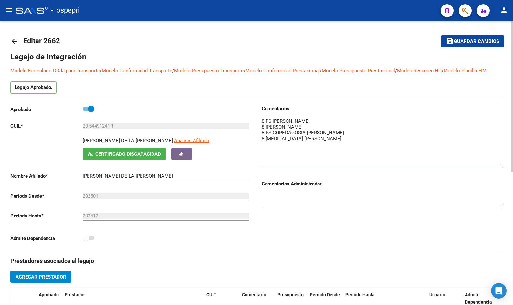
click at [15, 41] on mat-icon "arrow_back" at bounding box center [14, 41] width 8 height 8
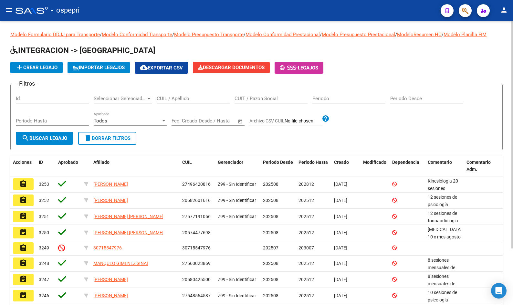
click at [180, 99] on input "CUIL / Apellido" at bounding box center [193, 99] width 73 height 6
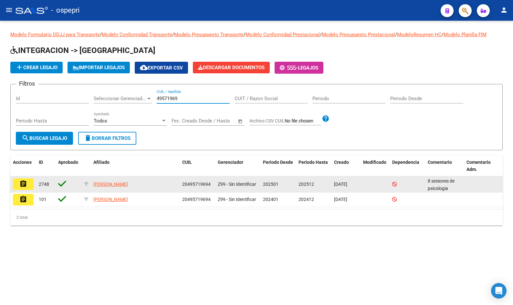
type input "49571969"
click at [29, 180] on button "assignment" at bounding box center [23, 184] width 21 height 12
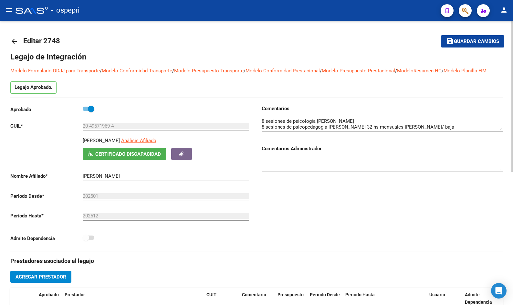
click at [16, 41] on mat-icon "arrow_back" at bounding box center [14, 41] width 8 height 8
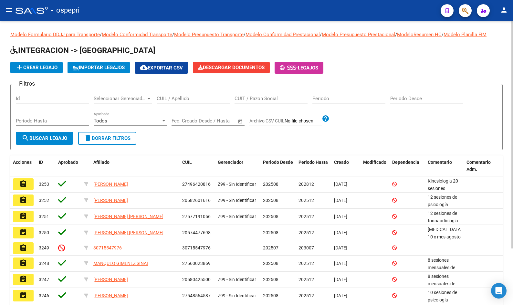
click at [192, 99] on input "CUIL / Apellido" at bounding box center [193, 99] width 73 height 6
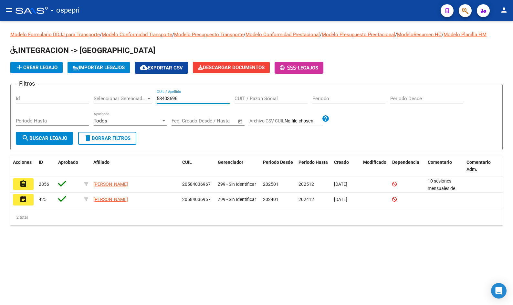
type input "58403696"
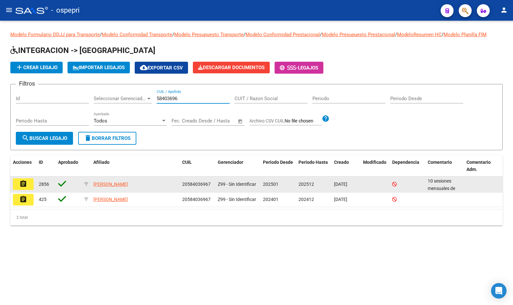
click at [26, 186] on mat-icon "assignment" at bounding box center [23, 184] width 8 height 8
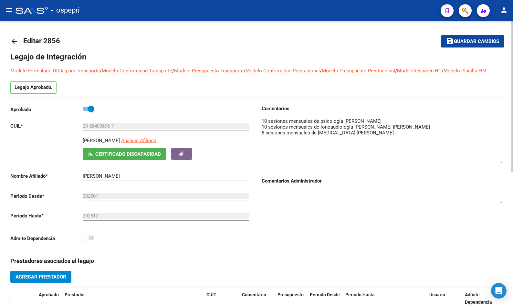
drag, startPoint x: 501, startPoint y: 127, endPoint x: 501, endPoint y: 161, distance: 33.6
click at [501, 161] on textarea at bounding box center [382, 140] width 241 height 45
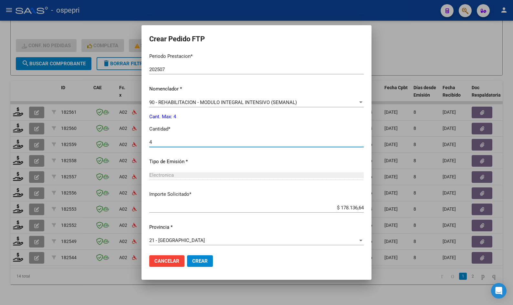
scroll to position [209, 0]
type input "4"
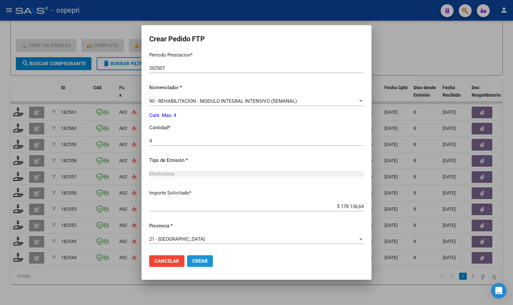
click at [208, 263] on span "Crear" at bounding box center [200, 261] width 16 height 6
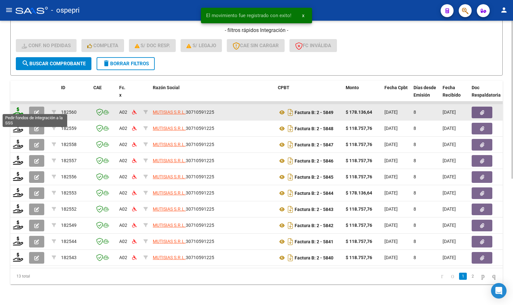
click at [18, 109] on icon at bounding box center [18, 111] width 10 height 9
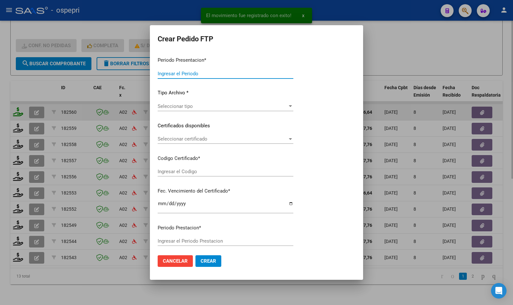
type input "202507"
type input "$ 178.136,64"
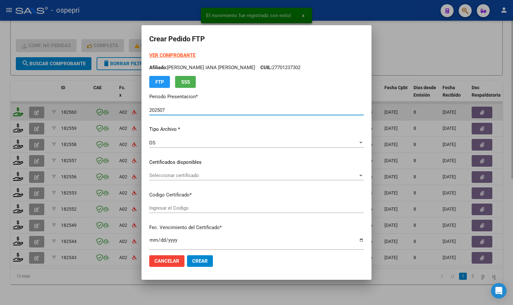
type input "2770123730-2"
type input "[DATE]"
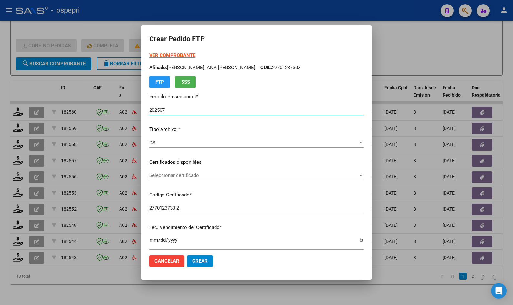
click at [184, 54] on strong "VER COMPROBANTE" at bounding box center [172, 55] width 46 height 6
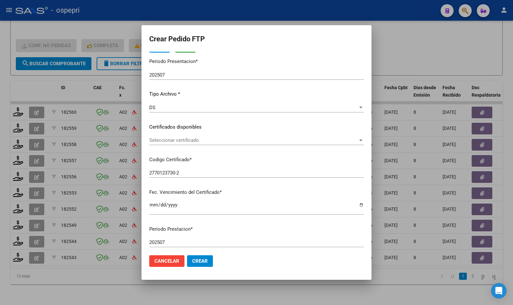
scroll to position [65, 0]
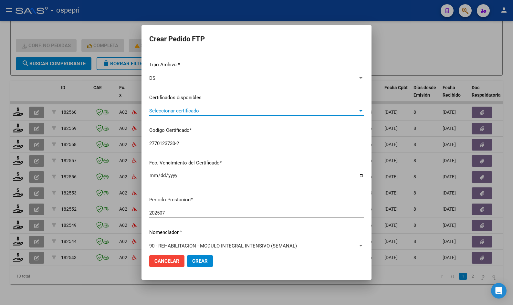
click at [186, 109] on span "Seleccionar certificado" at bounding box center [253, 111] width 209 height 6
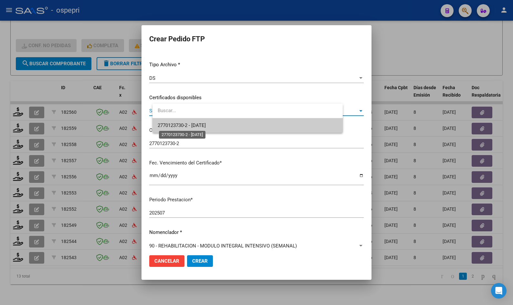
click at [194, 126] on span "2770123730-2 - [DATE]" at bounding box center [182, 125] width 48 height 6
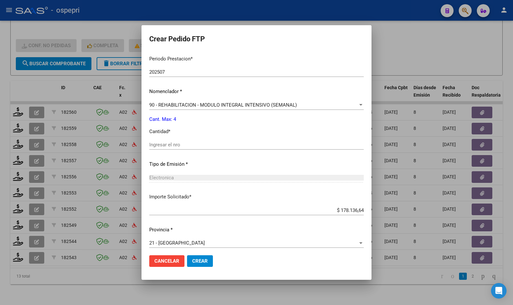
scroll to position [209, 0]
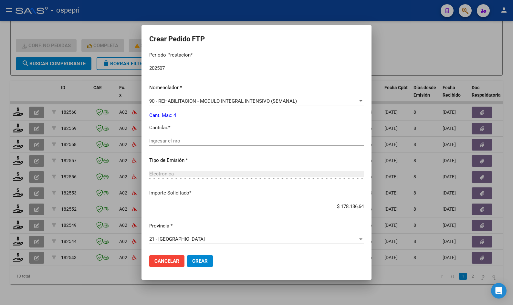
click at [187, 142] on input "Ingresar el nro" at bounding box center [256, 141] width 214 height 6
type input "4"
click at [208, 262] on span "Crear" at bounding box center [200, 261] width 16 height 6
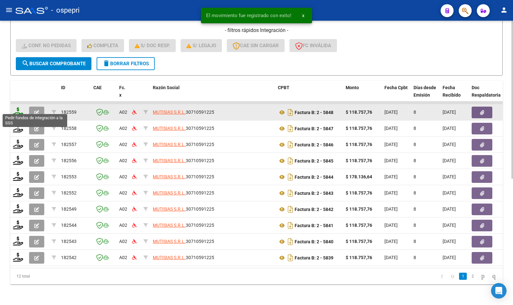
click at [19, 110] on icon at bounding box center [18, 111] width 10 height 9
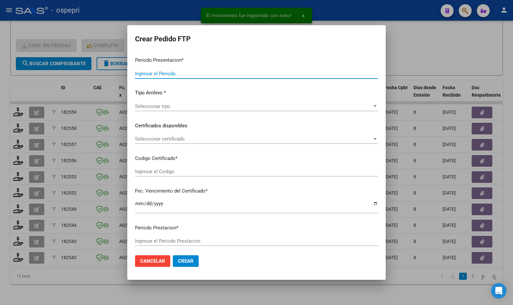
type input "202507"
type input "$ 118.757,76"
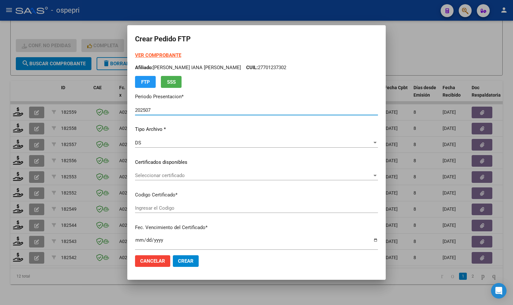
type input "2746256962-4"
type input "2026-11-10"
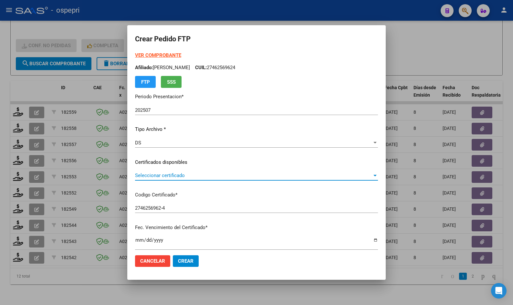
click at [186, 177] on span "Seleccionar certificado" at bounding box center [253, 175] width 237 height 6
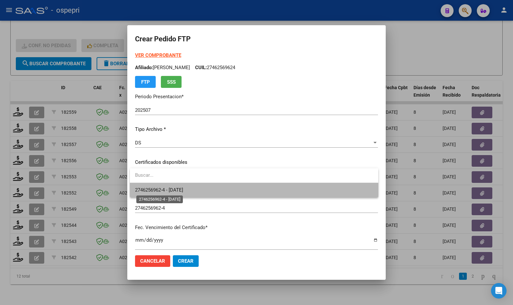
click at [183, 192] on span "2746256962-4 - 2026-11-10" at bounding box center [159, 190] width 48 height 6
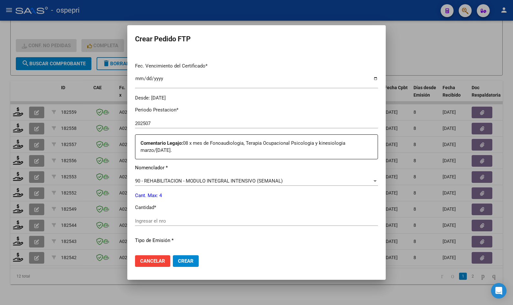
scroll to position [194, 0]
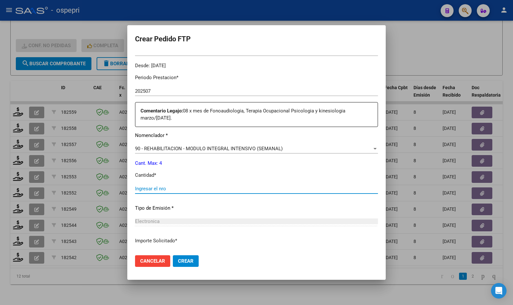
click at [180, 189] on input "Ingresar el nro" at bounding box center [256, 189] width 243 height 6
type input "4"
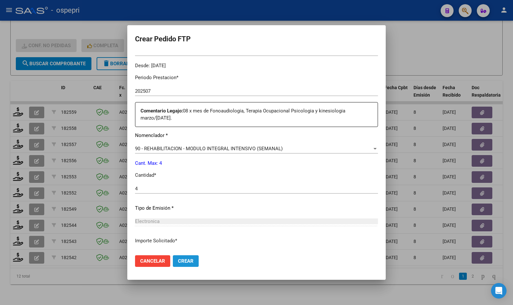
click at [186, 262] on span "Crear" at bounding box center [186, 261] width 16 height 6
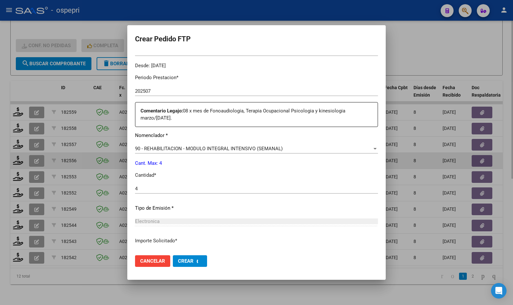
scroll to position [0, 0]
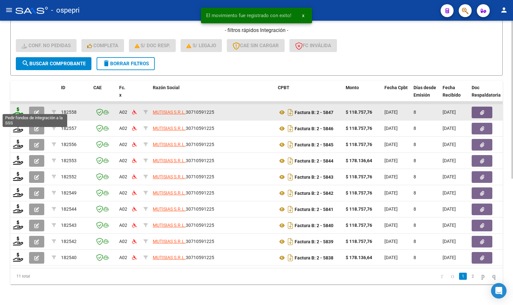
click at [19, 107] on icon at bounding box center [18, 111] width 10 height 9
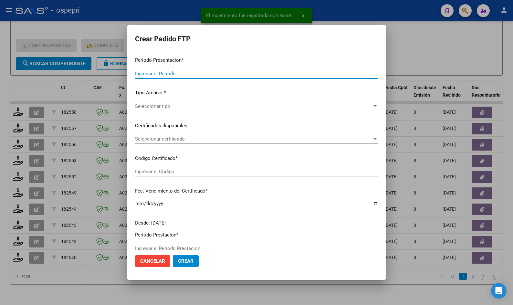
type input "202507"
type input "$ 118.757,76"
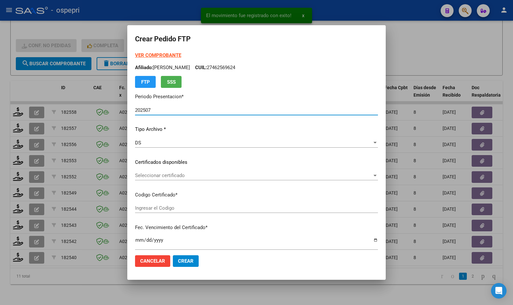
type input "2746256962-4"
type input "2026-11-10"
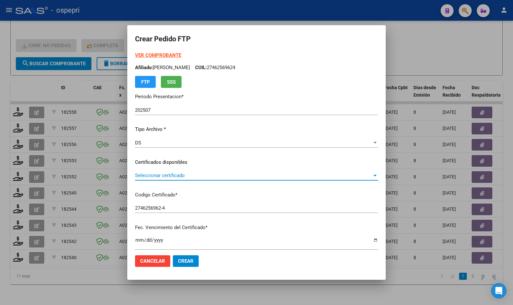
click at [165, 175] on span "Seleccionar certificado" at bounding box center [253, 175] width 237 height 6
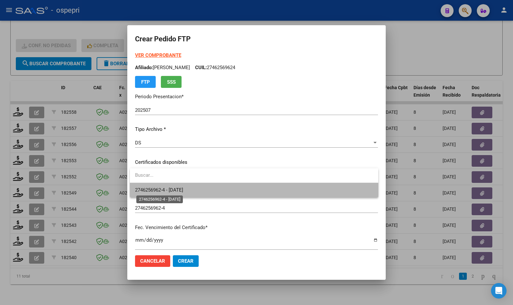
click at [172, 189] on span "2746256962-4 - 2026-11-10" at bounding box center [159, 190] width 48 height 6
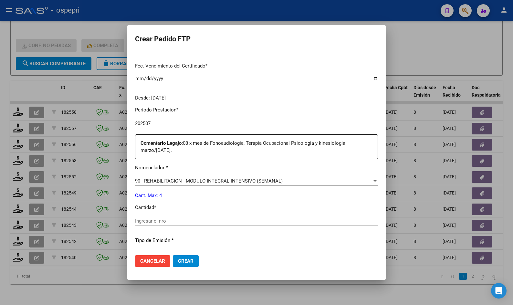
scroll to position [194, 0]
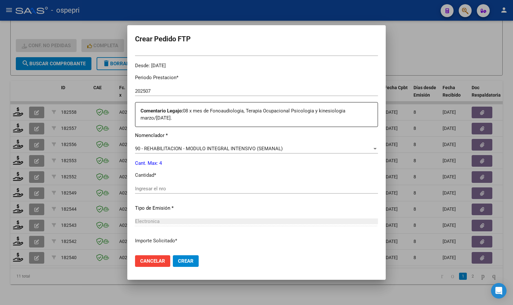
click at [179, 189] on input "Ingresar el nro" at bounding box center [256, 189] width 243 height 6
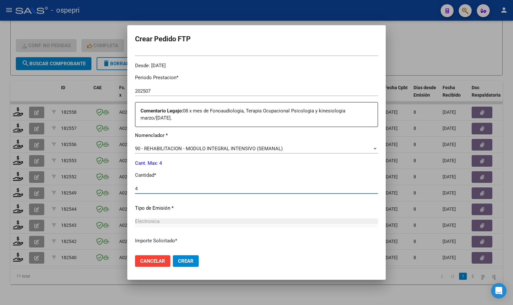
type input "4"
click at [189, 259] on span "Crear" at bounding box center [186, 261] width 16 height 6
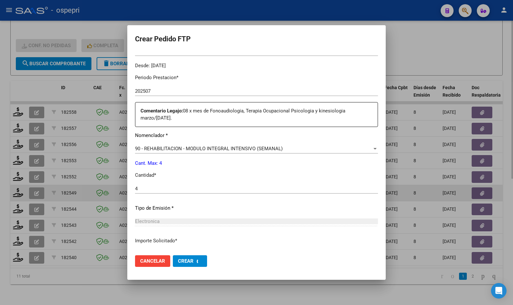
scroll to position [157, 0]
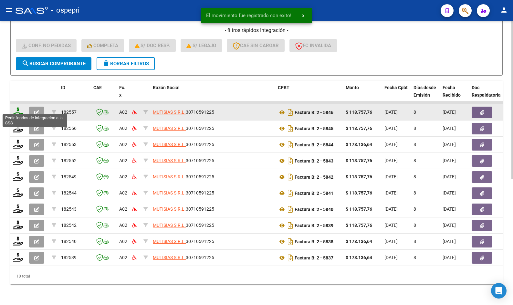
click at [17, 110] on icon at bounding box center [18, 111] width 10 height 9
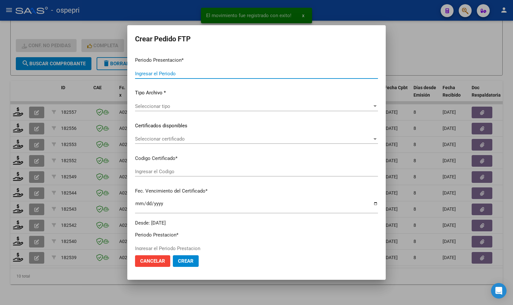
type input "202507"
type input "$ 118.757,76"
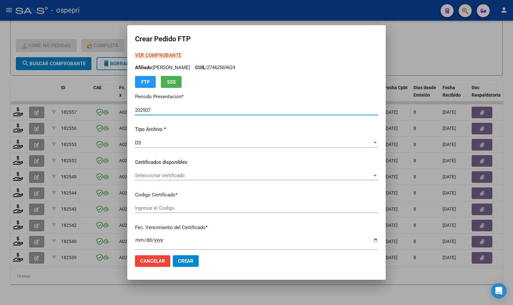
type input "2746256962-4"
type input "2026-11-10"
click at [183, 174] on span "Seleccionar certificado" at bounding box center [253, 175] width 237 height 6
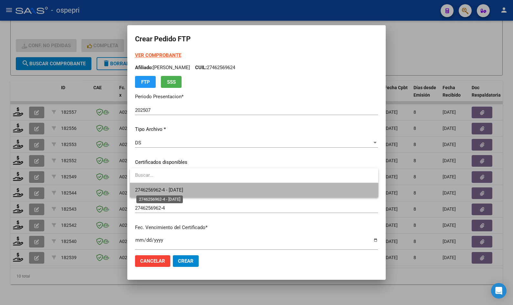
click at [183, 189] on span "2746256962-4 - 2026-11-10" at bounding box center [159, 190] width 48 height 6
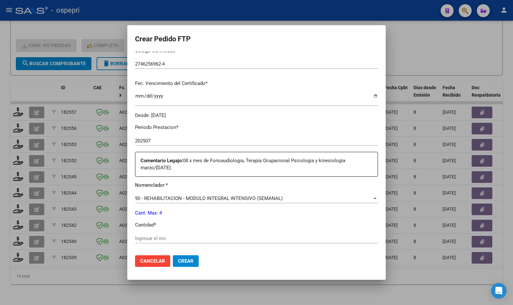
scroll to position [162, 0]
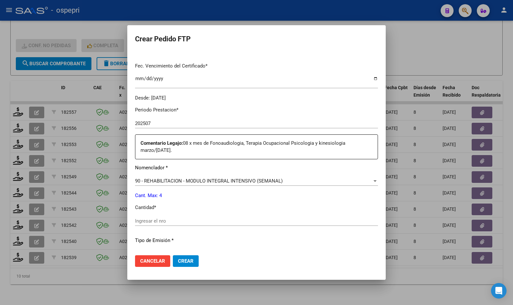
click at [176, 219] on input "Ingresar el nro" at bounding box center [256, 221] width 243 height 6
type input "4"
click at [182, 256] on button "Crear" at bounding box center [186, 261] width 26 height 12
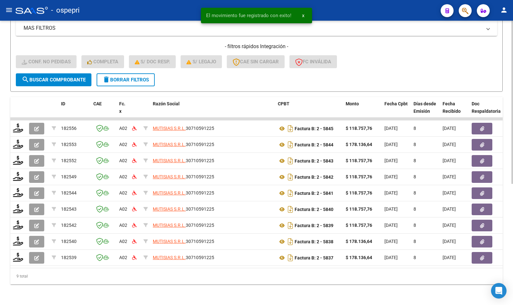
scroll to position [211, 0]
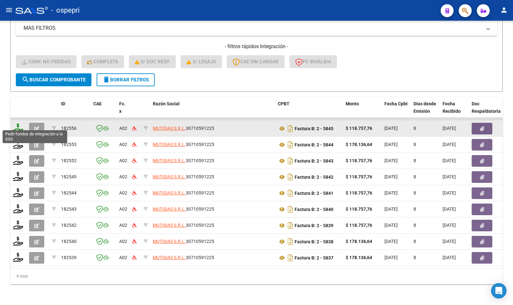
click at [19, 123] on icon at bounding box center [18, 127] width 10 height 9
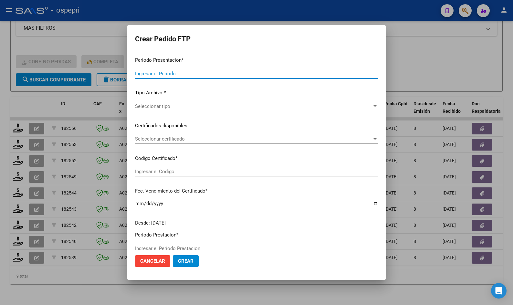
type input "202507"
type input "$ 118.757,76"
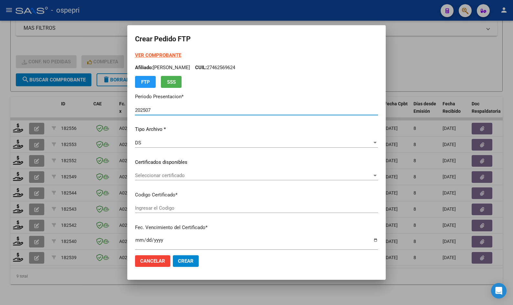
type input "2746256962-4"
type input "2026-11-10"
click at [175, 177] on span "Seleccionar certificado" at bounding box center [253, 175] width 237 height 6
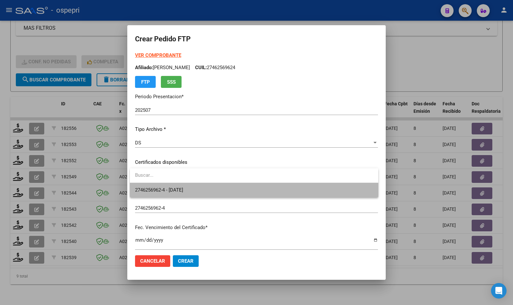
click at [179, 187] on span "2746256962-4 - 2026-11-10" at bounding box center [254, 190] width 238 height 15
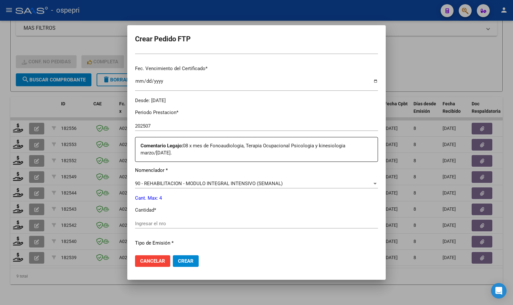
scroll to position [194, 0]
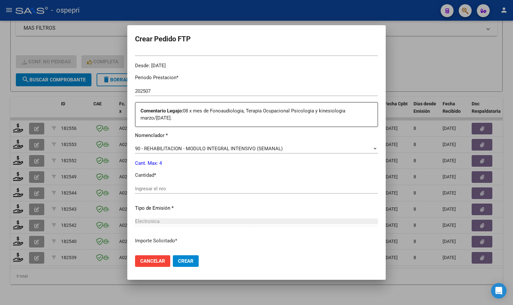
click at [159, 187] on input "Ingresar el nro" at bounding box center [256, 189] width 243 height 6
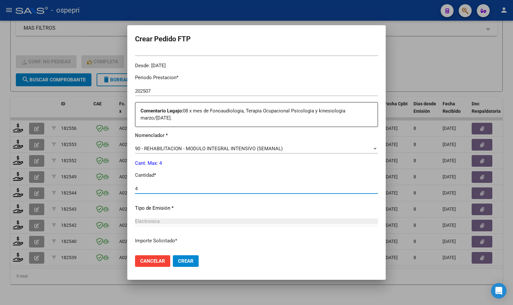
type input "4"
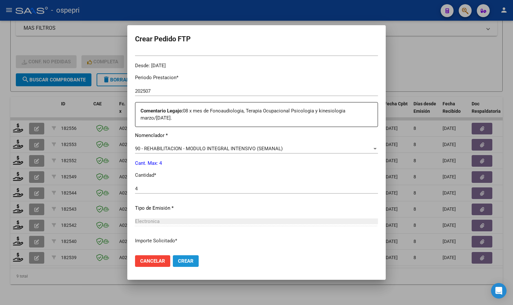
click at [194, 262] on button "Crear" at bounding box center [186, 261] width 26 height 12
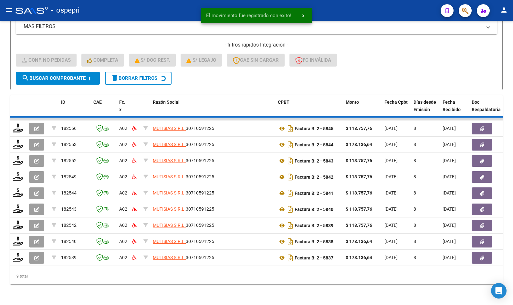
scroll to position [195, 0]
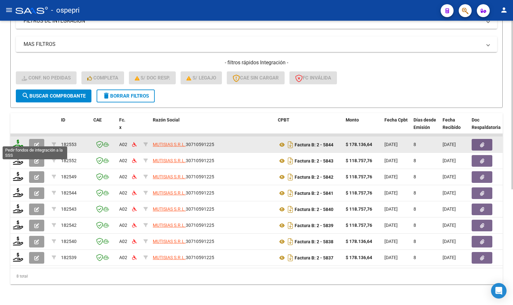
click at [18, 141] on icon at bounding box center [18, 144] width 10 height 9
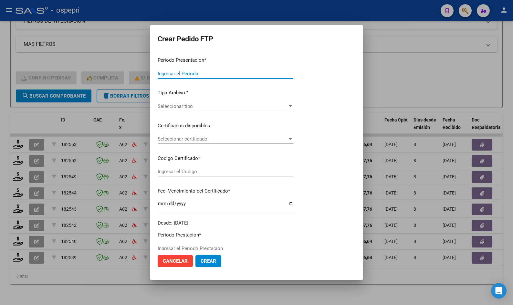
type input "202507"
type input "$ 178.136,64"
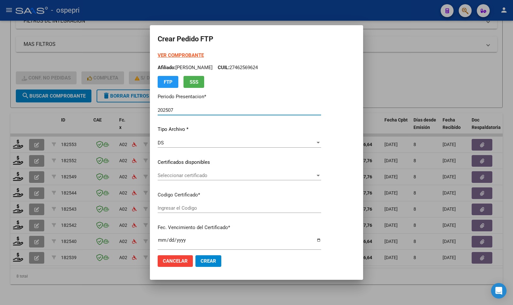
type input "23563199334"
type input "2027-08-24"
click at [177, 175] on span "Seleccionar certificado" at bounding box center [237, 175] width 158 height 6
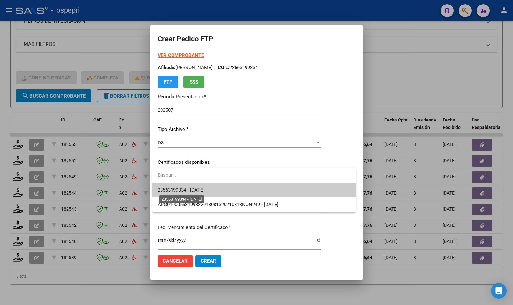
click at [185, 188] on span "23563199334 - 2027-08-24" at bounding box center [181, 190] width 47 height 6
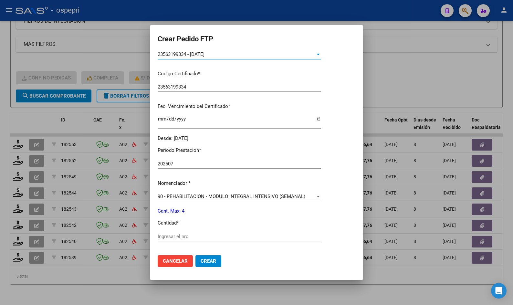
scroll to position [129, 0]
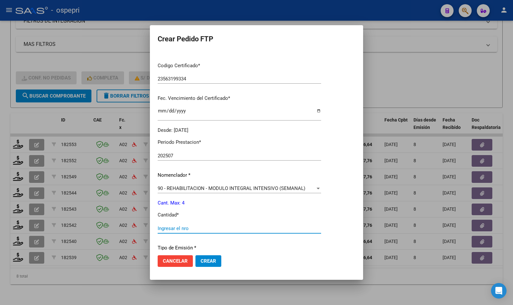
click at [181, 229] on input "Ingresar el nro" at bounding box center [239, 228] width 163 height 6
type input "4"
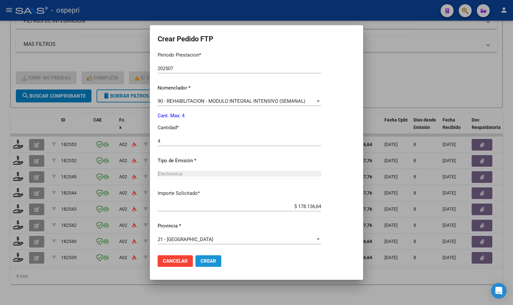
click at [206, 257] on button "Crear" at bounding box center [208, 261] width 26 height 12
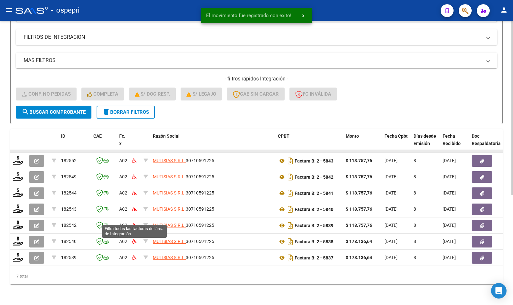
scroll to position [179, 0]
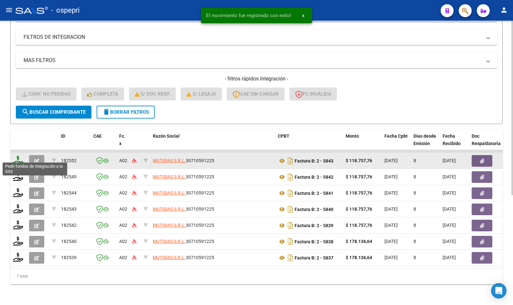
click at [17, 157] on icon at bounding box center [18, 160] width 10 height 9
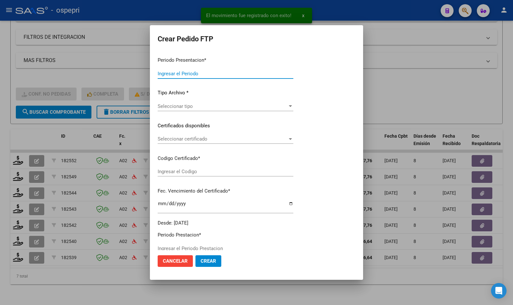
type input "202507"
type input "$ 118.757,76"
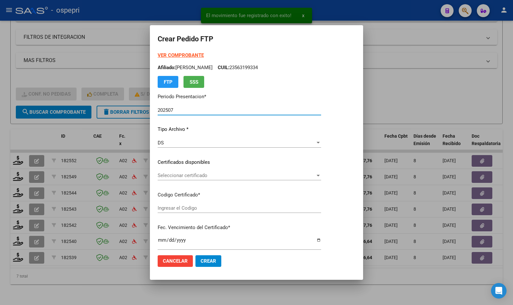
type input "23563199334"
type input "2027-08-24"
click at [177, 177] on span "Seleccionar certificado" at bounding box center [237, 175] width 158 height 6
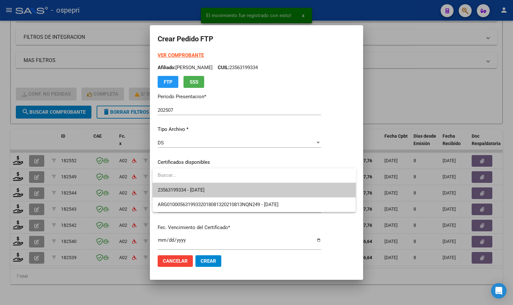
click at [189, 187] on span "23563199334 - 2027-08-24" at bounding box center [254, 190] width 193 height 15
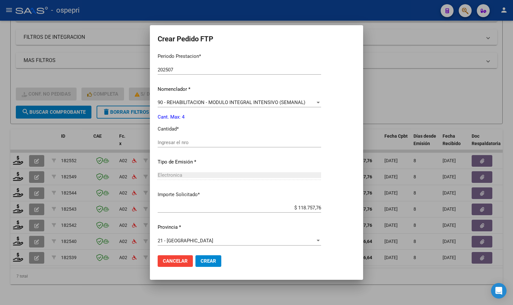
scroll to position [216, 0]
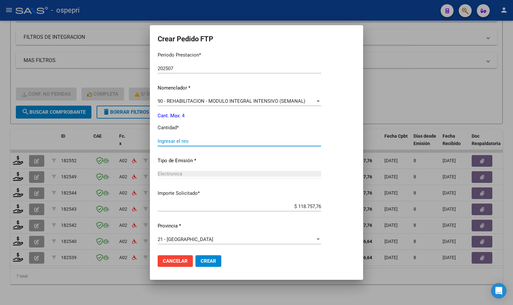
click at [184, 141] on input "Ingresar el nro" at bounding box center [239, 141] width 163 height 6
type input "4"
click at [212, 256] on button "Crear" at bounding box center [208, 261] width 26 height 12
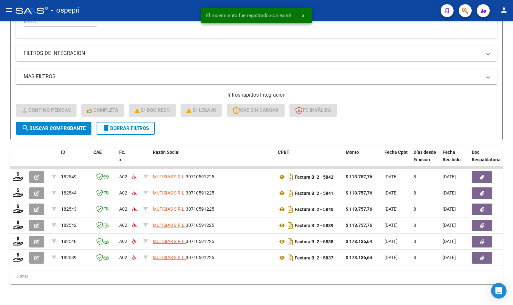
scroll to position [162, 0]
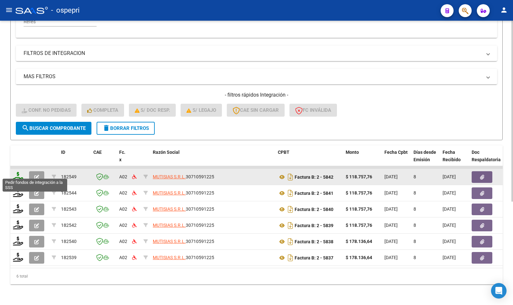
click at [20, 172] on icon at bounding box center [18, 176] width 10 height 9
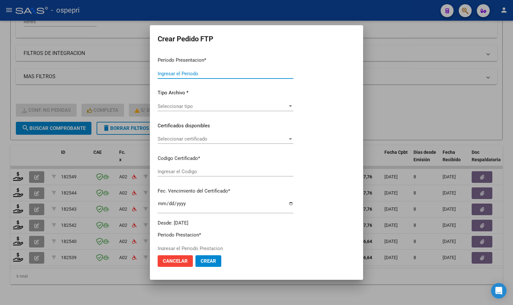
type input "202507"
type input "$ 118.757,76"
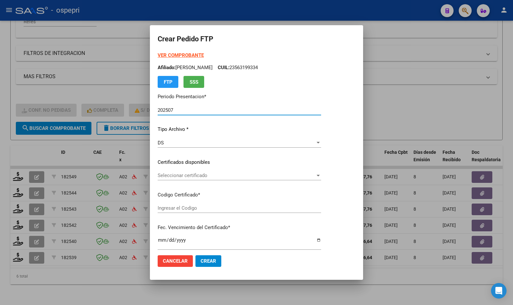
type input "23563199334"
type input "2027-08-24"
click at [187, 176] on span "Seleccionar certificado" at bounding box center [237, 175] width 158 height 6
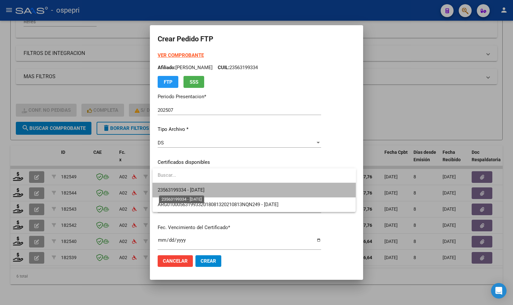
click at [198, 191] on span "23563199334 - 2027-08-24" at bounding box center [181, 190] width 47 height 6
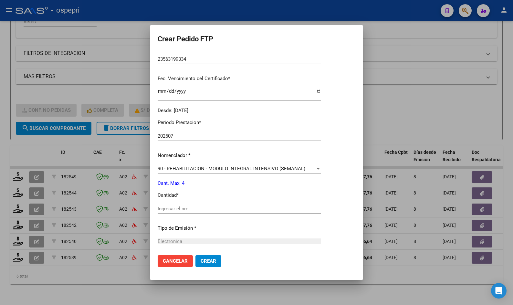
scroll to position [194, 0]
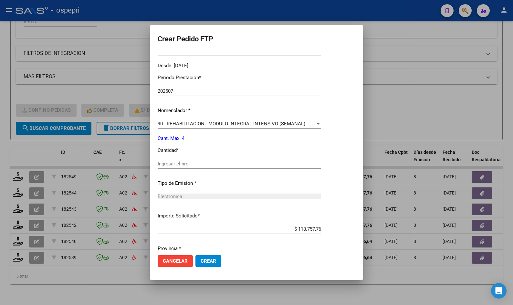
drag, startPoint x: 181, startPoint y: 164, endPoint x: 183, endPoint y: 161, distance: 3.9
click at [182, 164] on input "Ingresar el nro" at bounding box center [239, 164] width 163 height 6
type input "4"
click at [205, 260] on span "Crear" at bounding box center [209, 261] width 16 height 6
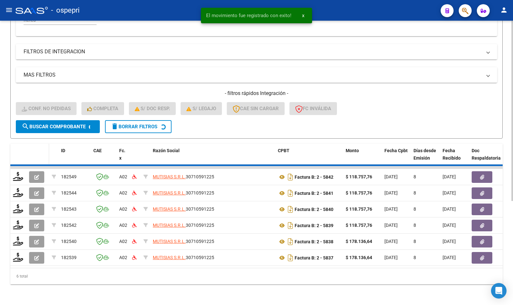
scroll to position [146, 0]
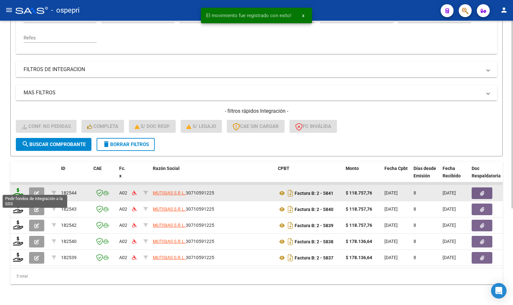
click at [16, 188] on icon at bounding box center [18, 192] width 10 height 9
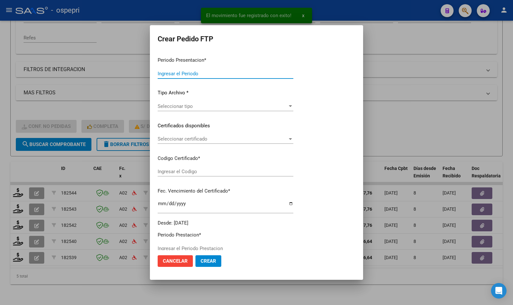
type input "202507"
type input "$ 118.757,76"
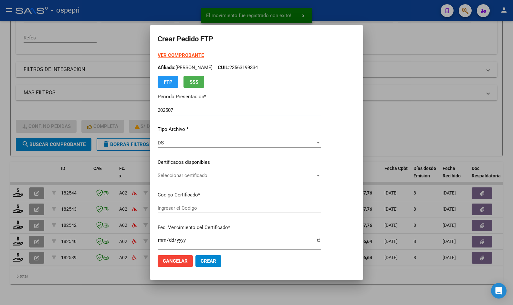
type input "23563199334"
type input "2027-08-24"
click at [158, 176] on span "Seleccionar certificado" at bounding box center [237, 175] width 158 height 6
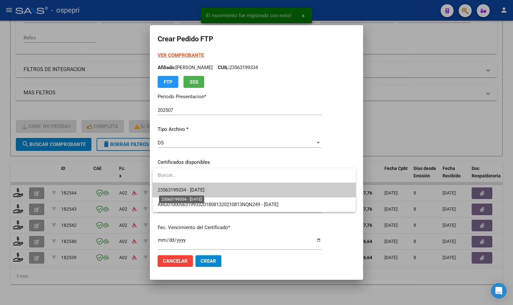
click at [176, 189] on span "23563199334 - 2027-08-24" at bounding box center [181, 190] width 47 height 6
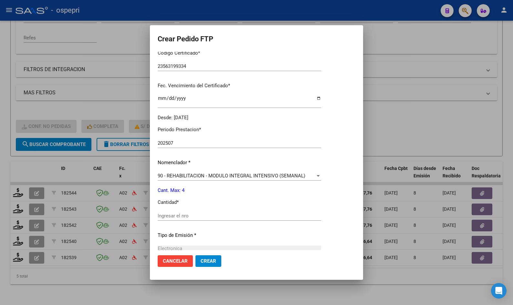
scroll to position [162, 0]
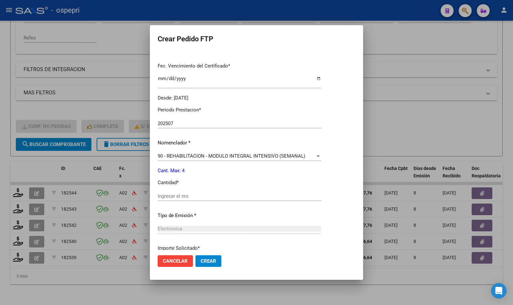
click at [181, 193] on div "Ingresar el nro" at bounding box center [239, 196] width 163 height 10
click at [182, 196] on input "Ingresar el nro" at bounding box center [239, 196] width 163 height 6
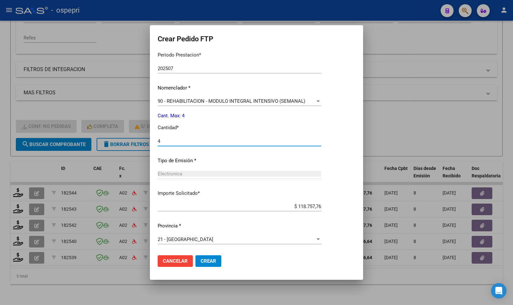
type input "4"
click at [216, 260] on span "Crear" at bounding box center [209, 261] width 16 height 6
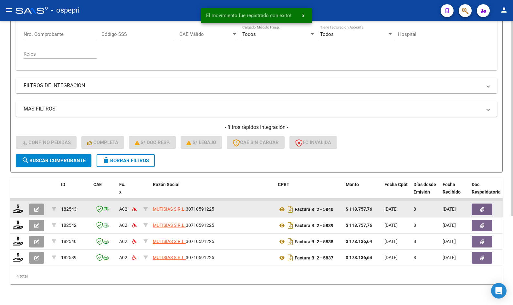
scroll to position [130, 0]
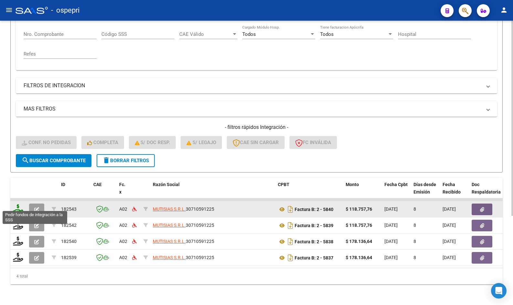
click at [20, 207] on icon at bounding box center [18, 208] width 10 height 9
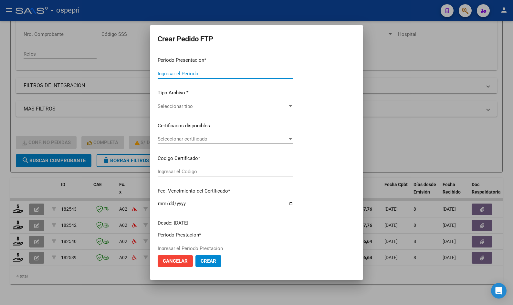
type input "202507"
type input "$ 118.757,76"
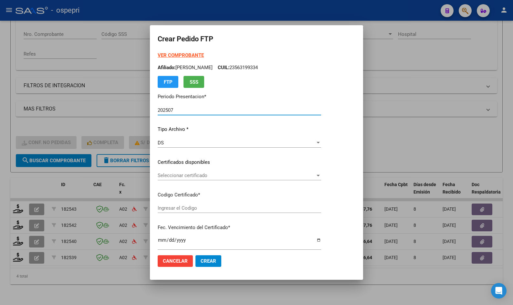
type input "23563199334"
type input "2027-08-24"
click at [183, 175] on span "Seleccionar certificado" at bounding box center [237, 175] width 158 height 6
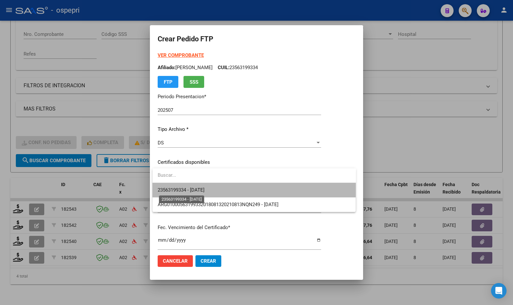
click at [186, 189] on span "23563199334 - 2027-08-24" at bounding box center [181, 190] width 47 height 6
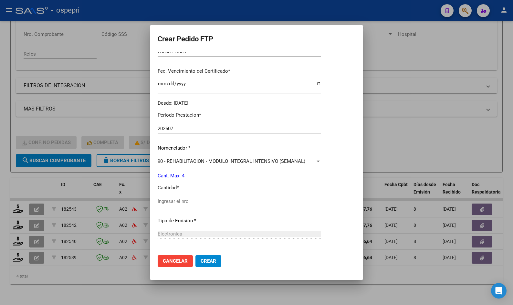
scroll to position [162, 0]
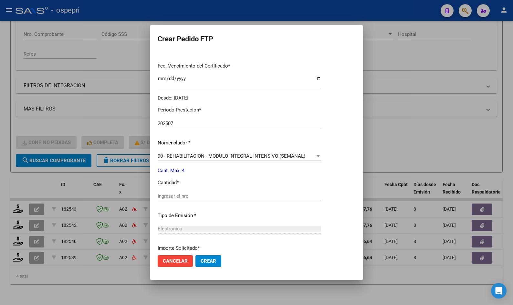
click at [174, 197] on input "Ingresar el nro" at bounding box center [239, 196] width 163 height 6
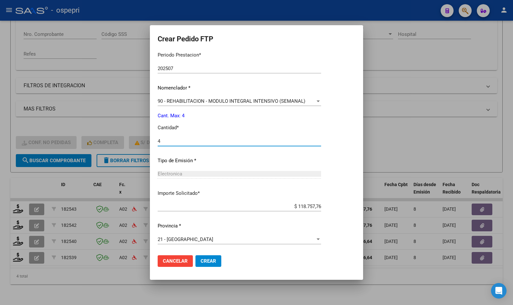
type input "4"
click at [210, 263] on span "Crear" at bounding box center [209, 261] width 16 height 6
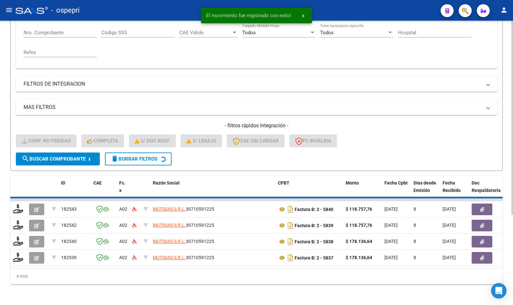
scroll to position [114, 0]
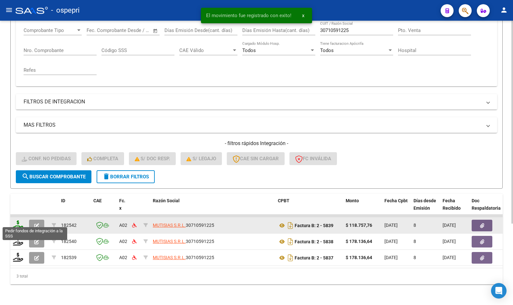
click at [16, 221] on icon at bounding box center [18, 224] width 10 height 9
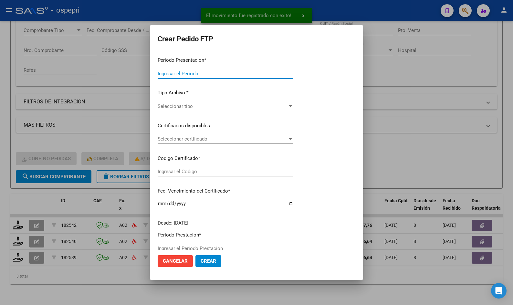
type input "202507"
type input "$ 118.757,76"
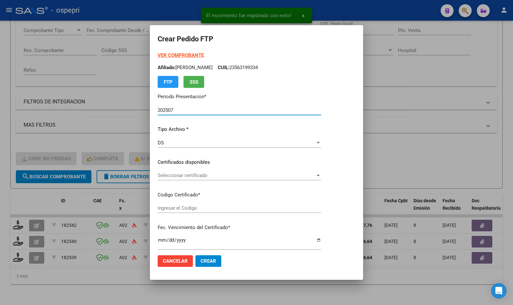
type input "2753562793-8"
type input "2026-10-21"
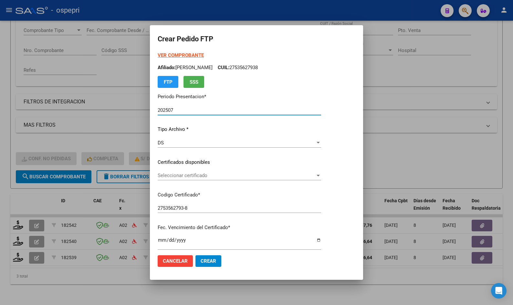
click at [177, 174] on span "Seleccionar certificado" at bounding box center [237, 175] width 158 height 6
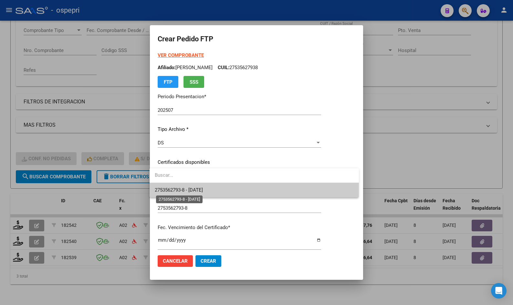
click at [189, 191] on span "2753562793-8 - 2026-10-21" at bounding box center [179, 190] width 48 height 6
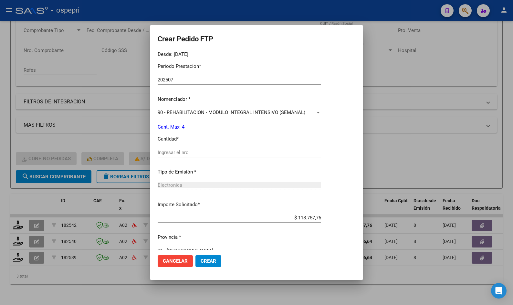
scroll to position [216, 0]
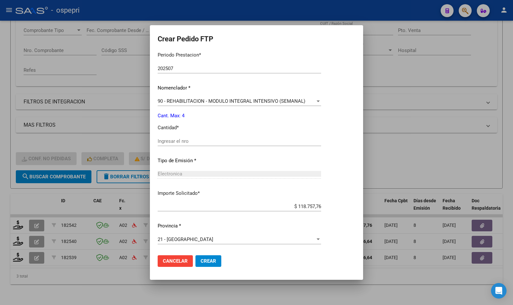
click at [192, 144] on div "Ingresar el nro" at bounding box center [239, 141] width 163 height 10
type input "4"
click at [203, 259] on span "Crear" at bounding box center [209, 261] width 16 height 6
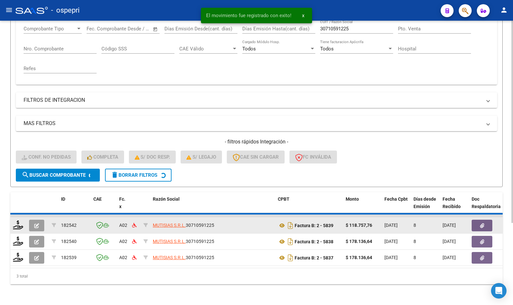
scroll to position [98, 0]
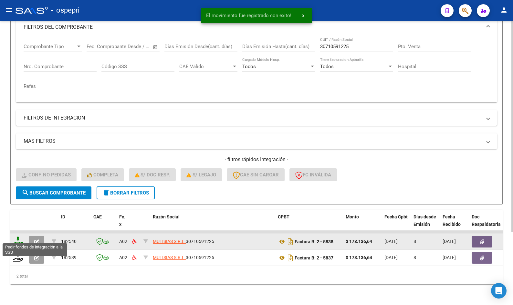
click at [18, 240] on icon at bounding box center [18, 240] width 10 height 9
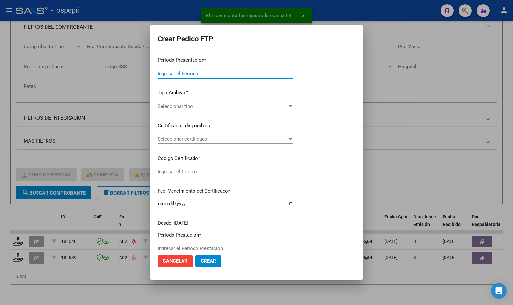
type input "202507"
type input "$ 178.136,64"
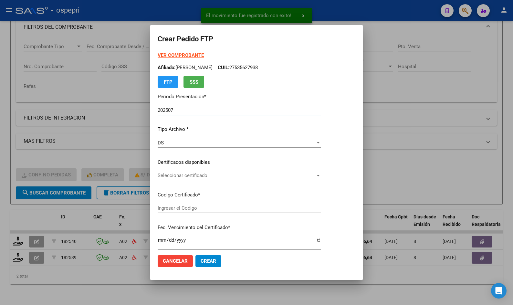
type input "2753562793-8"
type input "2026-10-21"
click at [173, 177] on span "Seleccionar certificado" at bounding box center [237, 175] width 158 height 6
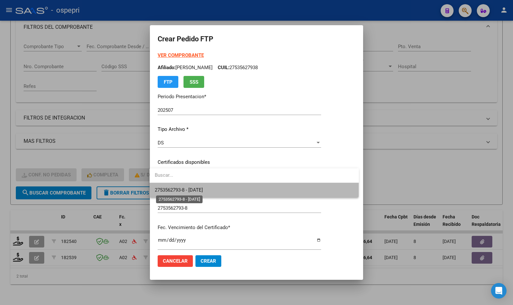
click at [184, 187] on span "2753562793-8 - 2026-10-21" at bounding box center [179, 190] width 48 height 6
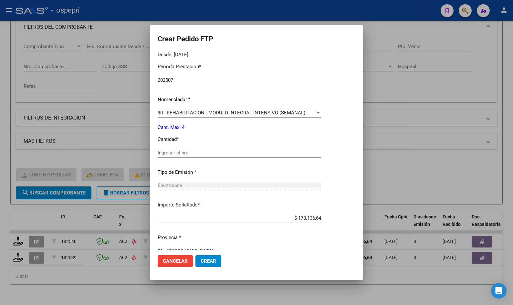
scroll to position [216, 0]
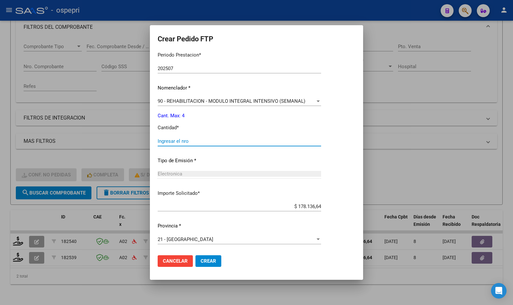
click at [181, 142] on input "Ingresar el nro" at bounding box center [239, 141] width 163 height 6
type input "4"
click at [196, 260] on button "Crear" at bounding box center [208, 261] width 26 height 12
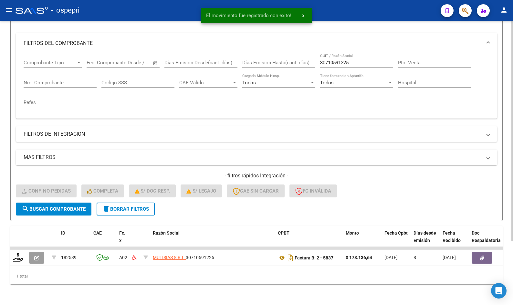
scroll to position [82, 0]
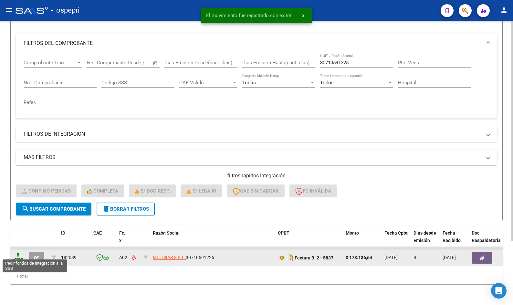
click at [17, 253] on icon at bounding box center [18, 257] width 10 height 9
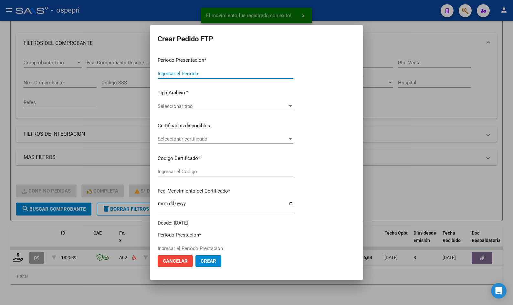
type input "202507"
type input "$ 178.136,64"
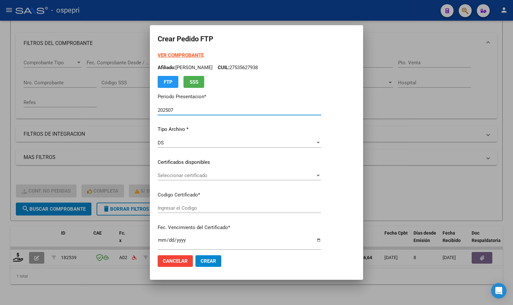
type input "2753562793-8"
type input "2026-10-21"
click at [175, 175] on span "Seleccionar certificado" at bounding box center [237, 175] width 158 height 6
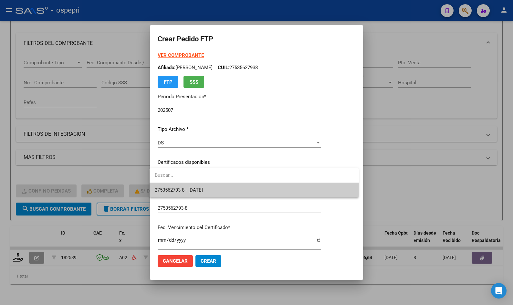
click at [185, 198] on div at bounding box center [256, 152] width 513 height 305
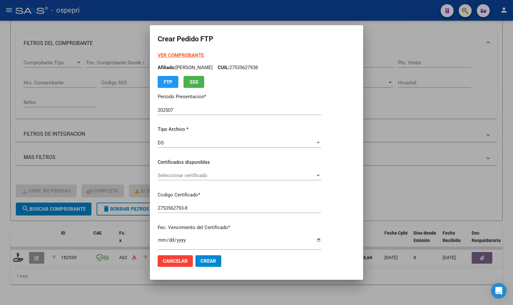
click at [192, 174] on span "Seleccionar certificado" at bounding box center [237, 175] width 158 height 6
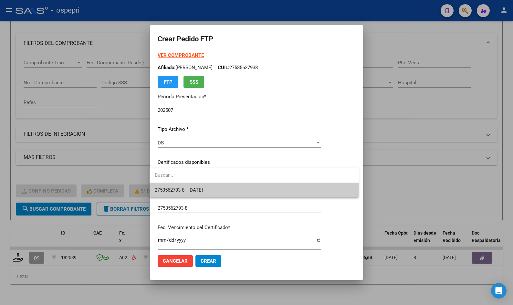
click at [192, 186] on span "2753562793-8 - 2026-10-21" at bounding box center [254, 190] width 199 height 15
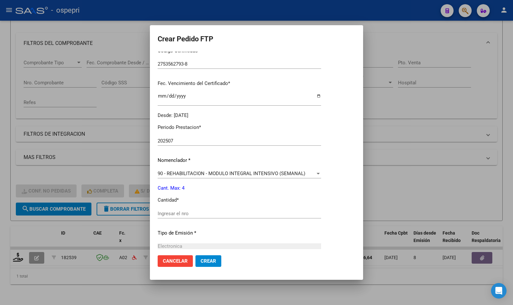
scroll to position [162, 0]
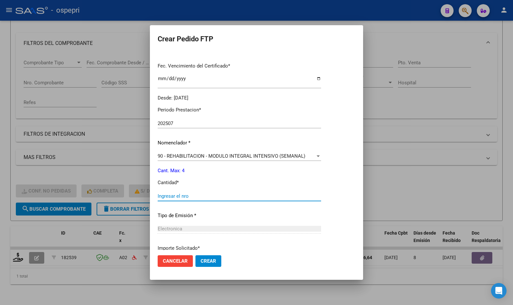
click at [174, 198] on input "Ingresar el nro" at bounding box center [239, 196] width 163 height 6
type input "4"
click at [203, 263] on span "Crear" at bounding box center [209, 261] width 16 height 6
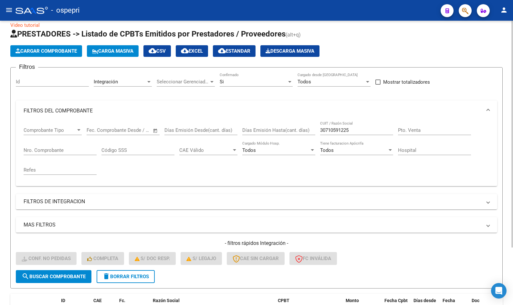
scroll to position [7, 0]
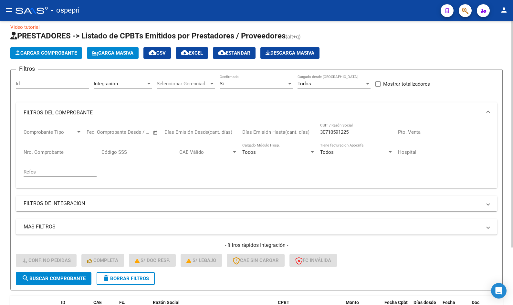
click at [242, 84] on div "Si" at bounding box center [253, 84] width 67 height 6
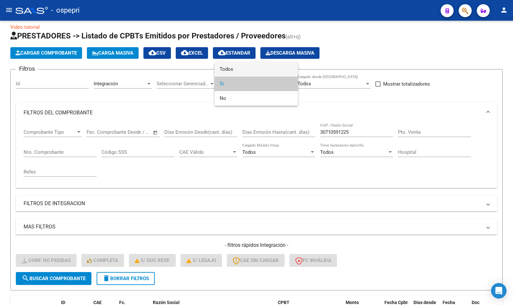
click at [245, 67] on span "Todos" at bounding box center [256, 69] width 73 height 15
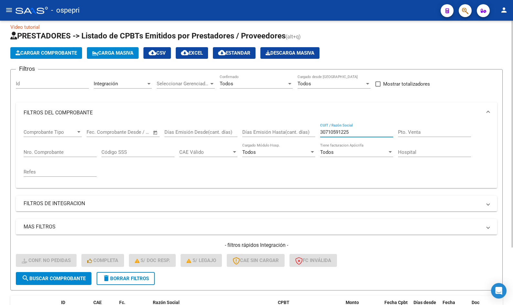
click at [355, 132] on input "30710591225" at bounding box center [356, 132] width 73 height 6
click at [356, 132] on input "30710591225" at bounding box center [356, 132] width 73 height 6
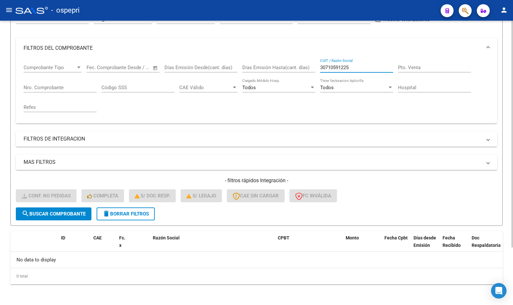
click at [127, 211] on span "delete Borrar Filtros" at bounding box center [125, 214] width 47 height 6
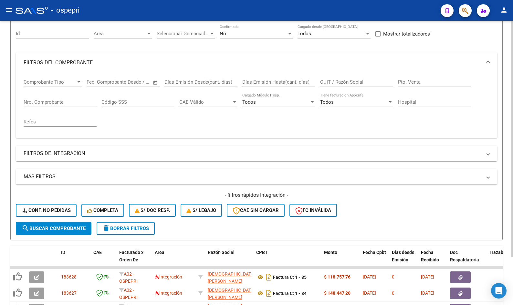
scroll to position [72, 0]
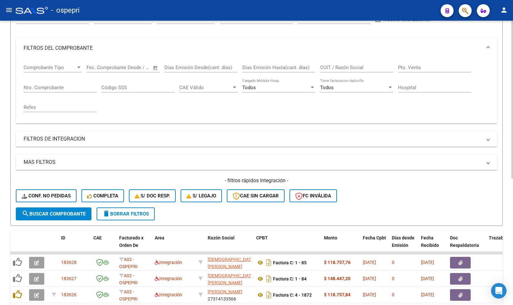
click at [336, 70] on input "CUIT / Razón Social" at bounding box center [356, 68] width 73 height 6
paste input "30710591225"
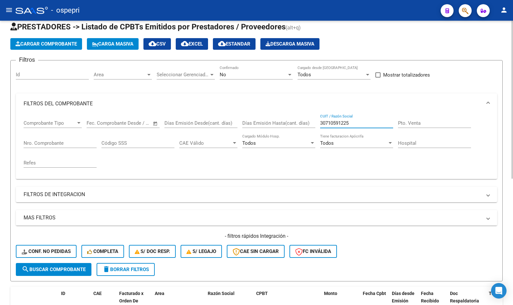
scroll to position [0, 0]
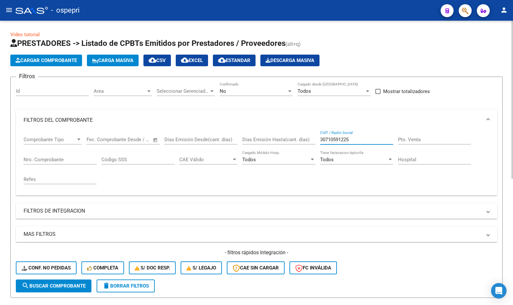
type input "30710591225"
click at [268, 89] on div "No" at bounding box center [253, 91] width 67 height 6
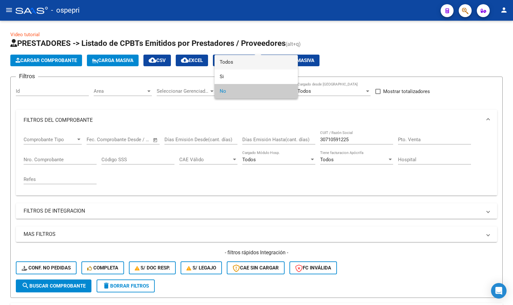
click at [248, 63] on span "Todos" at bounding box center [256, 62] width 73 height 15
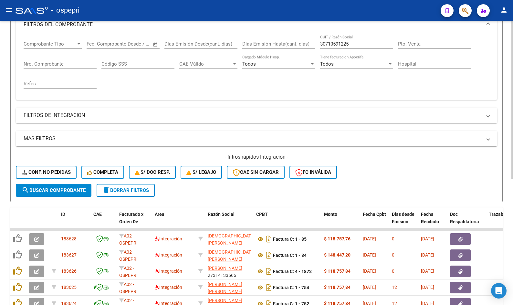
scroll to position [129, 0]
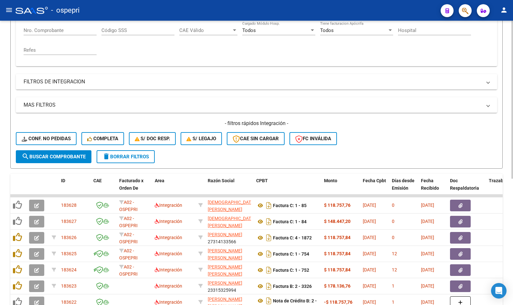
click at [62, 156] on span "search Buscar Comprobante" at bounding box center [54, 157] width 64 height 6
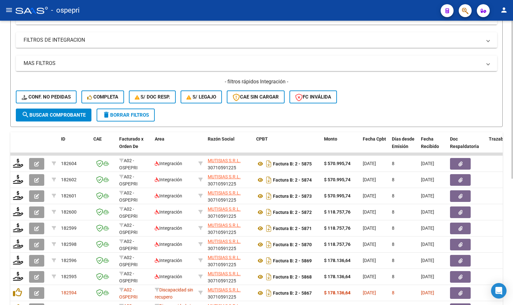
scroll to position [194, 0]
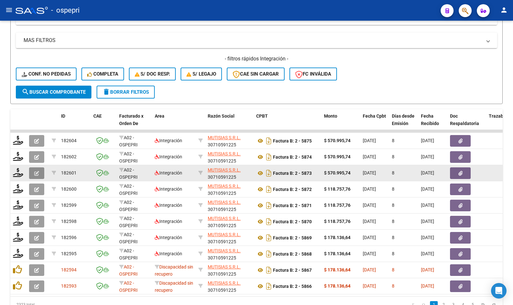
click at [35, 174] on icon "button" at bounding box center [36, 173] width 5 height 5
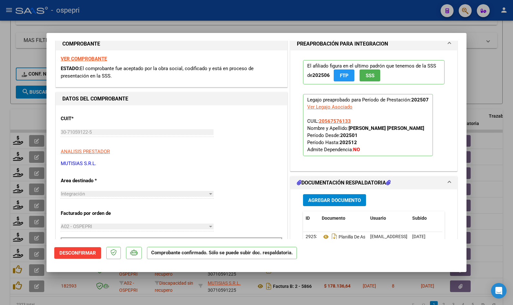
scroll to position [0, 0]
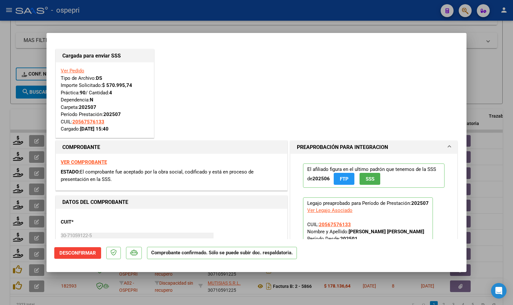
click at [88, 159] on strong "VER COMPROBANTE" at bounding box center [84, 162] width 46 height 6
click at [274, 104] on div "Cargada para enviar SSS Ver Pedido Tipo de Archivo: DS Importe Solicitado: $ 57…" at bounding box center [256, 93] width 404 height 91
type input "$ 0,00"
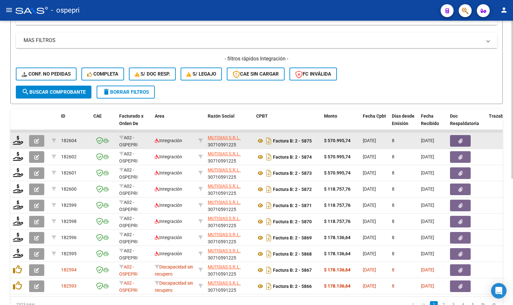
click at [36, 140] on icon "button" at bounding box center [36, 141] width 5 height 5
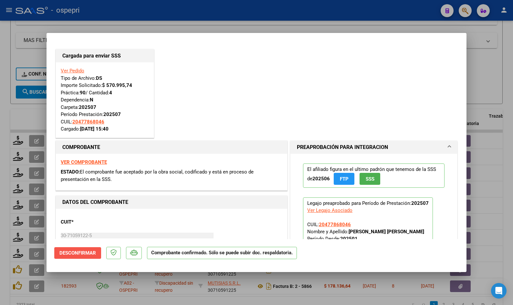
click at [75, 253] on span "Desconfirmar" at bounding box center [77, 253] width 37 height 6
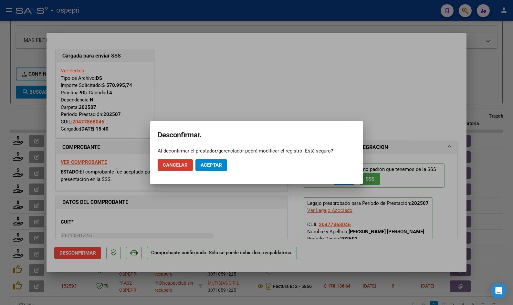
click at [208, 165] on span "Aceptar" at bounding box center [211, 165] width 21 height 6
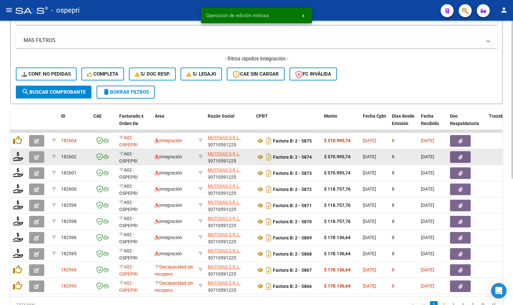
click at [38, 158] on icon "button" at bounding box center [36, 157] width 5 height 5
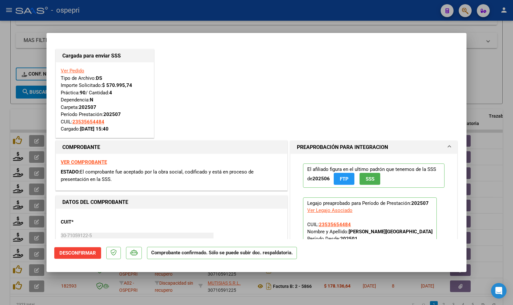
click at [87, 255] on span "Desconfirmar" at bounding box center [77, 253] width 37 height 6
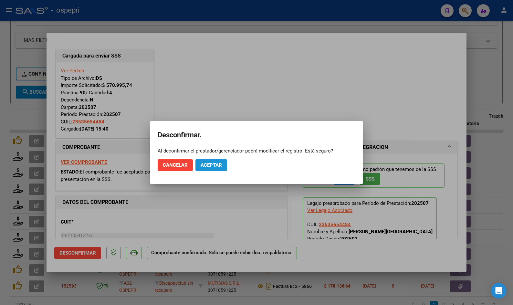
click at [217, 163] on span "Aceptar" at bounding box center [211, 165] width 21 height 6
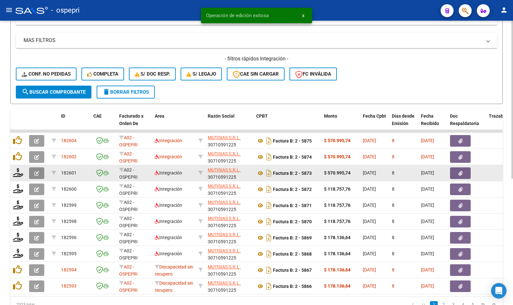
click at [39, 172] on button "button" at bounding box center [36, 173] width 15 height 12
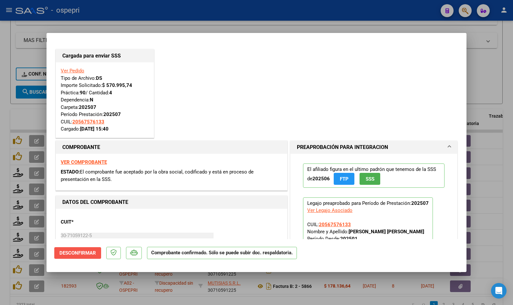
click at [73, 252] on span "Desconfirmar" at bounding box center [77, 253] width 37 height 6
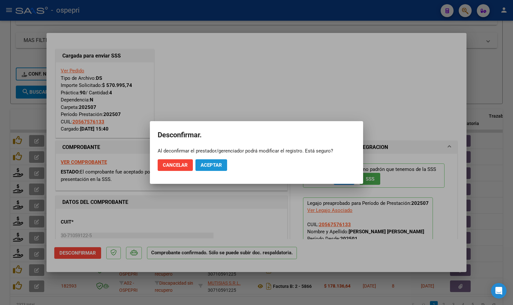
click at [210, 162] on button "Aceptar" at bounding box center [211, 165] width 32 height 12
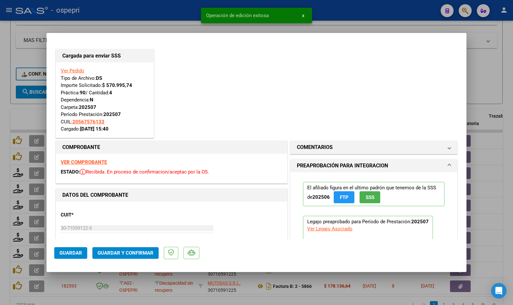
type input "$ 0,00"
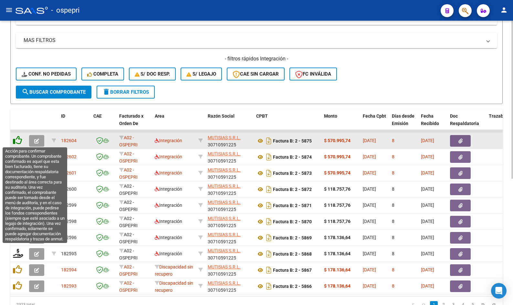
click at [18, 142] on icon at bounding box center [17, 140] width 9 height 9
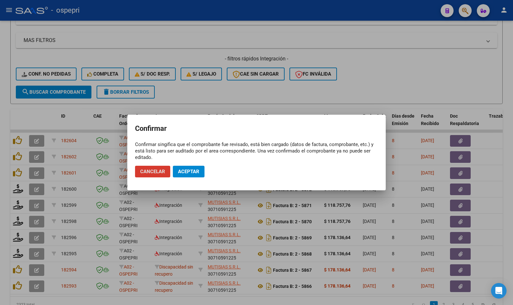
click at [194, 167] on button "Aceptar" at bounding box center [189, 172] width 32 height 12
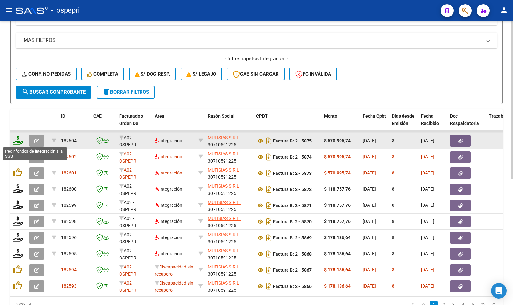
click at [20, 141] on icon at bounding box center [18, 140] width 10 height 9
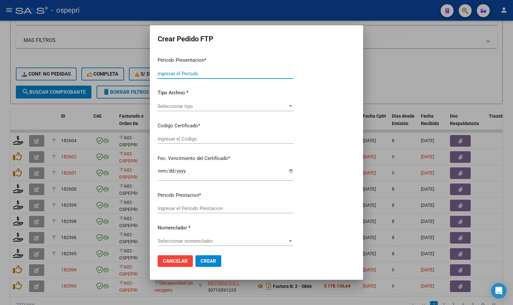
type input "202507"
type input "$ 570.995,74"
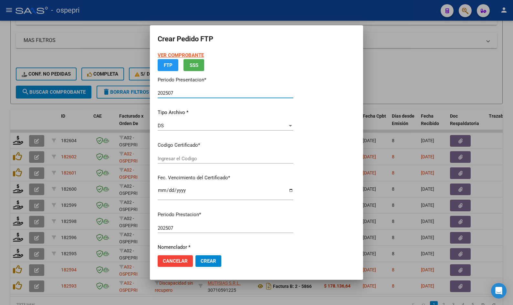
type input "2047786804-6"
type input "[DATE]"
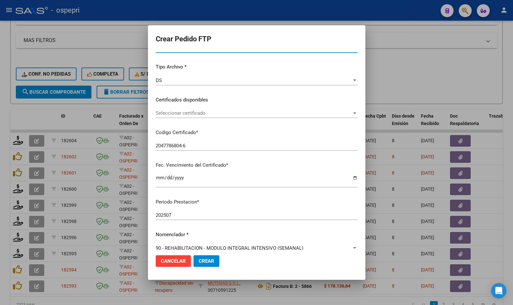
scroll to position [65, 0]
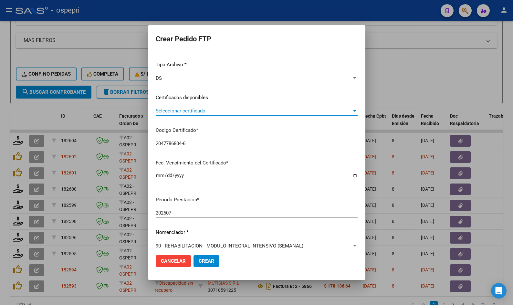
click at [201, 110] on span "Seleccionar certificado" at bounding box center [254, 111] width 196 height 6
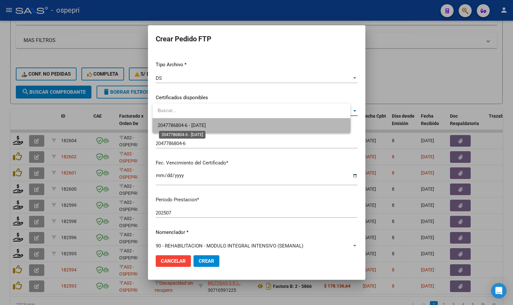
click at [200, 124] on span "2047786804-6 - [DATE]" at bounding box center [182, 125] width 48 height 6
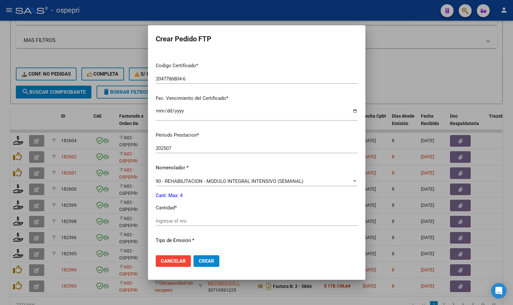
scroll to position [162, 0]
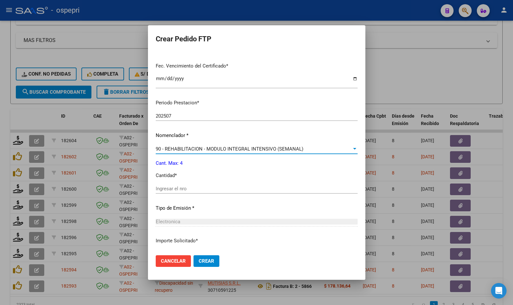
click at [196, 149] on span "90 - REHABILITACION - MODULO INTEGRAL INTENSIVO (SEMANAL)" at bounding box center [230, 149] width 148 height 6
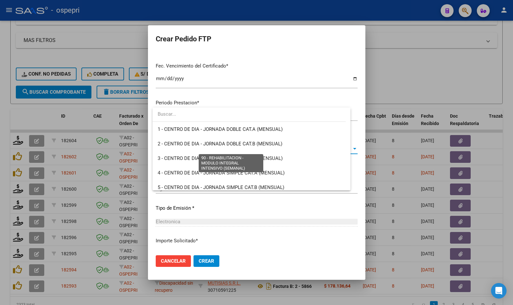
scroll to position [1274, 0]
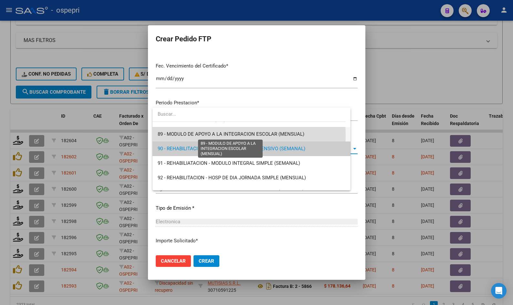
click at [180, 136] on span "89 - MODULO DE APOYO A LA INTEGRACION ESCOLAR (MENSUAL)" at bounding box center [231, 134] width 147 height 6
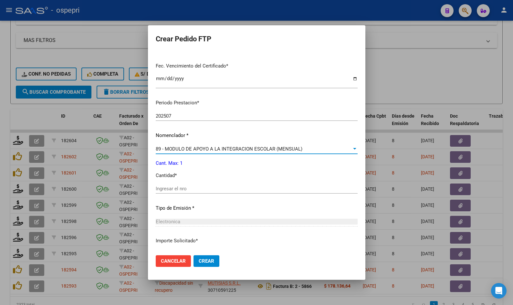
click at [181, 189] on input "Ingresar el nro" at bounding box center [257, 189] width 202 height 6
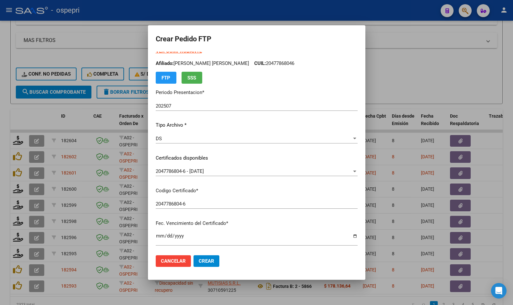
scroll to position [0, 0]
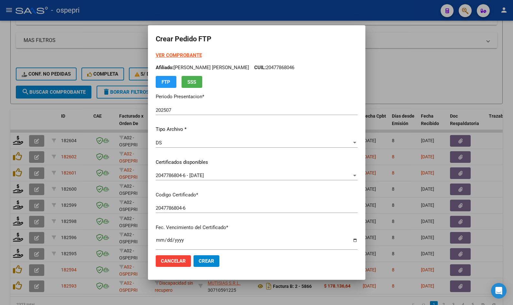
type input "1"
click at [171, 55] on strong "VER COMPROBANTE" at bounding box center [179, 55] width 46 height 6
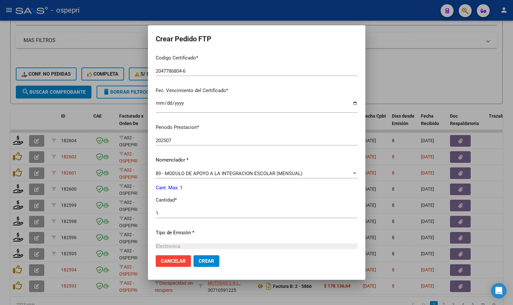
scroll to position [162, 0]
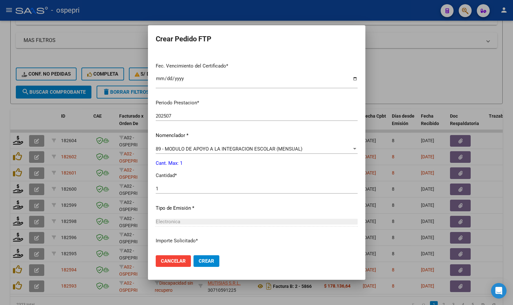
click at [214, 261] on span "Crear" at bounding box center [207, 261] width 16 height 6
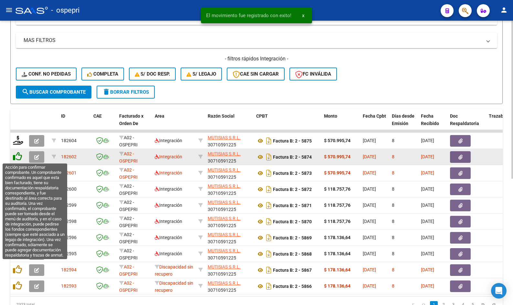
click at [18, 157] on icon at bounding box center [17, 156] width 9 height 9
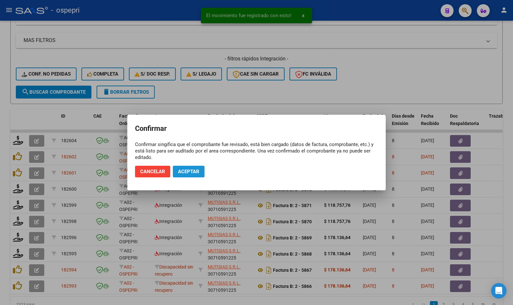
click at [197, 170] on span "Aceptar" at bounding box center [188, 172] width 21 height 6
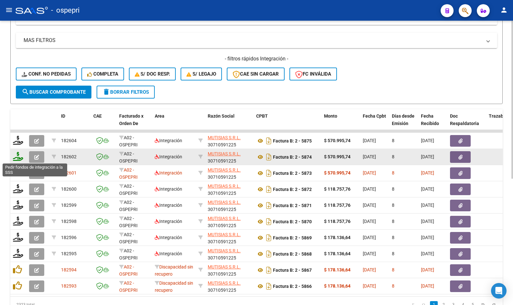
click at [20, 158] on icon at bounding box center [18, 156] width 10 height 9
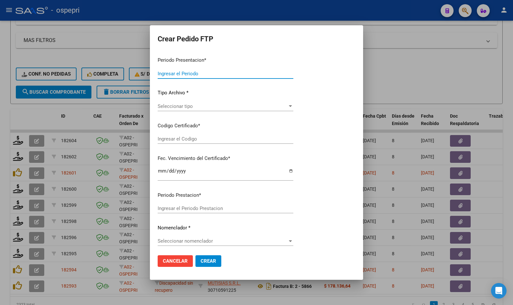
type input "202507"
type input "$ 570.995,74"
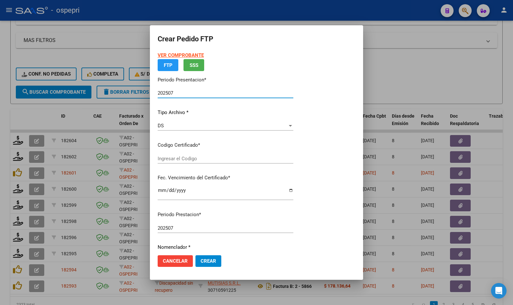
type input "2353565448-4"
type input "[DATE]"
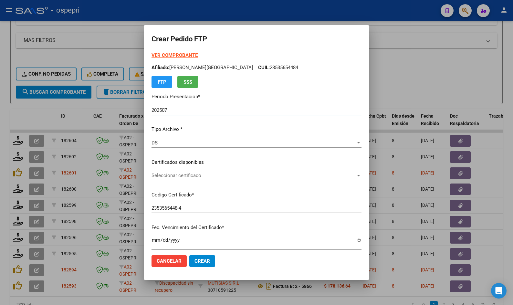
click at [187, 175] on span "Seleccionar certificado" at bounding box center [254, 175] width 204 height 6
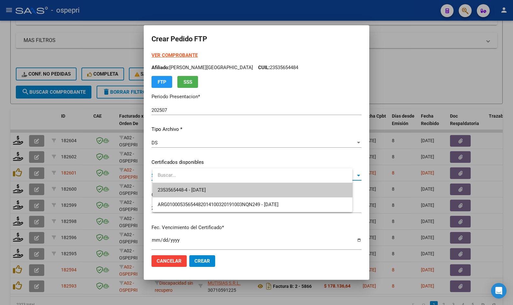
click at [196, 186] on span "2353565448-4 - [DATE]" at bounding box center [253, 190] width 190 height 15
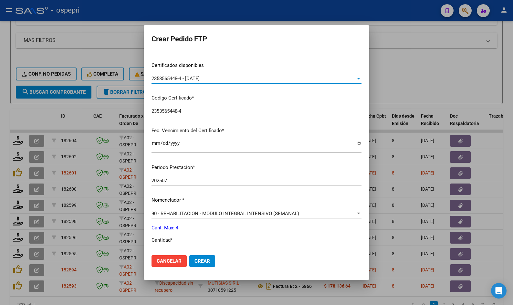
scroll to position [162, 0]
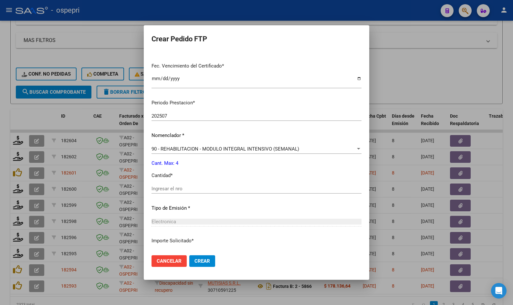
click at [193, 151] on span "90 - REHABILITACION - MODULO INTEGRAL INTENSIVO (SEMANAL)" at bounding box center [226, 149] width 148 height 6
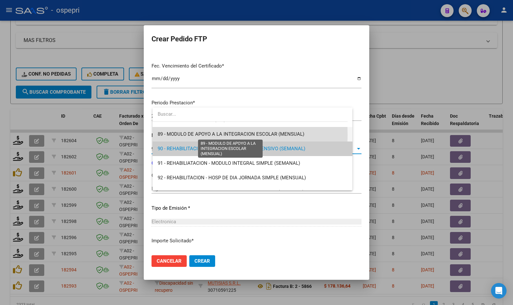
click at [191, 134] on span "89 - MODULO DE APOYO A LA INTEGRACION ESCOLAR (MENSUAL)" at bounding box center [231, 134] width 147 height 6
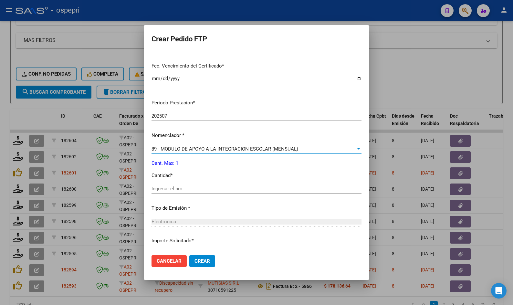
click at [184, 189] on input "Ingresar el nro" at bounding box center [257, 189] width 210 height 6
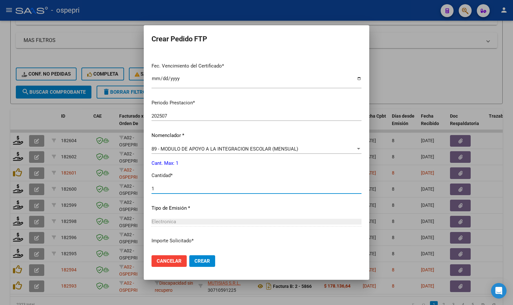
type input "1"
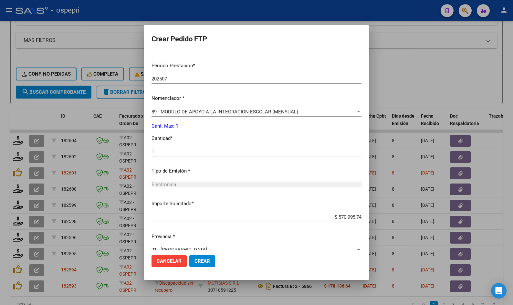
scroll to position [209, 0]
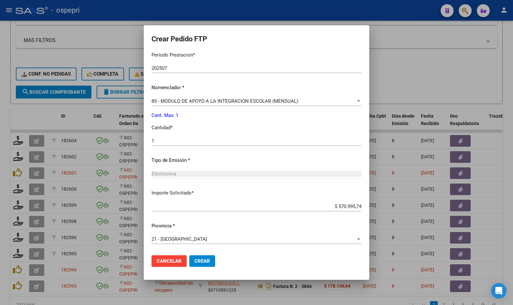
click at [209, 261] on span "Crear" at bounding box center [202, 261] width 16 height 6
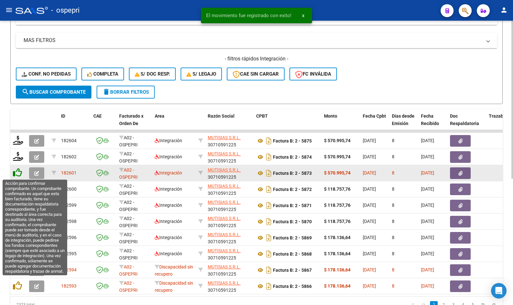
click at [18, 172] on icon at bounding box center [17, 172] width 9 height 9
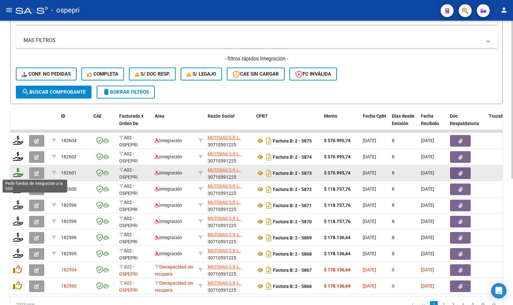
click at [20, 174] on icon at bounding box center [18, 172] width 10 height 9
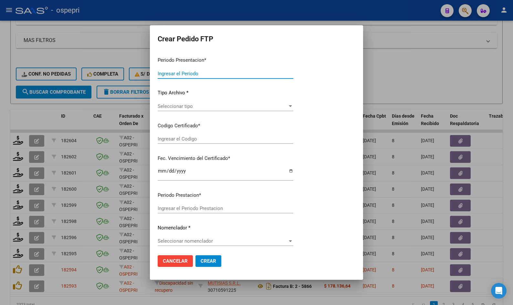
type input "202507"
type input "$ 570.995,74"
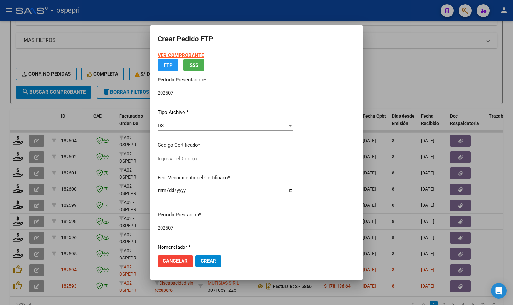
type input "2056757613-3"
type input "[DATE]"
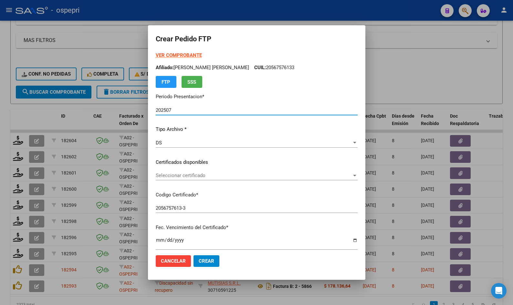
click at [188, 172] on div "Seleccionar certificado Seleccionar certificado" at bounding box center [257, 176] width 202 height 10
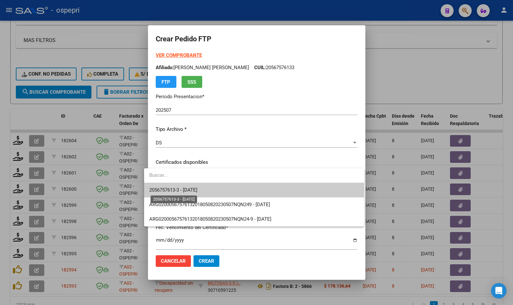
click at [185, 187] on span "2056757613-3 - [DATE]" at bounding box center [173, 190] width 48 height 6
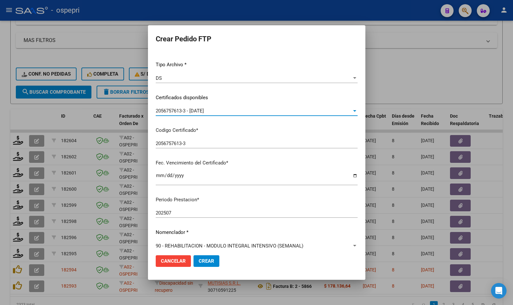
scroll to position [97, 0]
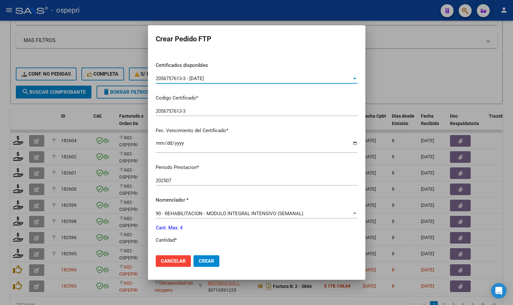
click at [199, 213] on span "90 - REHABILITACION - MODULO INTEGRAL INTENSIVO (SEMANAL)" at bounding box center [230, 214] width 148 height 6
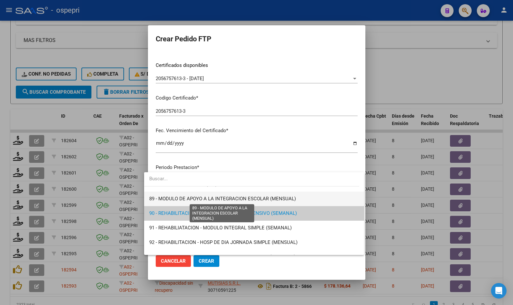
click at [189, 197] on span "89 - MODULO DE APOYO A LA INTEGRACION ESCOLAR (MENSUAL)" at bounding box center [222, 199] width 147 height 6
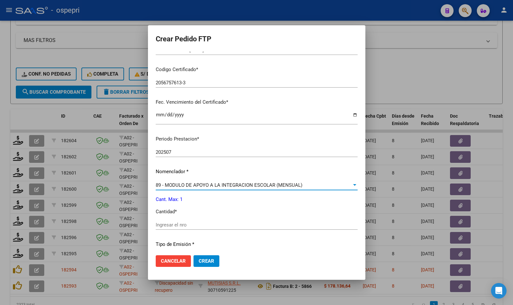
scroll to position [162, 0]
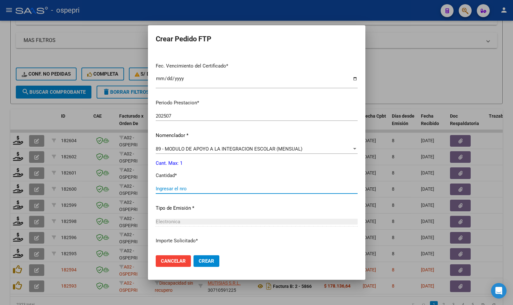
click at [186, 188] on input "Ingresar el nro" at bounding box center [257, 189] width 202 height 6
type input "1"
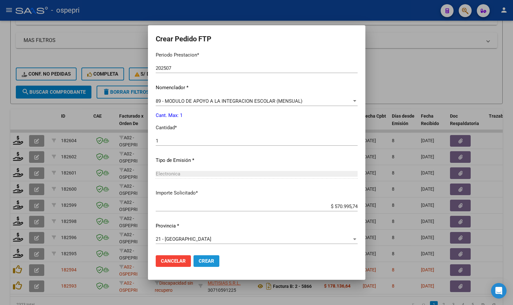
click at [204, 261] on span "Crear" at bounding box center [207, 261] width 16 height 6
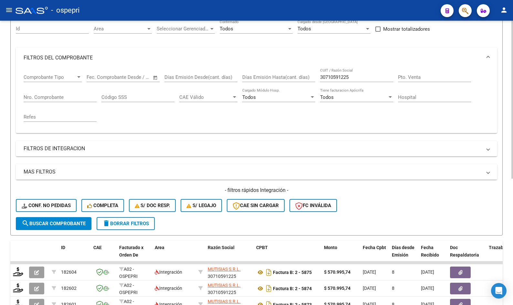
scroll to position [65, 0]
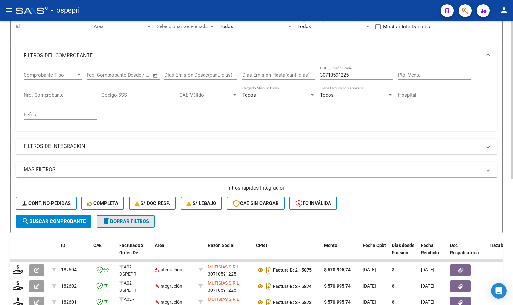
click at [129, 222] on span "delete Borrar Filtros" at bounding box center [125, 221] width 47 height 6
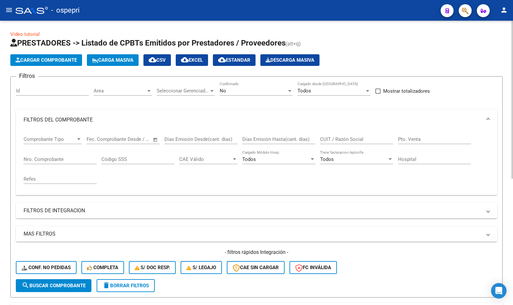
scroll to position [0, 0]
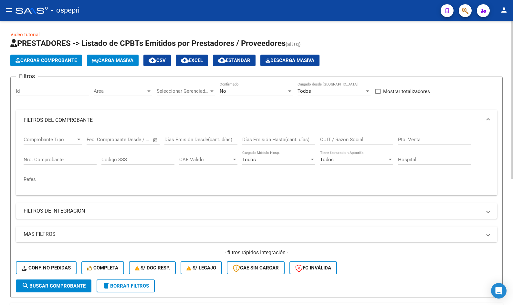
click at [337, 140] on input "CUIT / Razón Social" at bounding box center [356, 140] width 73 height 6
paste input "27377320056"
click at [273, 92] on div "No" at bounding box center [253, 91] width 67 height 6
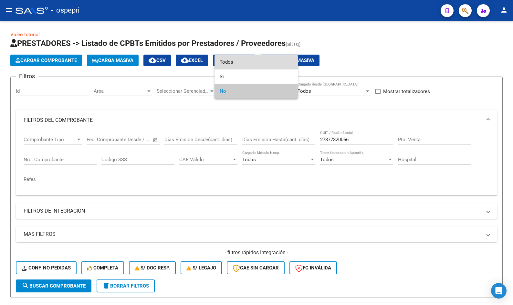
click at [269, 63] on span "Todos" at bounding box center [256, 62] width 73 height 15
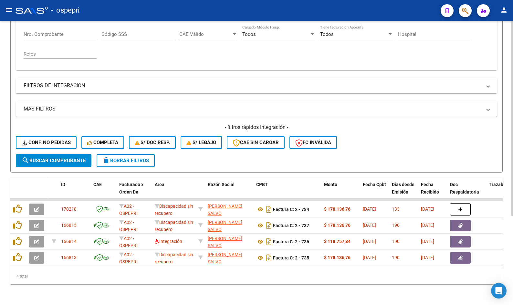
scroll to position [129, 0]
click at [47, 158] on span "search Buscar Comprobante" at bounding box center [54, 161] width 64 height 6
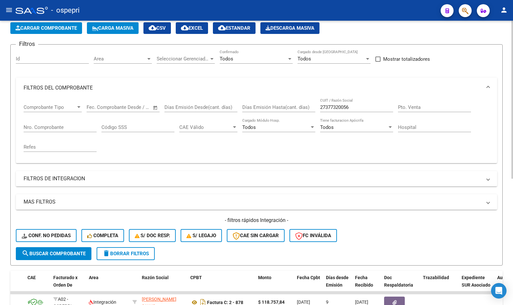
scroll to position [0, 0]
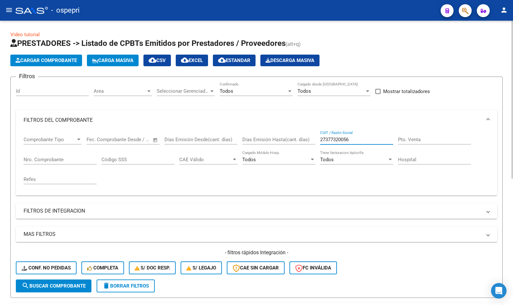
click at [364, 138] on input "27377320056" at bounding box center [356, 140] width 73 height 6
paste input "0308598811"
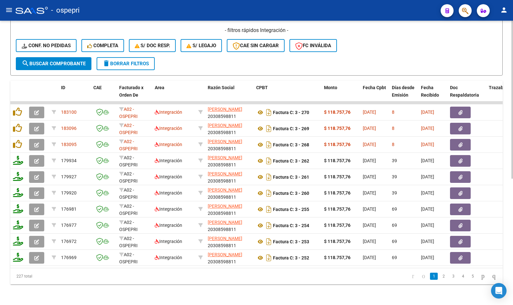
type input "20308598811"
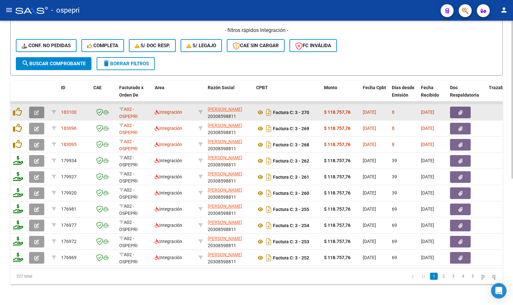
click at [35, 110] on icon "button" at bounding box center [36, 112] width 5 height 5
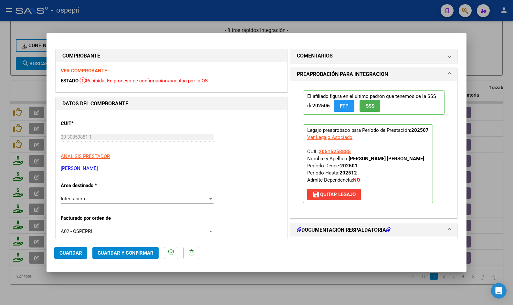
click at [73, 71] on strong "VER COMPROBANTE" at bounding box center [84, 71] width 46 height 6
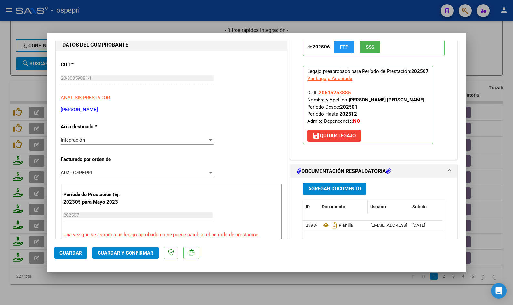
scroll to position [97, 0]
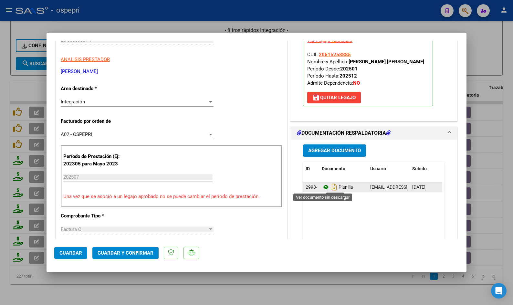
click at [322, 186] on icon at bounding box center [326, 187] width 8 height 8
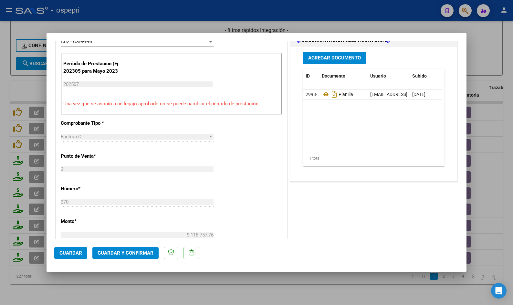
scroll to position [226, 0]
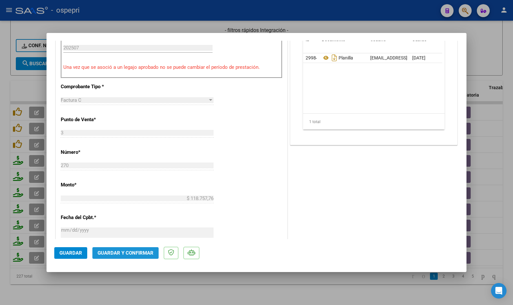
click at [140, 254] on span "Guardar y Confirmar" at bounding box center [126, 253] width 56 height 6
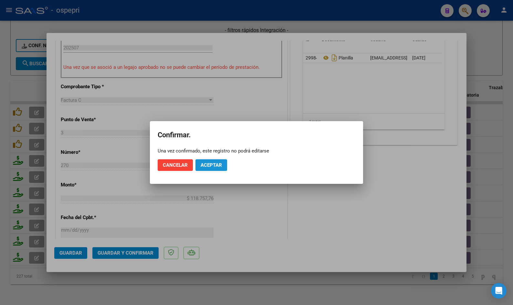
click at [209, 165] on span "Aceptar" at bounding box center [211, 165] width 21 height 6
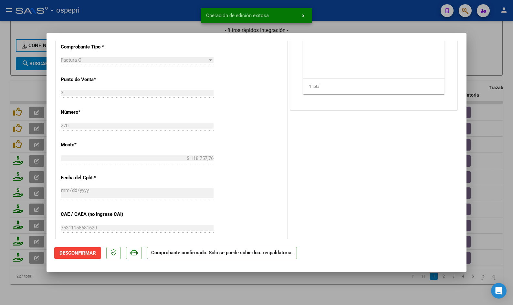
type input "$ 0,00"
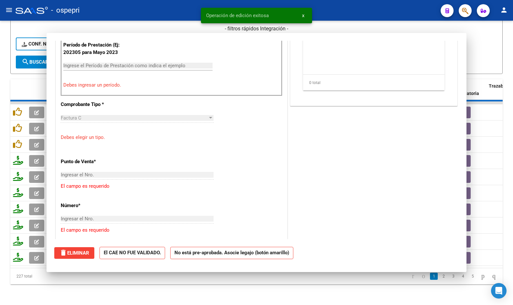
scroll to position [237, 0]
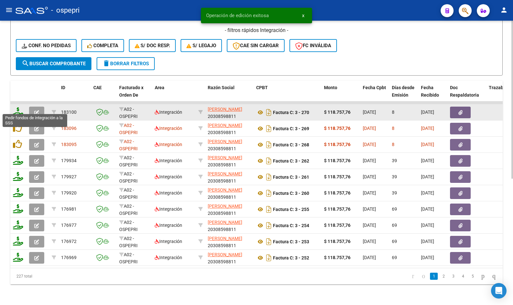
click at [18, 109] on icon at bounding box center [18, 111] width 10 height 9
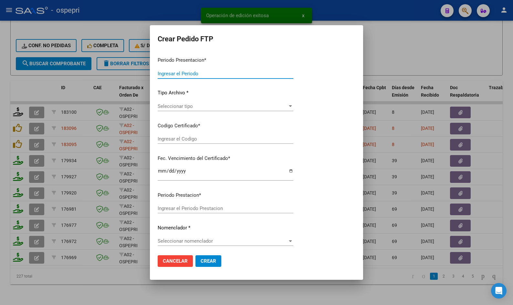
type input "202507"
type input "$ 118.757,76"
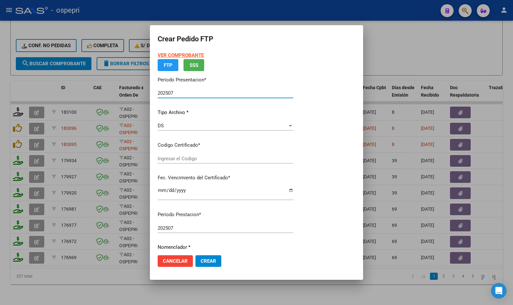
type input "ARG02000515258882019081420290814NQN798"
type input "2029-08-14"
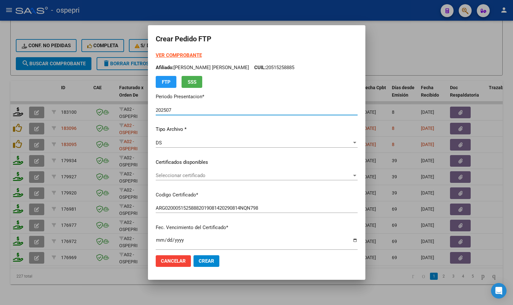
click at [204, 177] on span "Seleccionar certificado" at bounding box center [254, 175] width 196 height 6
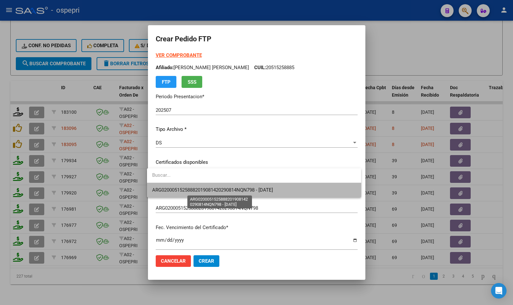
click at [202, 188] on span "ARG02000515258882019081420290814NQN798 - 2029-08-14" at bounding box center [212, 190] width 121 height 6
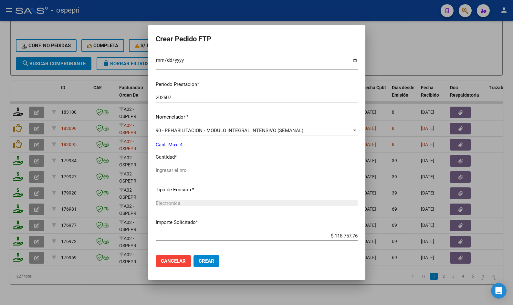
scroll to position [209, 0]
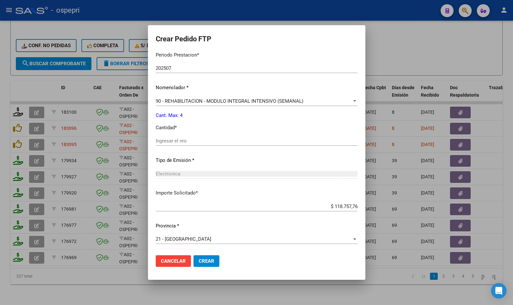
click at [181, 140] on input "Ingresar el nro" at bounding box center [257, 141] width 202 height 6
type input "4"
click at [203, 261] on span "Crear" at bounding box center [207, 261] width 16 height 6
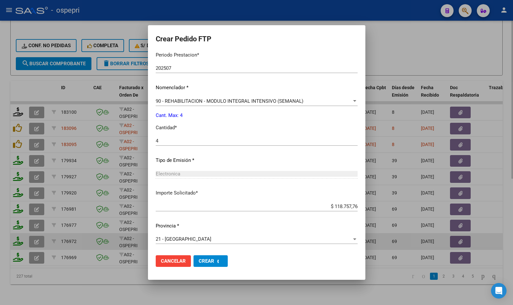
scroll to position [173, 0]
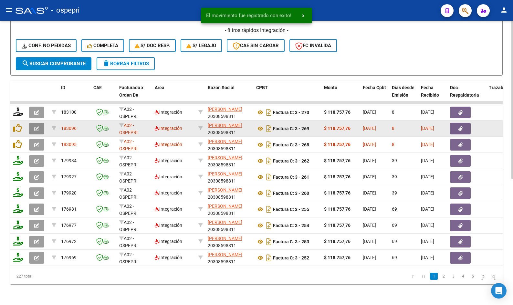
click at [35, 126] on icon "button" at bounding box center [36, 128] width 5 height 5
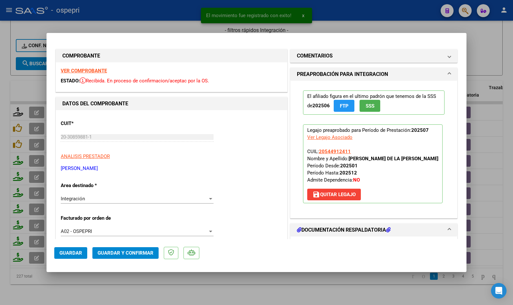
click at [74, 69] on strong "VER COMPROBANTE" at bounding box center [84, 71] width 46 height 6
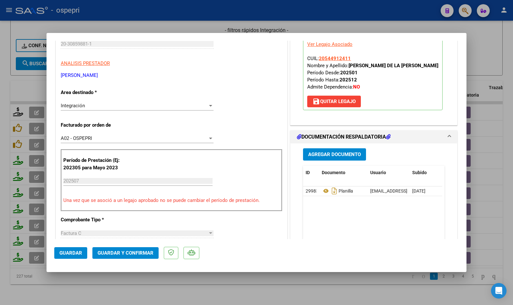
scroll to position [129, 0]
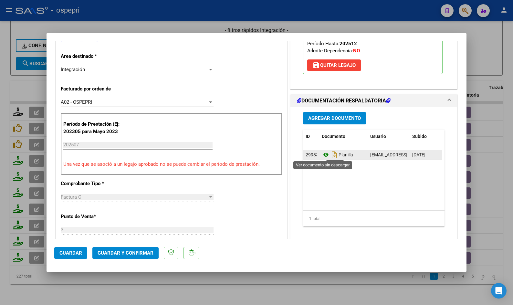
click at [324, 156] on icon at bounding box center [326, 155] width 8 height 8
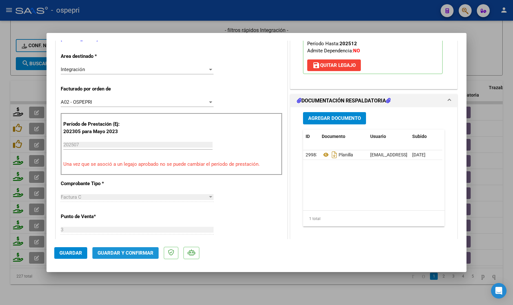
click at [141, 249] on button "Guardar y Confirmar" at bounding box center [125, 253] width 66 height 12
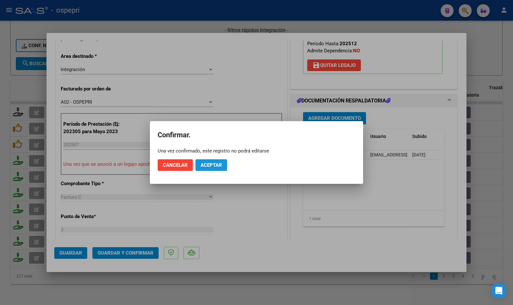
click at [212, 166] on span "Aceptar" at bounding box center [211, 165] width 21 height 6
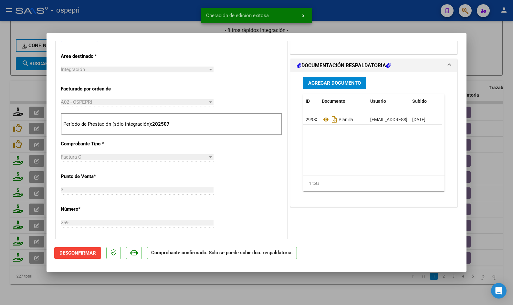
type input "$ 0,00"
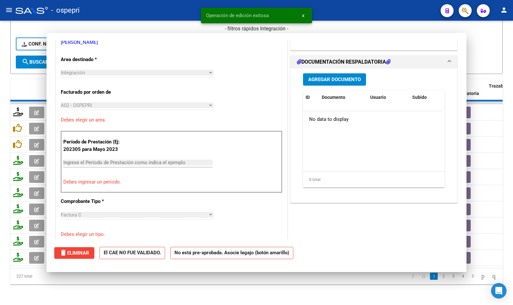
scroll to position [132, 0]
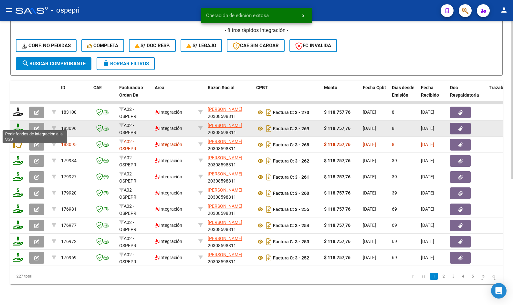
click at [17, 125] on icon at bounding box center [18, 127] width 10 height 9
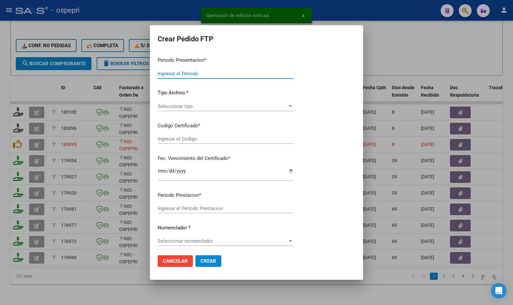
type input "202507"
type input "$ 118.757,76"
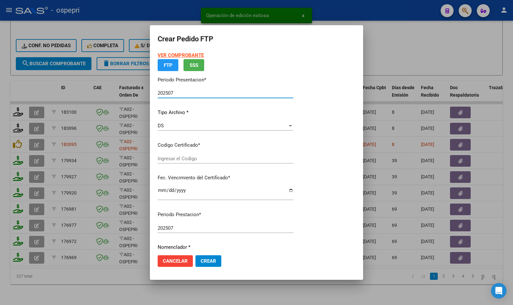
type input "2054491241-1"
type input "2027-04-01"
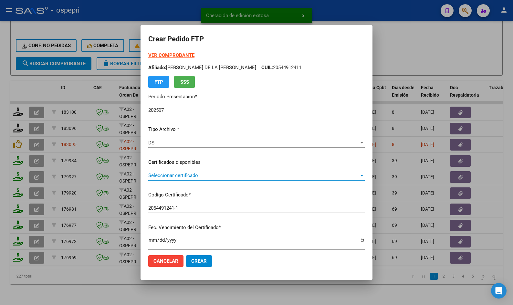
click at [186, 175] on span "Seleccionar certificado" at bounding box center [253, 175] width 211 height 6
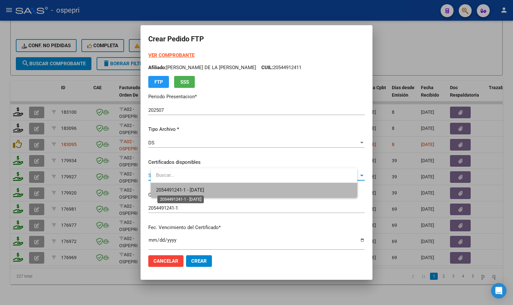
click at [188, 191] on span "2054491241-1 - 2027-04-01" at bounding box center [180, 190] width 48 height 6
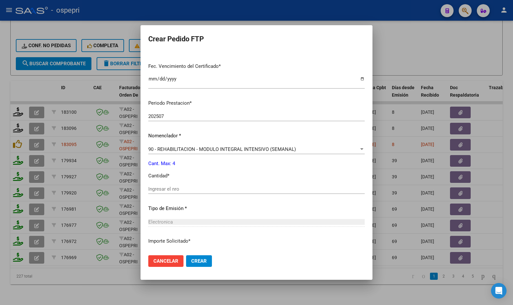
scroll to position [162, 0]
click at [185, 190] on input "Ingresar el nro" at bounding box center [256, 189] width 216 height 6
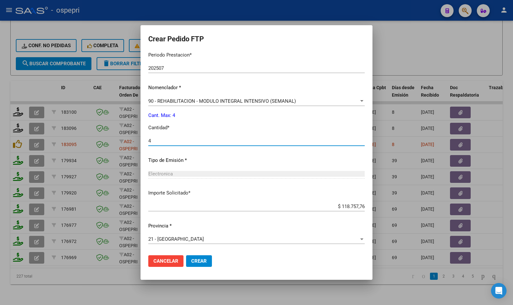
type input "4"
click at [211, 267] on mat-dialog-actions "Cancelar Crear" at bounding box center [256, 261] width 216 height 22
click at [207, 261] on span "Crear" at bounding box center [199, 261] width 16 height 6
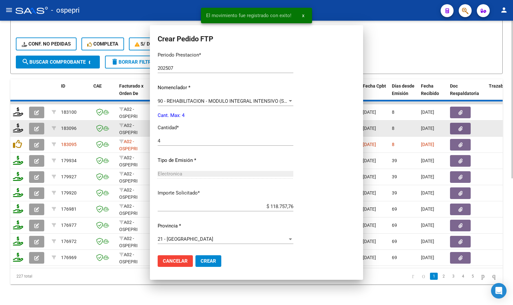
scroll to position [0, 0]
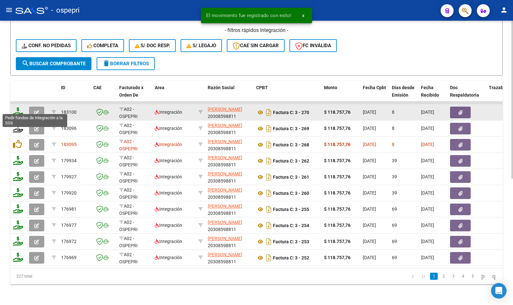
click at [18, 110] on icon at bounding box center [18, 111] width 10 height 9
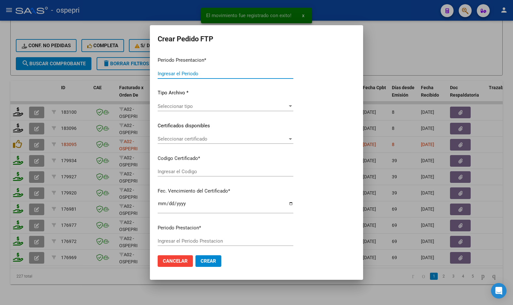
type input "202507"
type input "$ 118.757,76"
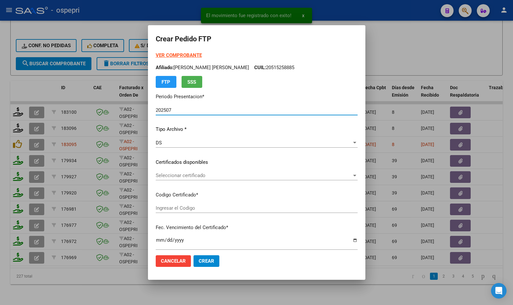
type input "ARG02000515258882019081420290814NQN798"
type input "2029-08-14"
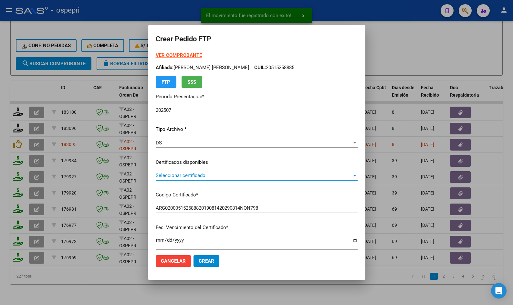
click at [192, 177] on span "Seleccionar certificado" at bounding box center [254, 175] width 196 height 6
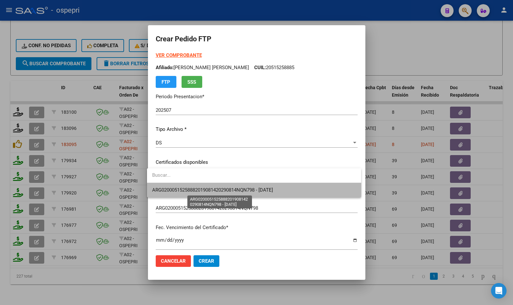
click at [193, 188] on span "ARG02000515258882019081420290814NQN798 - 2029-08-14" at bounding box center [212, 190] width 121 height 6
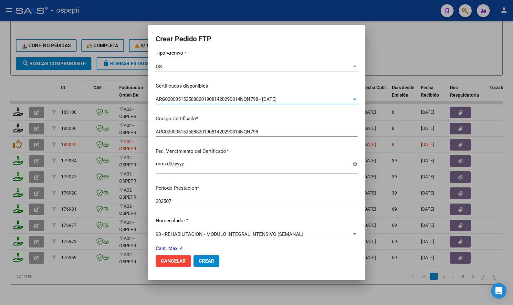
scroll to position [194, 0]
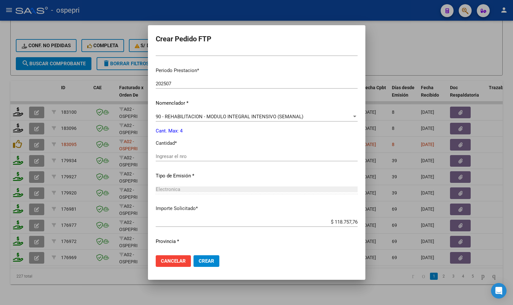
click at [185, 160] on div "Ingresar el nro" at bounding box center [257, 157] width 202 height 10
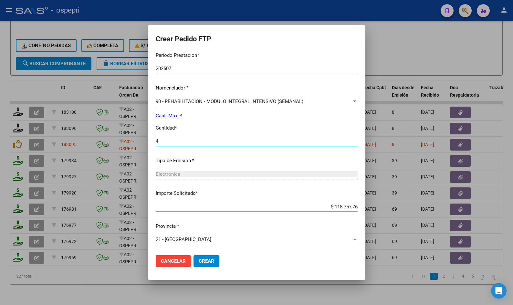
scroll to position [209, 0]
type input "4"
click at [200, 259] on span "Crear" at bounding box center [207, 261] width 16 height 6
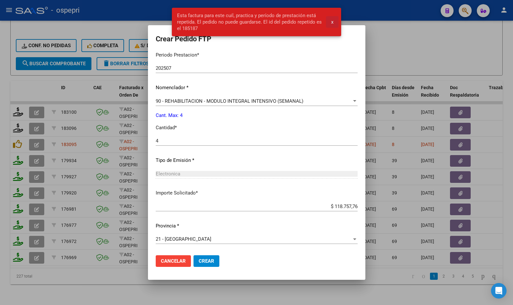
click at [330, 21] on button "x" at bounding box center [332, 22] width 13 height 12
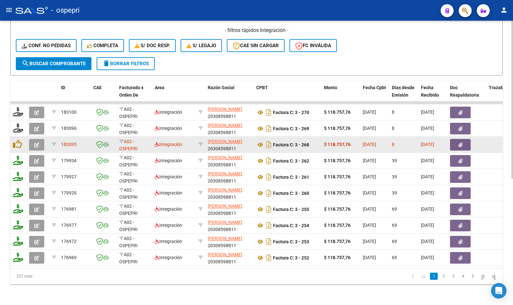
click at [37, 142] on icon "button" at bounding box center [36, 144] width 5 height 5
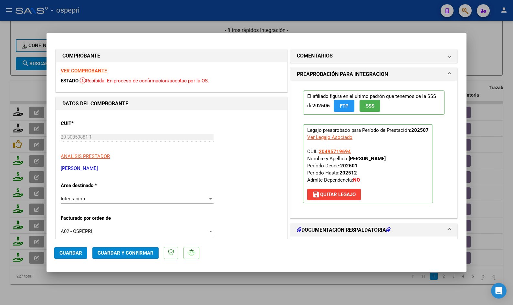
click at [81, 71] on strong "VER COMPROBANTE" at bounding box center [84, 71] width 46 height 6
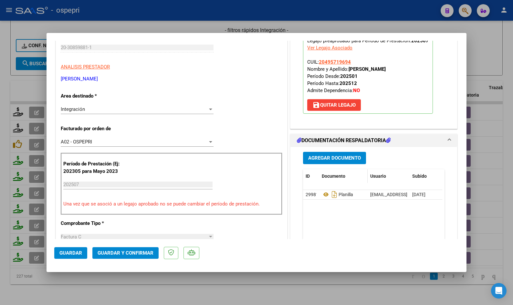
scroll to position [97, 0]
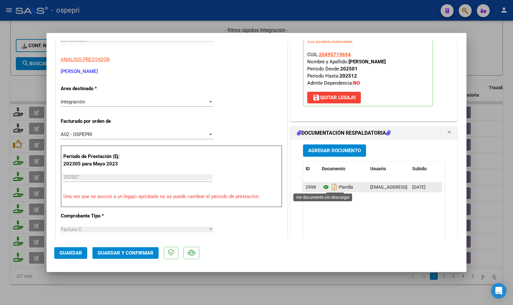
click at [323, 186] on icon at bounding box center [326, 187] width 8 height 8
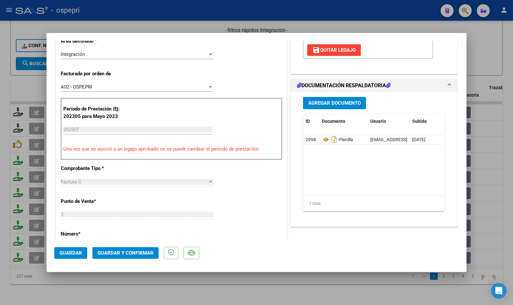
scroll to position [194, 0]
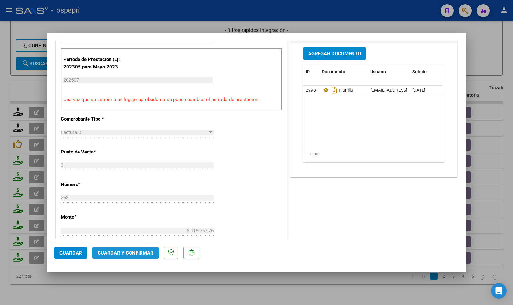
click at [125, 249] on button "Guardar y Confirmar" at bounding box center [125, 253] width 66 height 12
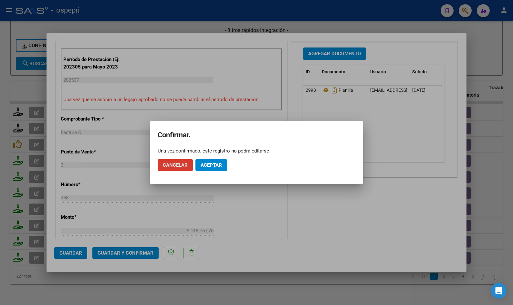
click at [207, 167] on span "Aceptar" at bounding box center [211, 165] width 21 height 6
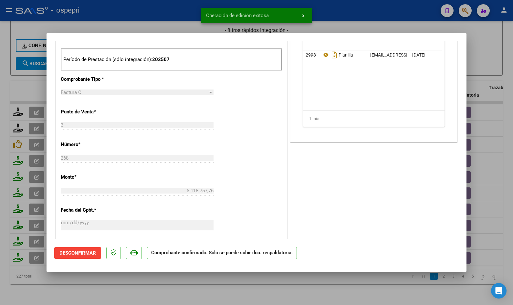
type input "$ 0,00"
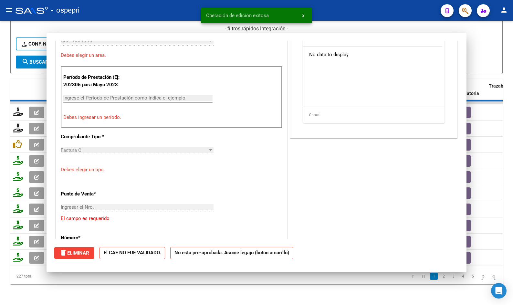
scroll to position [205, 0]
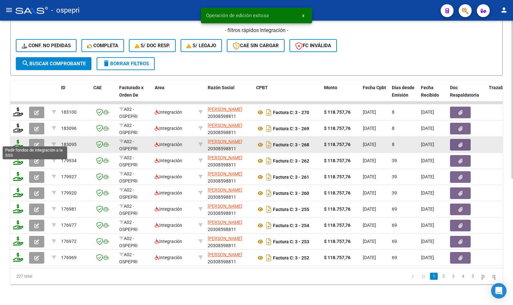
click at [19, 141] on icon at bounding box center [18, 144] width 10 height 9
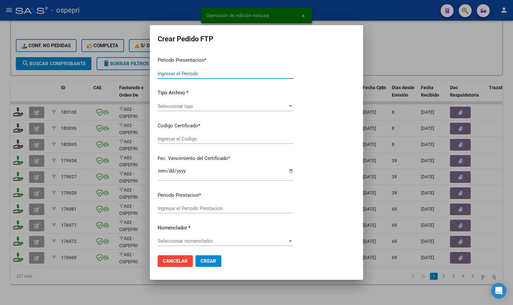
type input "202507"
type input "$ 118.757,76"
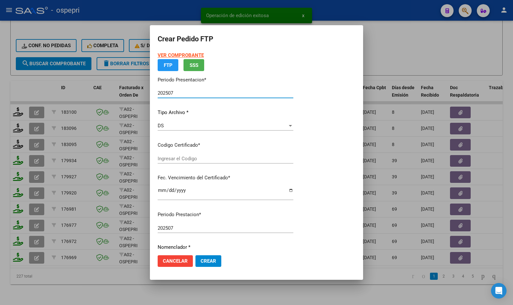
type input "20495719694"
type input "2025-09-01"
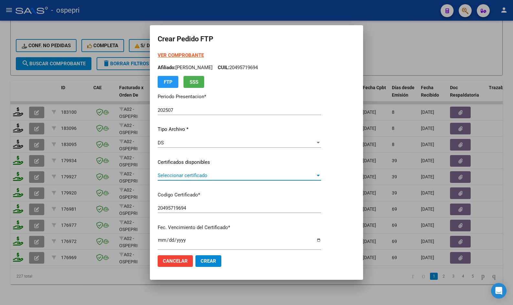
click at [230, 177] on span "Seleccionar certificado" at bounding box center [237, 175] width 158 height 6
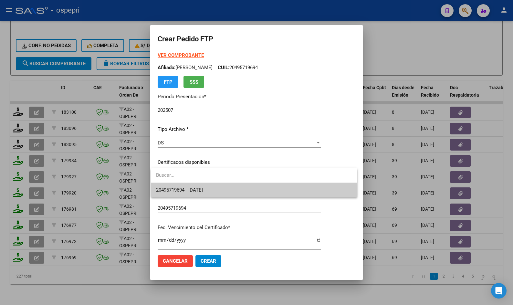
click at [226, 194] on span "20495719694 - 2025-09-01" at bounding box center [254, 190] width 196 height 15
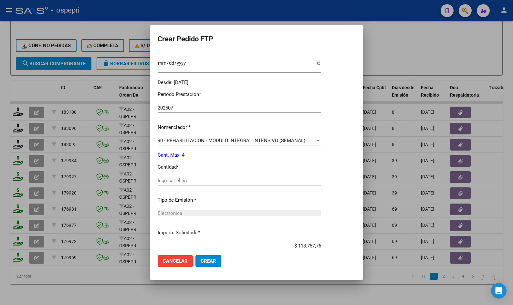
scroll to position [194, 0]
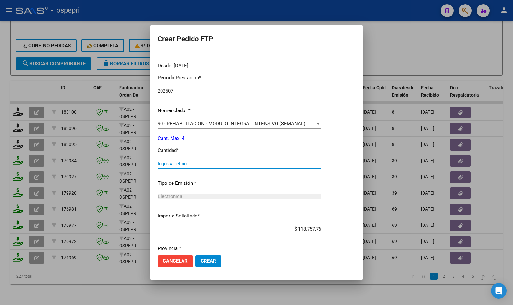
click at [198, 166] on input "Ingresar el nro" at bounding box center [239, 164] width 163 height 6
type input "4"
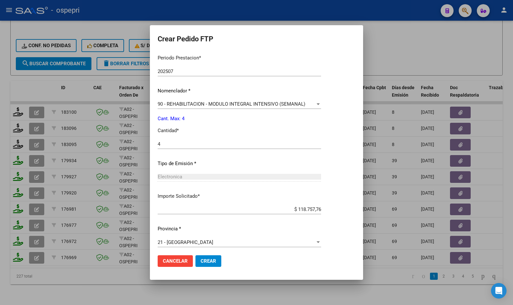
scroll to position [216, 0]
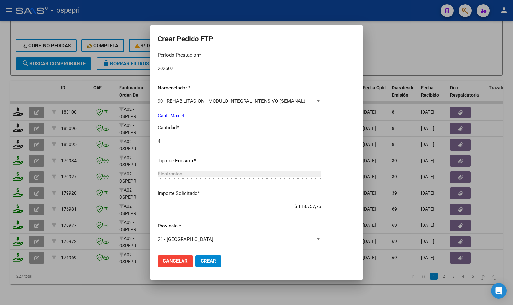
click at [206, 258] on span "Crear" at bounding box center [209, 261] width 16 height 6
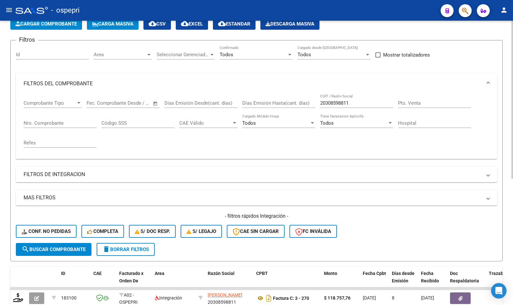
scroll to position [1, 0]
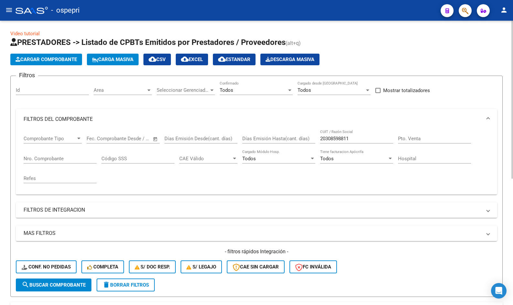
click at [377, 138] on input "20308598811" at bounding box center [356, 139] width 73 height 6
paste input "7312520422"
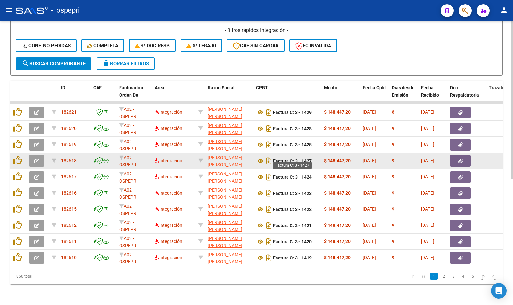
scroll to position [227, 0]
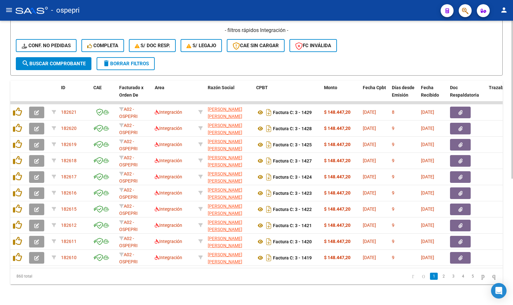
type input "27312520422"
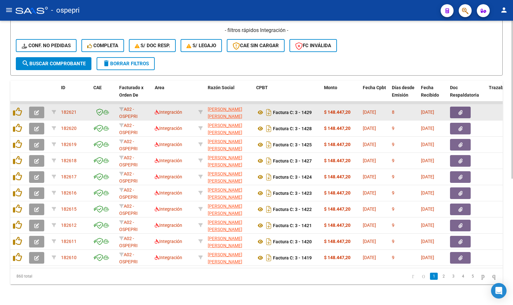
click at [37, 110] on icon "button" at bounding box center [36, 112] width 5 height 5
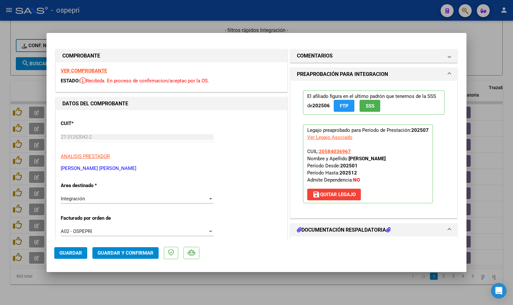
click at [73, 71] on strong "VER COMPROBANTE" at bounding box center [84, 71] width 46 height 6
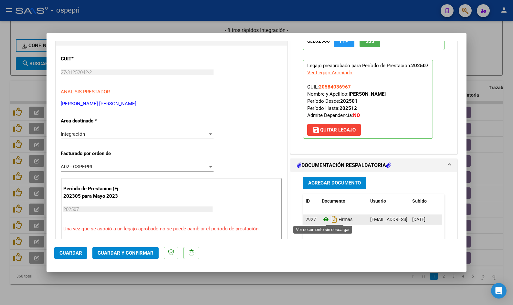
click at [322, 217] on icon at bounding box center [326, 219] width 8 height 8
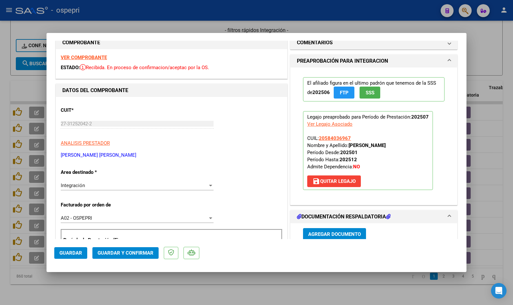
scroll to position [0, 0]
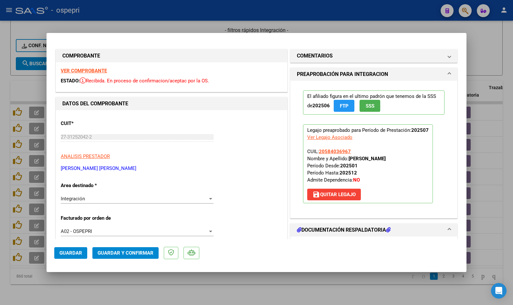
click at [97, 70] on strong "VER COMPROBANTE" at bounding box center [84, 71] width 46 height 6
type input "$ 0,00"
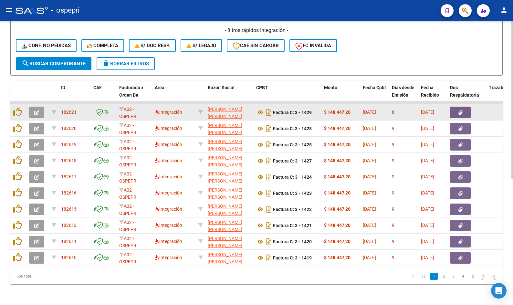
click at [32, 108] on button "button" at bounding box center [36, 113] width 15 height 12
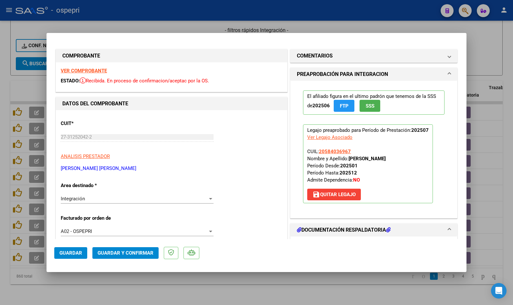
click at [90, 70] on strong "VER COMPROBANTE" at bounding box center [84, 71] width 46 height 6
click at [99, 71] on strong "VER COMPROBANTE" at bounding box center [84, 71] width 46 height 6
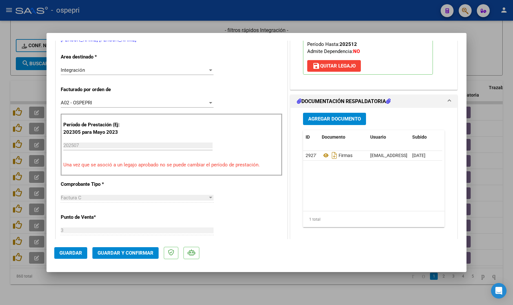
scroll to position [129, 0]
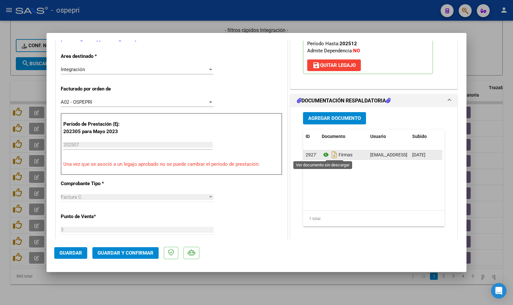
click at [322, 154] on icon at bounding box center [326, 155] width 8 height 8
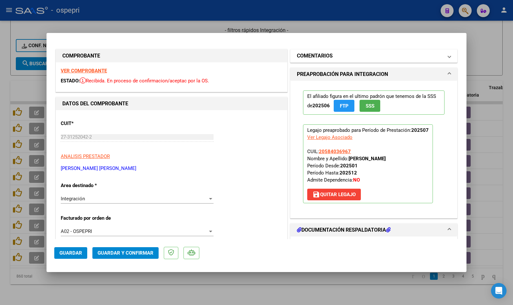
click at [349, 57] on mat-panel-title "COMENTARIOS" at bounding box center [370, 56] width 146 height 8
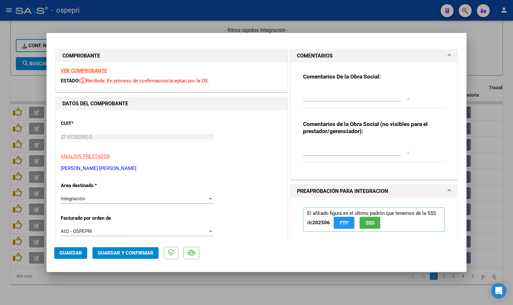
click at [338, 93] on textarea at bounding box center [356, 93] width 107 height 13
click at [377, 95] on textarea "Buen día Ana, No coincide el nombre del afiliado" at bounding box center [356, 93] width 107 height 13
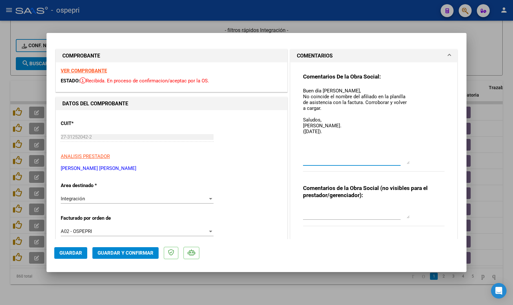
drag, startPoint x: 405, startPoint y: 99, endPoint x: 412, endPoint y: 163, distance: 64.7
click at [415, 166] on div "Comentarios De la Obra Social: Buen día Ana, No coincide el nombre del afiliado…" at bounding box center [373, 126] width 141 height 106
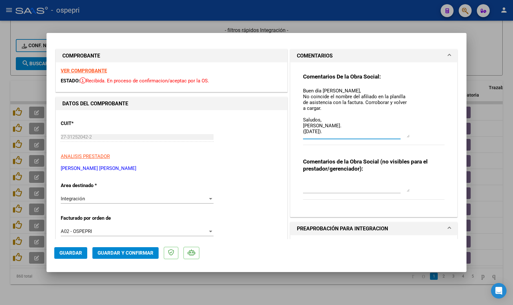
drag, startPoint x: 405, startPoint y: 166, endPoint x: 406, endPoint y: 136, distance: 30.1
click at [406, 136] on textarea "Buen día Ana, No coincide el nombre del afiliado en la planilla de asistencia c…" at bounding box center [356, 112] width 107 height 50
type textarea "Buen día Ana, No coincide el nombre del afiliado en la planilla de asistencia c…"
click at [353, 187] on textarea at bounding box center [356, 185] width 107 height 13
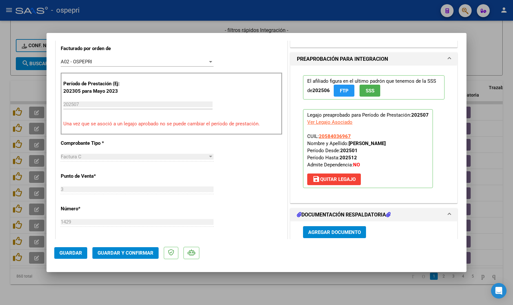
scroll to position [194, 0]
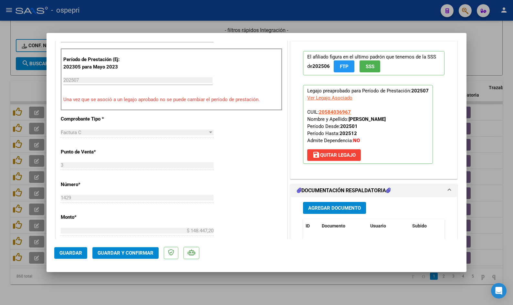
type textarea "NO COINCIDE PLANILLA CON NOMBRE EN FACTURA."
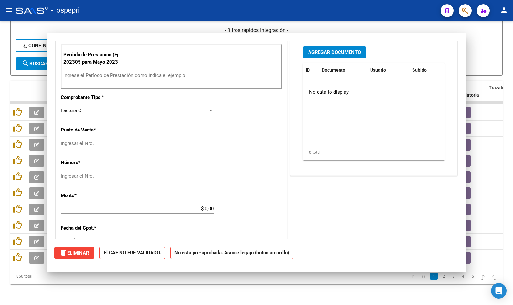
scroll to position [0, 0]
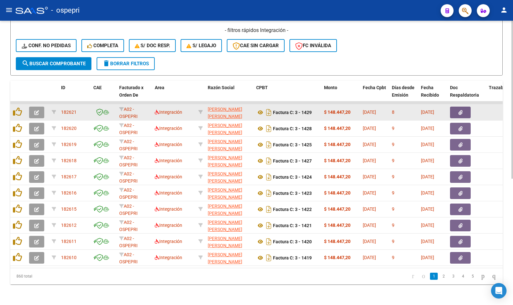
click at [35, 110] on icon "button" at bounding box center [36, 112] width 5 height 5
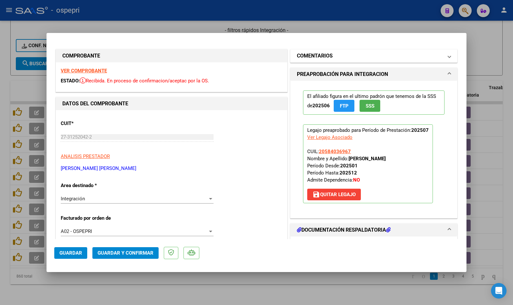
click at [407, 57] on mat-panel-title "COMENTARIOS" at bounding box center [370, 56] width 146 height 8
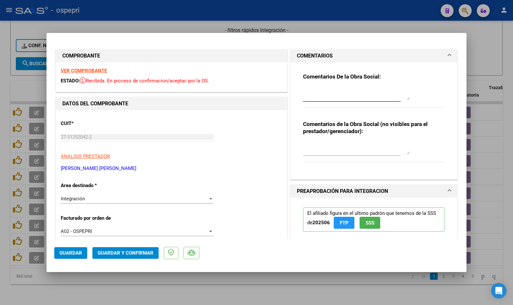
click at [344, 91] on textarea at bounding box center [356, 93] width 107 height 13
type textarea "b"
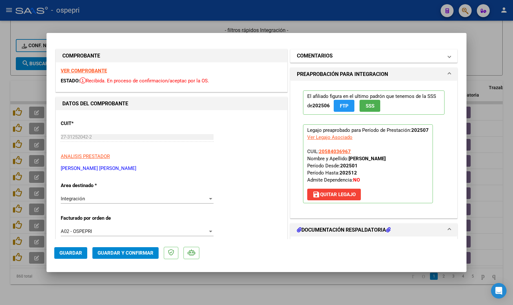
click at [350, 52] on mat-expansion-panel-header "COMENTARIOS" at bounding box center [373, 55] width 167 height 13
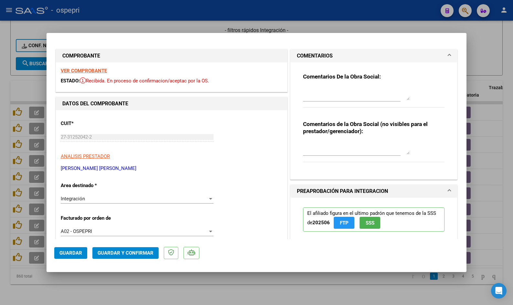
click at [333, 93] on textarea at bounding box center [356, 93] width 107 height 13
type textarea "Buen dia Ana, No coincide el nombre en la planilla de asistencia con el mencion…"
click at [322, 146] on textarea at bounding box center [356, 147] width 107 height 13
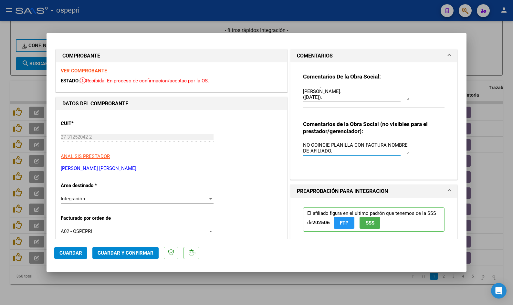
type textarea "NO COINCIE PLANILLA CON FACTURA NOMBRE DE AFILIADO."
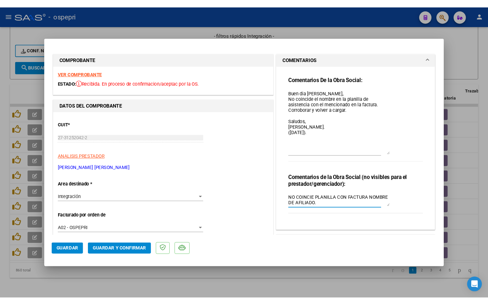
scroll to position [0, 0]
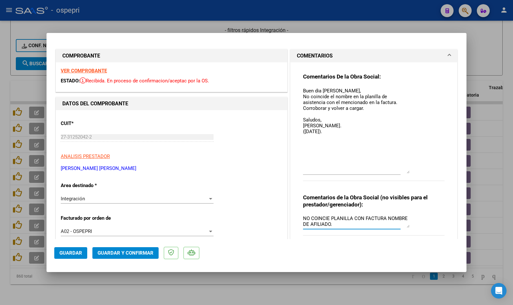
drag, startPoint x: 404, startPoint y: 97, endPoint x: 410, endPoint y: 173, distance: 76.2
click at [410, 173] on div "Comentarios De la Obra Social: Buen dia Ana, No coincide el nombre en la planil…" at bounding box center [373, 130] width 141 height 115
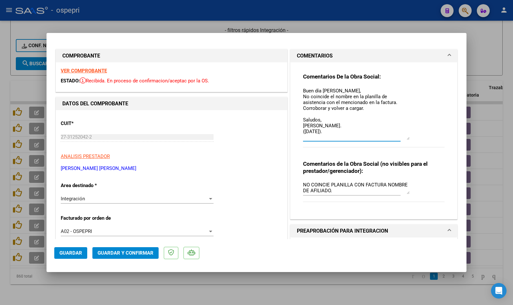
drag, startPoint x: 405, startPoint y: 174, endPoint x: 405, endPoint y: 138, distance: 36.2
click at [405, 138] on textarea "Buen día Ana, No coincide el nombre en la planilla de asistencia con el mencion…" at bounding box center [356, 113] width 107 height 53
type textarea "Buen día Ana, No coincide el nombre en la planilla de asistencia con el mencion…"
click at [75, 254] on span "Guardar" at bounding box center [70, 253] width 23 height 6
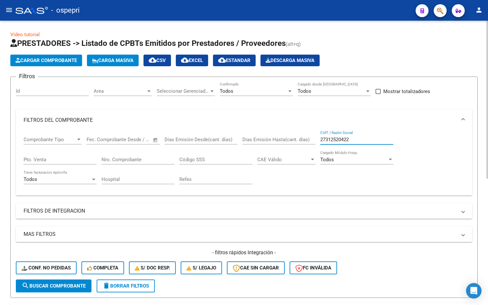
click at [365, 141] on input "27312520422" at bounding box center [356, 140] width 73 height 6
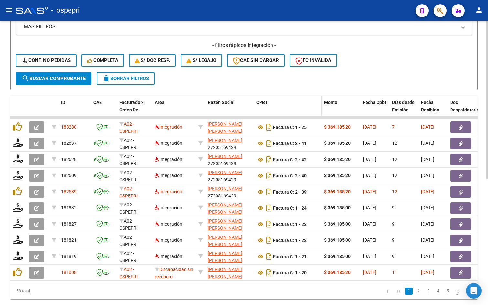
scroll to position [226, 0]
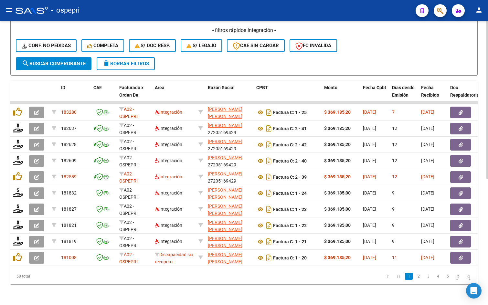
type input "BASOALTO"
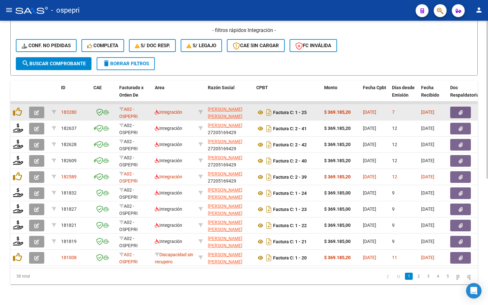
click at [37, 110] on icon "button" at bounding box center [36, 112] width 5 height 5
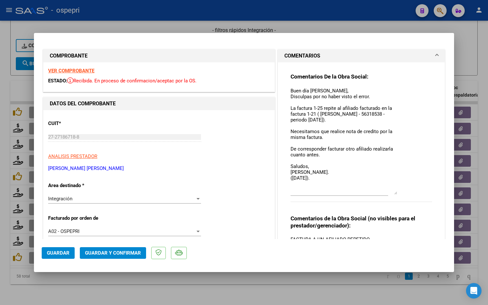
drag, startPoint x: 393, startPoint y: 99, endPoint x: 405, endPoint y: 193, distance: 95.0
click at [405, 193] on div "Comentarios De la Obra Social: Buen día Laura, Disculpas por no haber visto el …" at bounding box center [360, 141] width 141 height 136
drag, startPoint x: 288, startPoint y: 90, endPoint x: 335, endPoint y: 185, distance: 105.5
click at [335, 185] on textarea "Buen día Laura, Disculpas por no haber visto el error. La factura 1-25 repite a…" at bounding box center [343, 140] width 107 height 107
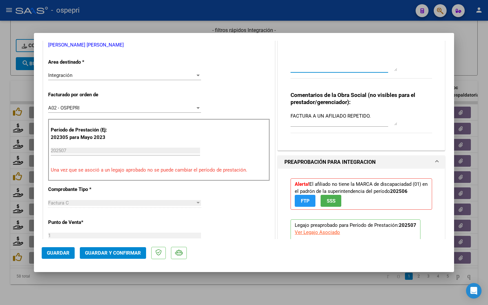
scroll to position [129, 0]
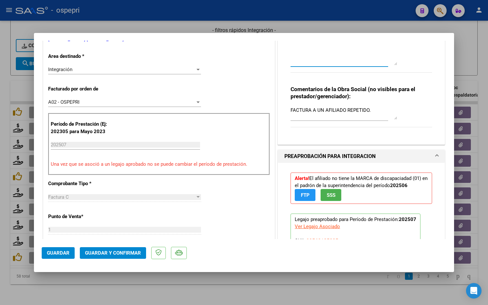
click at [373, 110] on textarea "FACTURA A UN AFILIADO REPETIDO." at bounding box center [343, 113] width 107 height 13
paste textarea "Buen día Laura, Disculpas por no haber visto el error. La factura 1-25 repite a…"
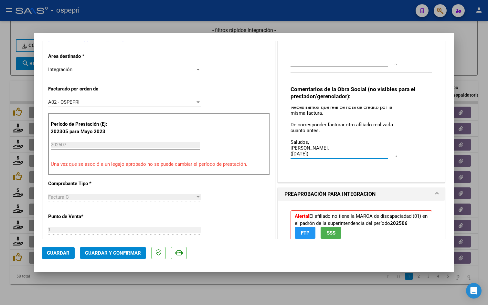
drag, startPoint x: 392, startPoint y: 118, endPoint x: 396, endPoint y: 121, distance: 5.5
click at [395, 160] on div "Comentarios de la Obra Social (no visibles para el prestador/gerenciador): FACT…" at bounding box center [360, 129] width 141 height 87
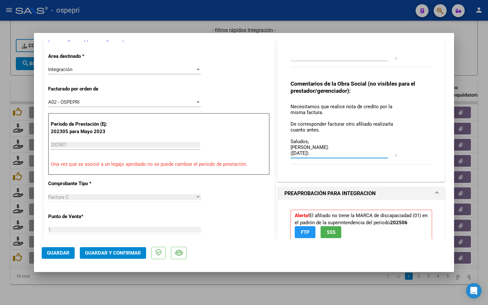
drag, startPoint x: 394, startPoint y: 64, endPoint x: 393, endPoint y: 50, distance: 13.6
click at [393, 49] on textarea at bounding box center [343, 9] width 107 height 102
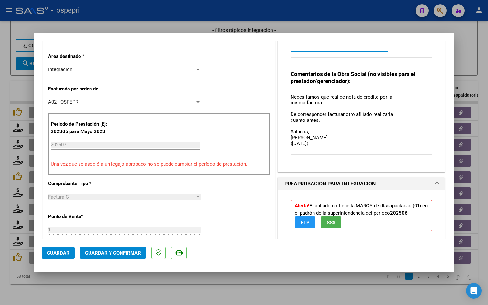
scroll to position [0, 0]
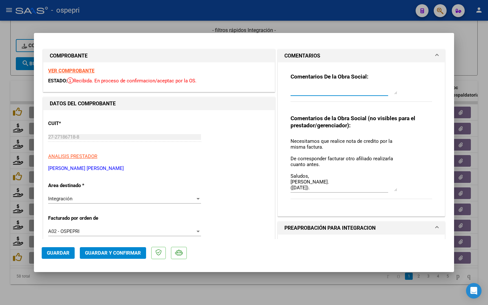
drag, startPoint x: 392, startPoint y: 178, endPoint x: 374, endPoint y: 96, distance: 83.6
click at [379, 85] on div "Comentarios De la Obra Social:" at bounding box center [360, 91] width 141 height 36
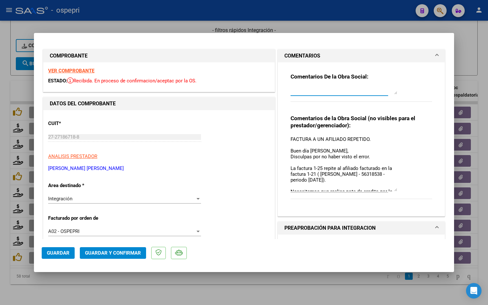
click at [290, 137] on textarea "FACTURA A UN AFILIADO REPETIDO. Buen día Laura, Disculpas por no haber visto el…" at bounding box center [343, 164] width 107 height 56
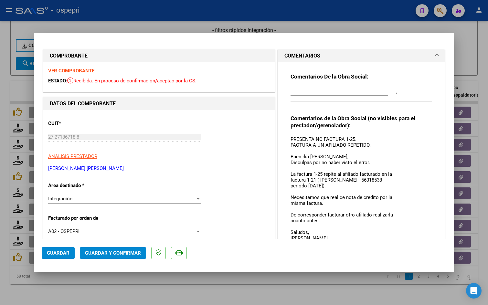
drag, startPoint x: 393, startPoint y: 189, endPoint x: 410, endPoint y: 248, distance: 61.7
click at [410, 248] on mat-dialog-container "COMPROBANTE VER COMPROBANTE ESTADO: Recibida. En proceso de confirmacion/acepta…" at bounding box center [244, 152] width 420 height 239
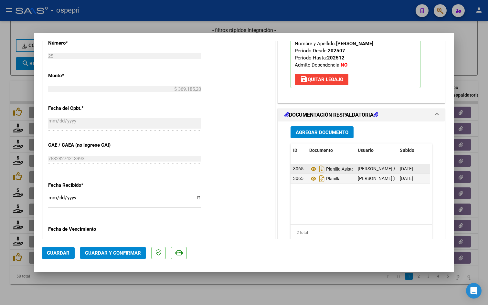
scroll to position [355, 0]
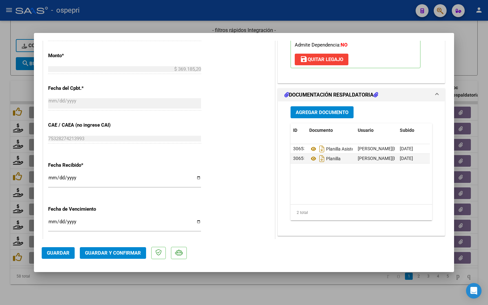
type textarea "PRESENTA NC FACTURA 1-25. FACTURA A UN AFILIADO REPETIDO. Buen día Laura, Discu…"
click at [329, 111] on span "Agregar Documento" at bounding box center [322, 113] width 53 height 6
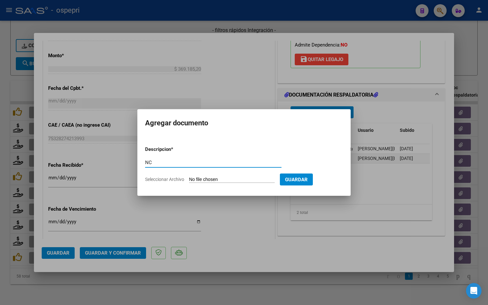
type input "NC"
type input "C:\fakepath\nota credito FAC. 1-25.pdf"
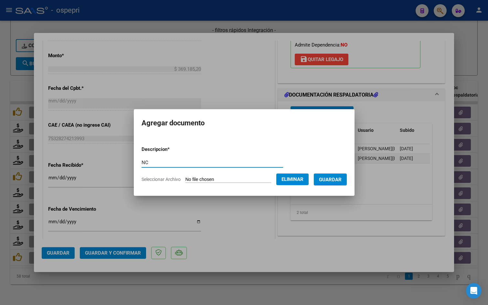
click at [301, 179] on span "Eliminar" at bounding box center [292, 179] width 22 height 6
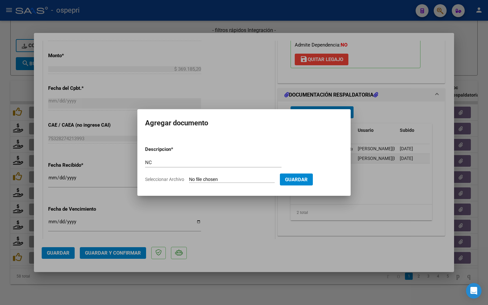
type input "C:\fakepath\nota credito FAC. 1-25.pdf"
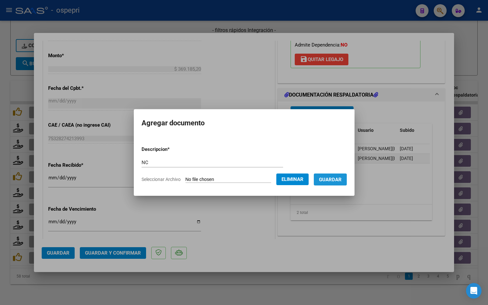
click at [336, 180] on span "Guardar" at bounding box center [330, 180] width 23 height 6
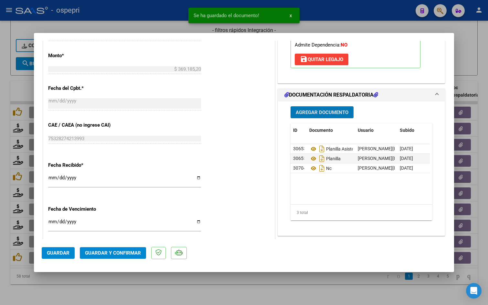
scroll to position [97, 0]
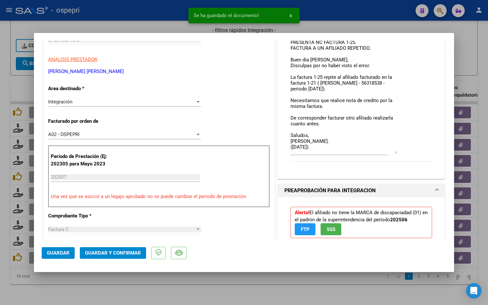
click at [159, 105] on div "Integración Seleccionar Area" at bounding box center [124, 102] width 153 height 10
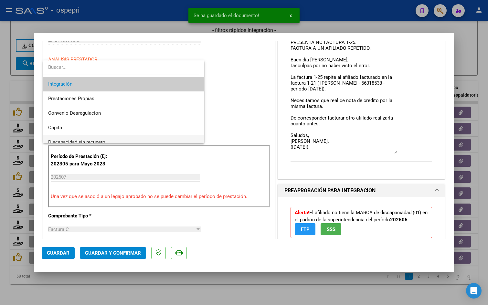
scroll to position [63, 0]
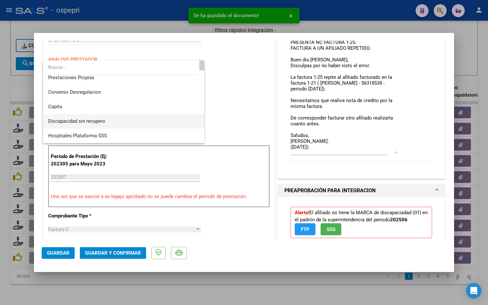
click at [115, 122] on span "Discapacidad sin recupero" at bounding box center [123, 121] width 151 height 15
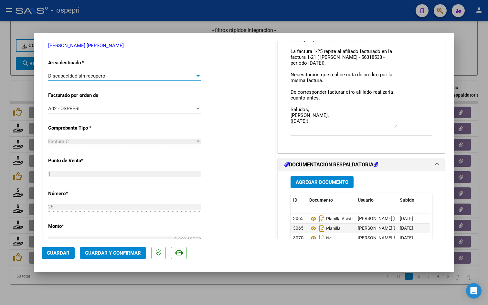
scroll to position [194, 0]
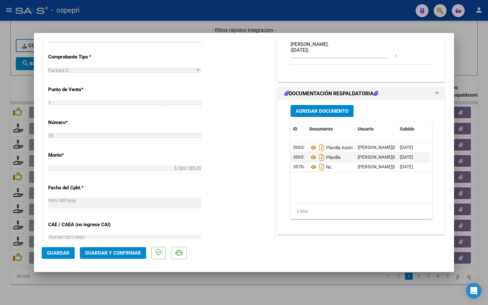
click at [66, 252] on span "Guardar" at bounding box center [58, 253] width 23 height 6
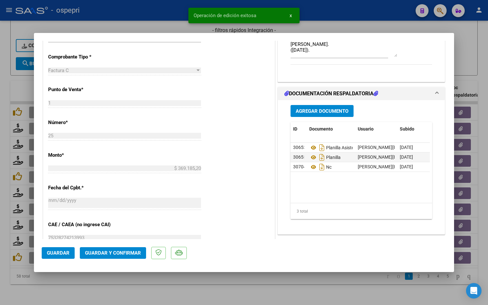
type input "$ 0,00"
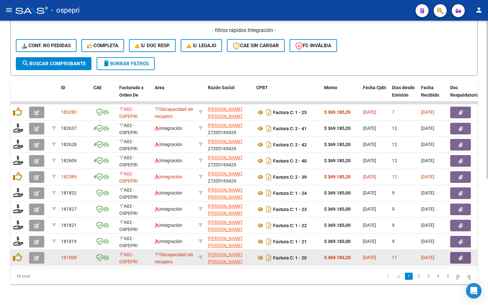
click at [35, 256] on icon "button" at bounding box center [36, 258] width 5 height 5
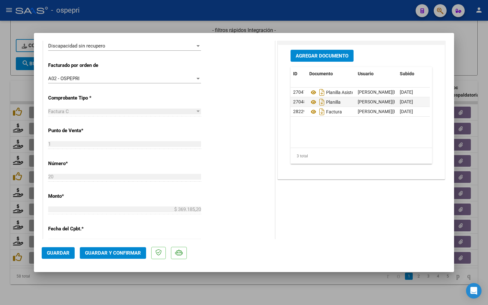
scroll to position [162, 0]
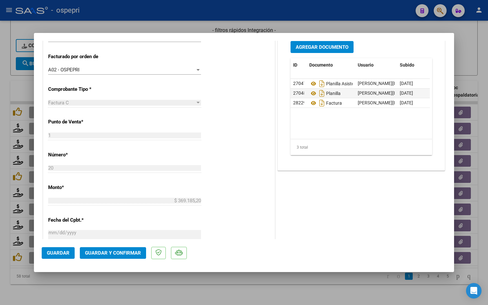
click at [324, 49] on span "Agregar Documento" at bounding box center [322, 47] width 53 height 6
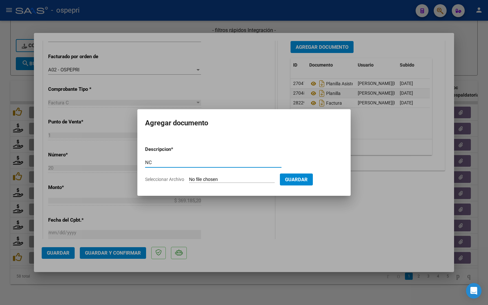
type input "NC"
type input "C:\fakepath\nota credito FAC. 1-20.pdf"
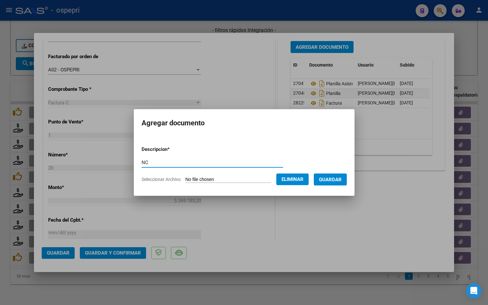
click at [341, 177] on span "Guardar" at bounding box center [330, 180] width 23 height 6
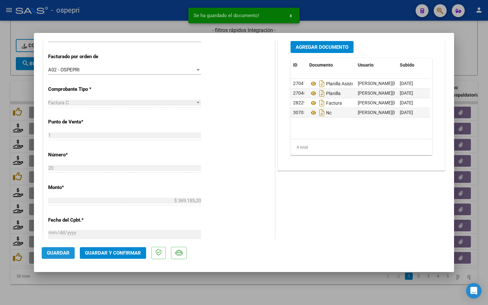
click at [70, 253] on button "Guardar" at bounding box center [58, 253] width 33 height 12
type input "$ 0,00"
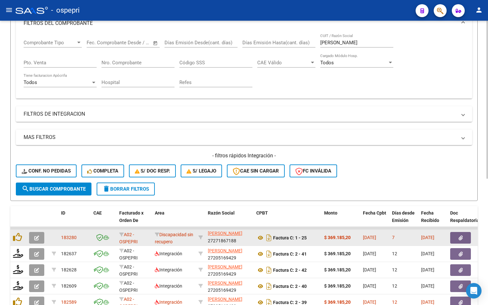
scroll to position [0, 0]
drag, startPoint x: 237, startPoint y: 238, endPoint x: 210, endPoint y: 238, distance: 27.5
click at [210, 238] on div "BASOALTO LAURA CECILIA 27271867188" at bounding box center [229, 238] width 43 height 14
copy div "27271867188"
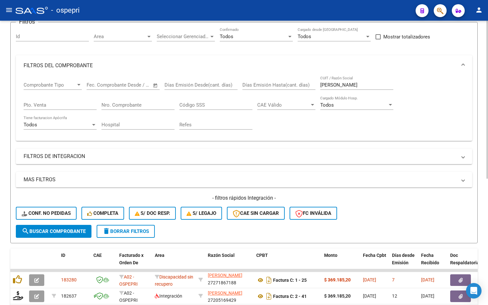
scroll to position [0, 0]
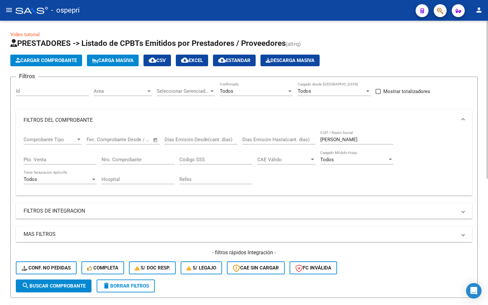
click at [355, 141] on input "BASOALTO" at bounding box center [356, 140] width 73 height 6
paste input "27271867188"
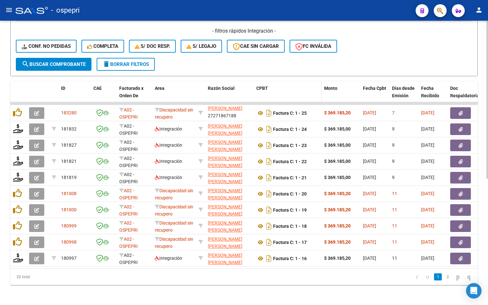
scroll to position [227, 0]
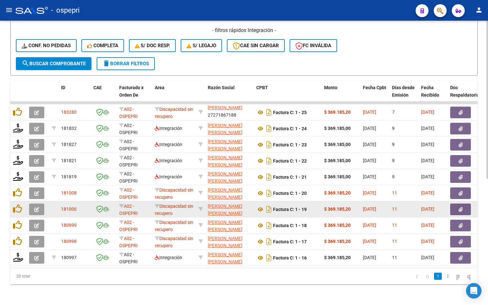
type input "27271867188"
click at [36, 207] on icon "button" at bounding box center [36, 209] width 5 height 5
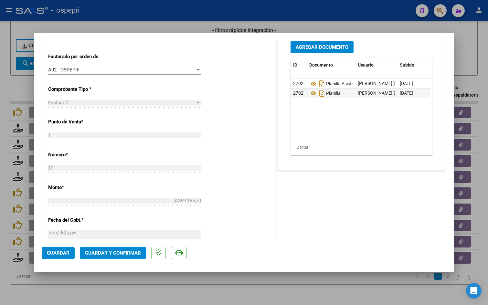
scroll to position [129, 0]
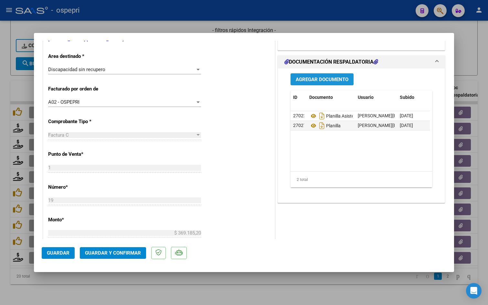
click at [342, 80] on span "Agregar Documento" at bounding box center [322, 80] width 53 height 6
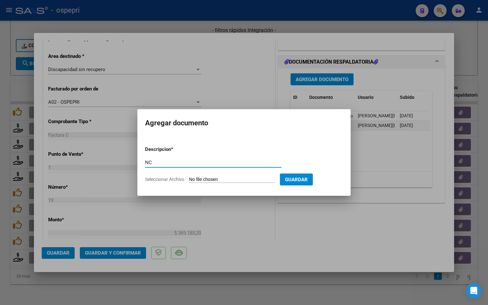
type input "NC"
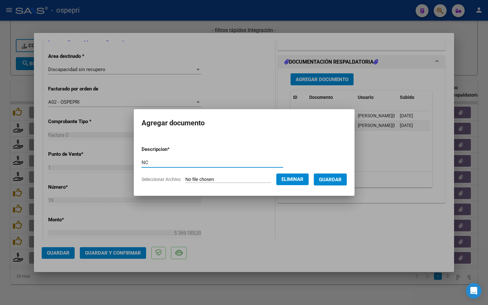
click at [341, 182] on span "Guardar" at bounding box center [330, 180] width 23 height 6
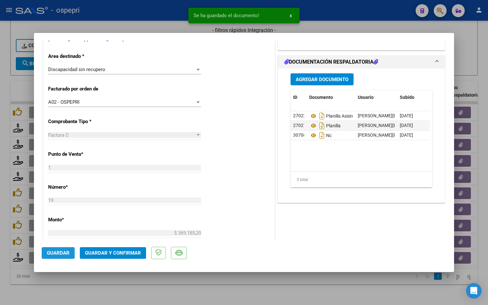
click at [56, 255] on span "Guardar" at bounding box center [58, 253] width 23 height 6
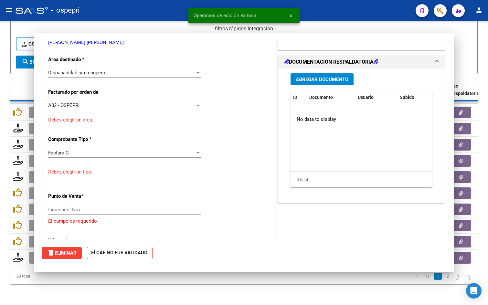
scroll to position [0, 0]
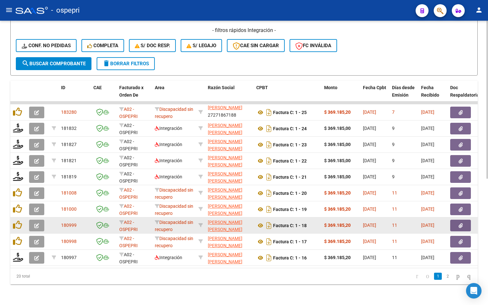
click at [41, 222] on button "button" at bounding box center [36, 226] width 15 height 12
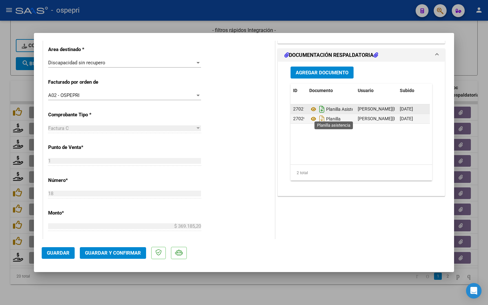
scroll to position [129, 0]
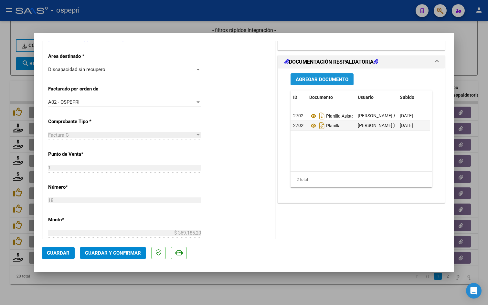
click at [307, 80] on span "Agregar Documento" at bounding box center [322, 80] width 53 height 6
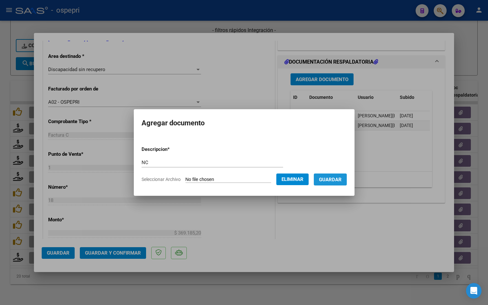
click at [341, 178] on span "Guardar" at bounding box center [330, 180] width 23 height 6
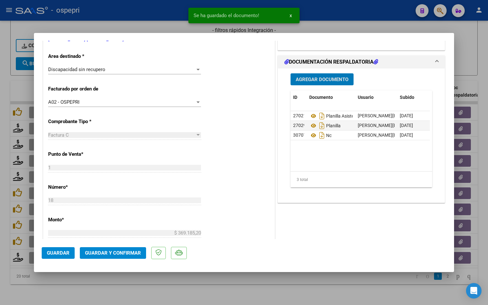
click at [61, 249] on button "Guardar" at bounding box center [58, 253] width 33 height 12
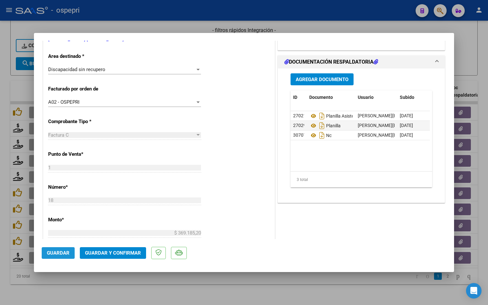
click at [64, 253] on span "Guardar" at bounding box center [58, 253] width 23 height 6
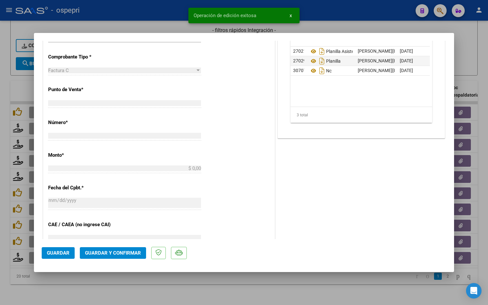
scroll to position [205, 0]
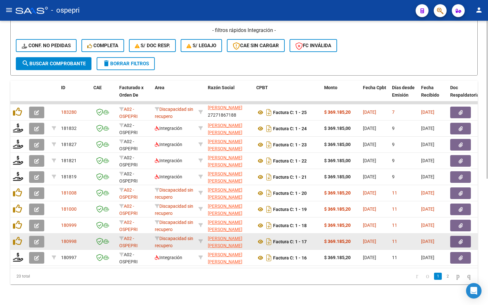
click at [35, 239] on icon "button" at bounding box center [36, 241] width 5 height 5
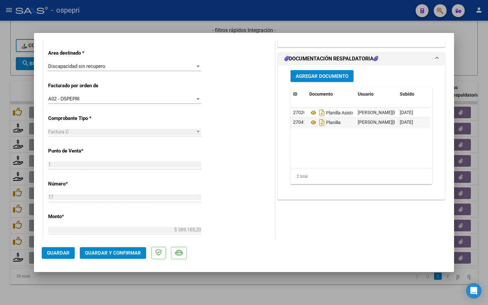
scroll to position [162, 0]
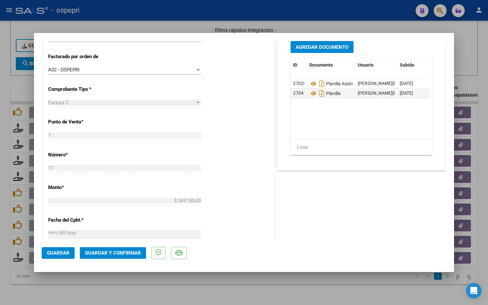
click at [317, 47] on span "Agregar Documento" at bounding box center [322, 47] width 53 height 6
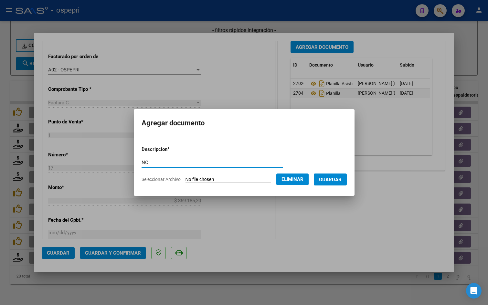
click at [341, 178] on span "Guardar" at bounding box center [330, 180] width 23 height 6
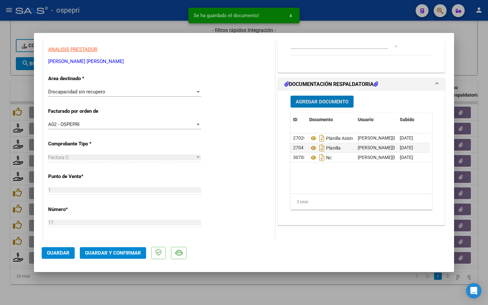
scroll to position [226, 0]
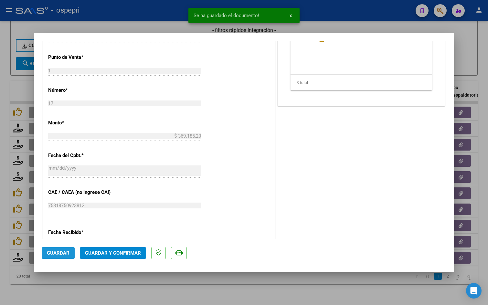
click at [61, 253] on span "Guardar" at bounding box center [58, 253] width 23 height 6
